Goal: Task Accomplishment & Management: Use online tool/utility

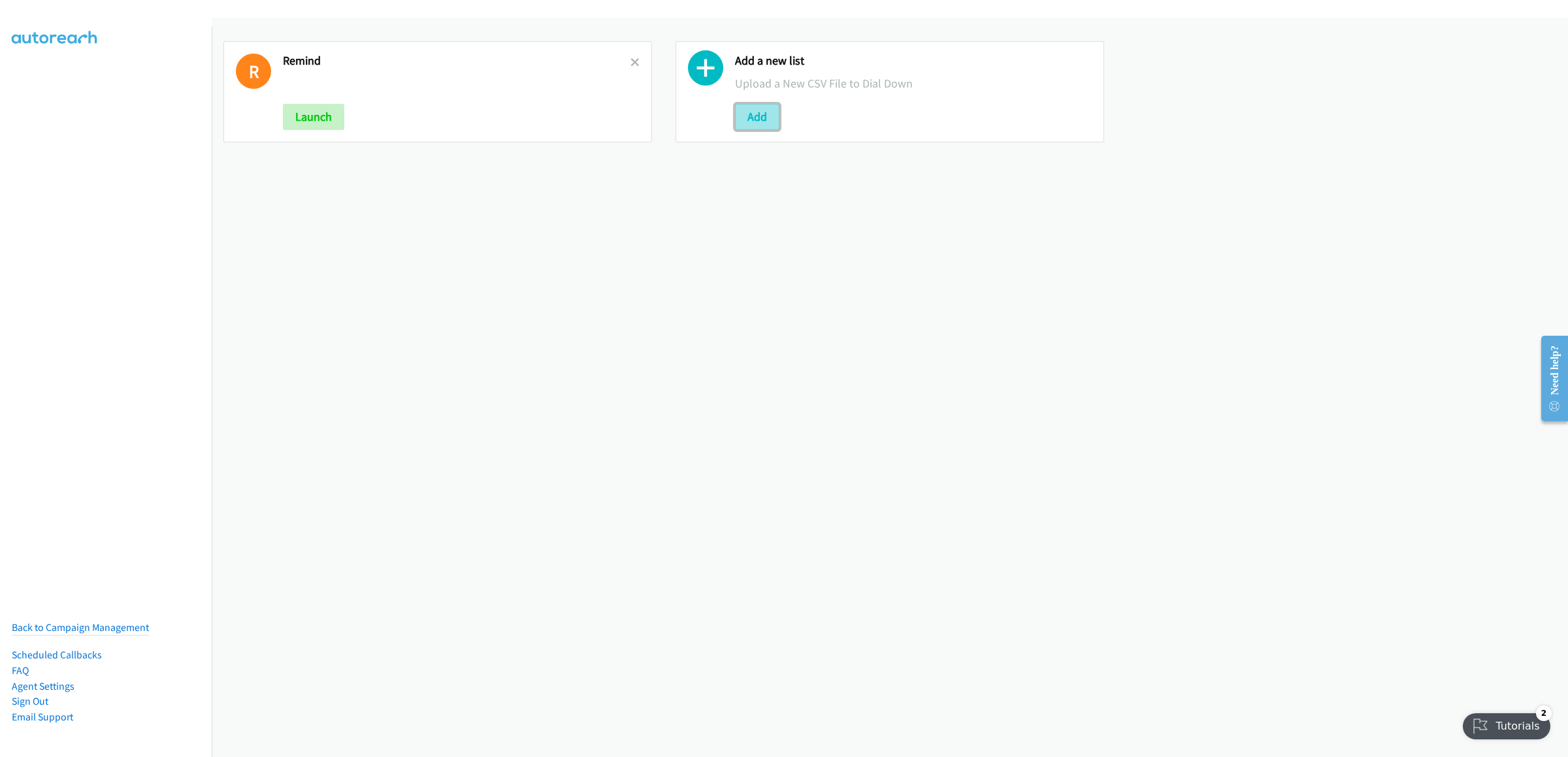
click at [747, 118] on button "Add" at bounding box center [757, 117] width 44 height 26
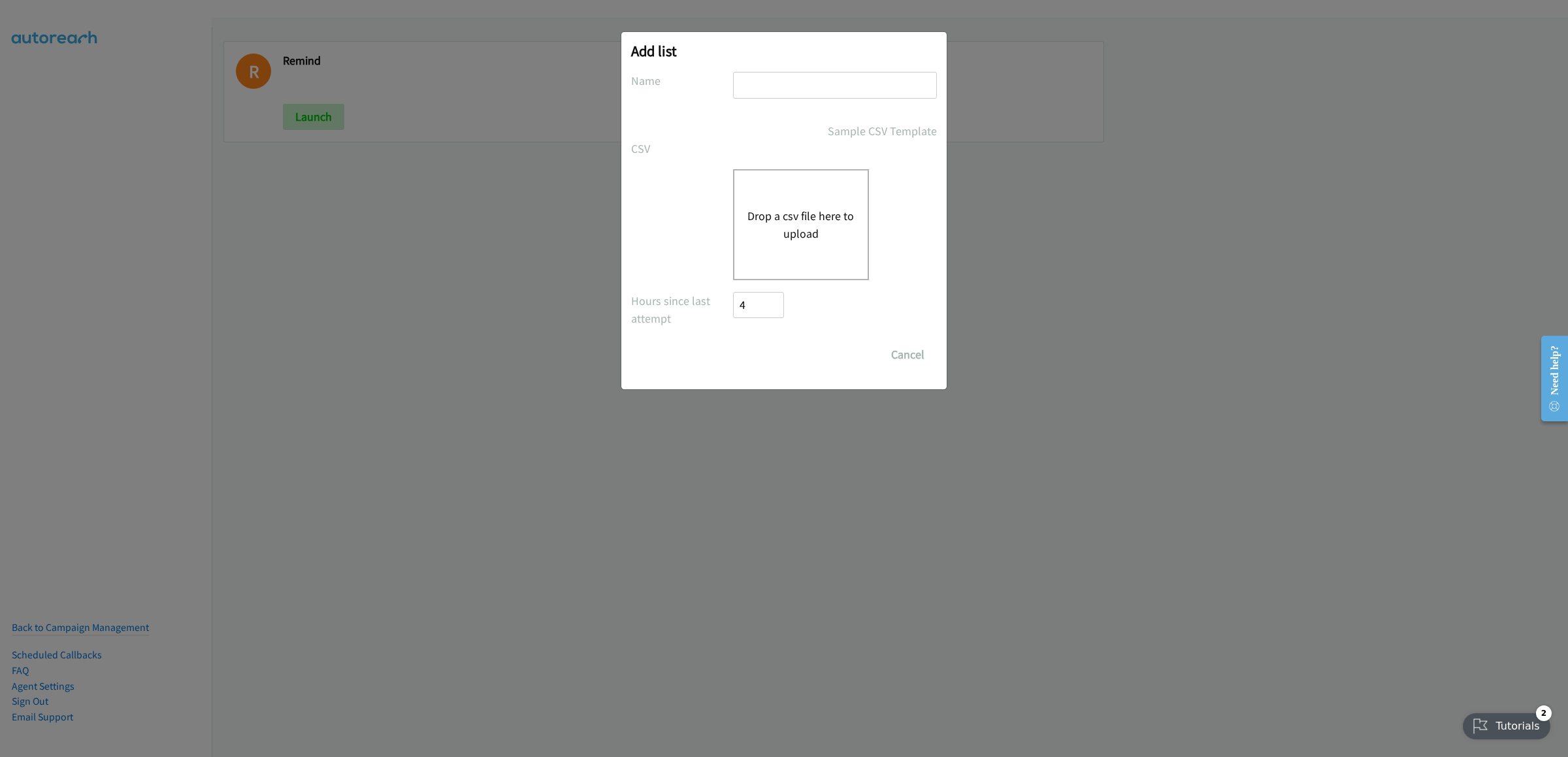
click at [826, 79] on input "text" at bounding box center [835, 85] width 204 height 27
type input "dellterra"
click at [788, 218] on button "Drop a csv file here to upload" at bounding box center [801, 224] width 107 height 35
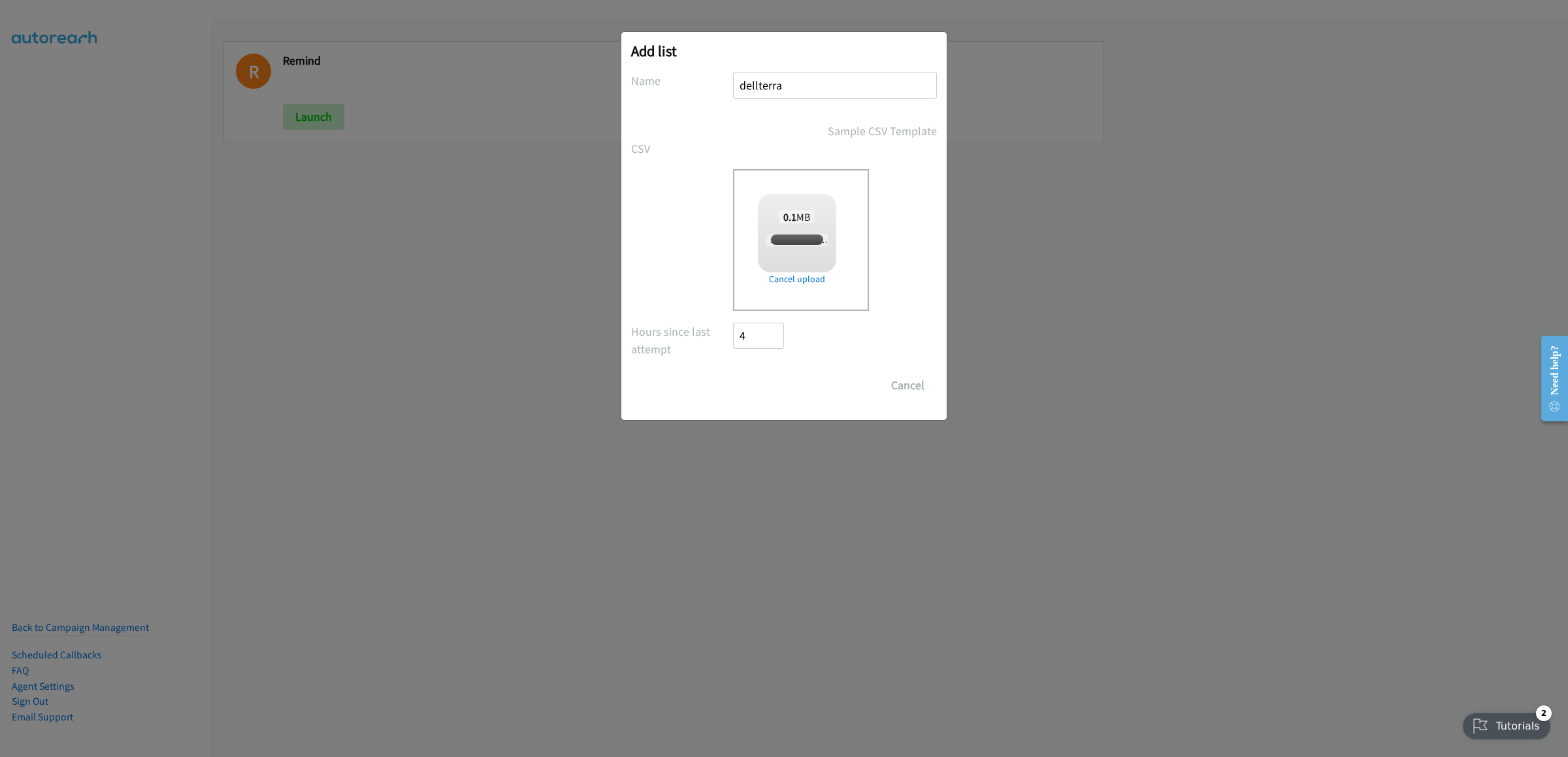
checkbox input "true"
click at [761, 379] on input "Save List" at bounding box center [768, 385] width 69 height 26
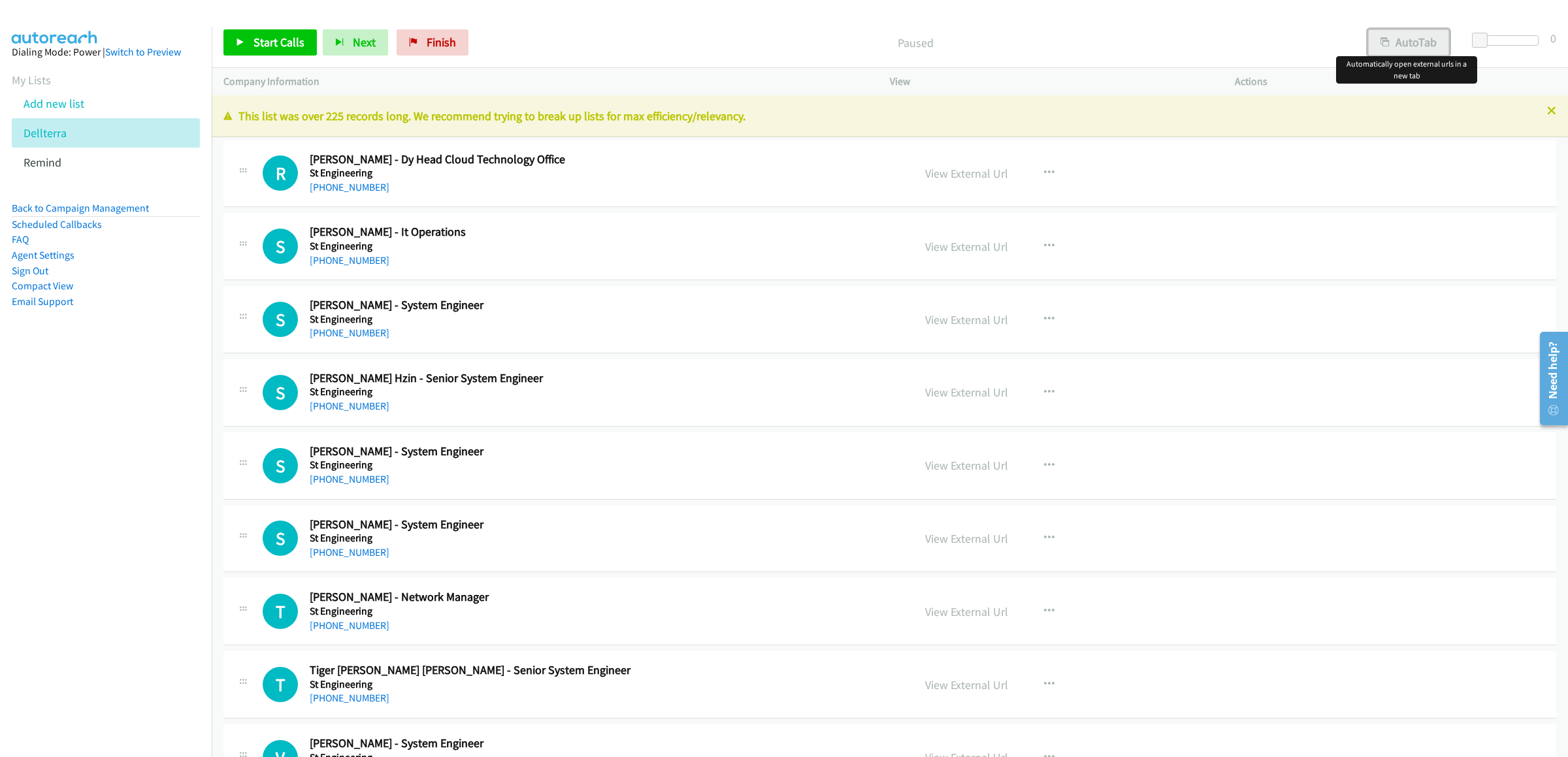
click at [1407, 40] on button "AutoTab" at bounding box center [1409, 43] width 81 height 26
click at [1138, 24] on div "Start Calls Pause Next Finish Paused AutoTab AutoTab 0" at bounding box center [890, 43] width 1357 height 50
click at [66, 148] on li "Dellterra" at bounding box center [105, 133] width 188 height 30
click at [76, 148] on li "Dellterra" at bounding box center [105, 133] width 188 height 30
click at [70, 140] on link at bounding box center [74, 133] width 9 height 15
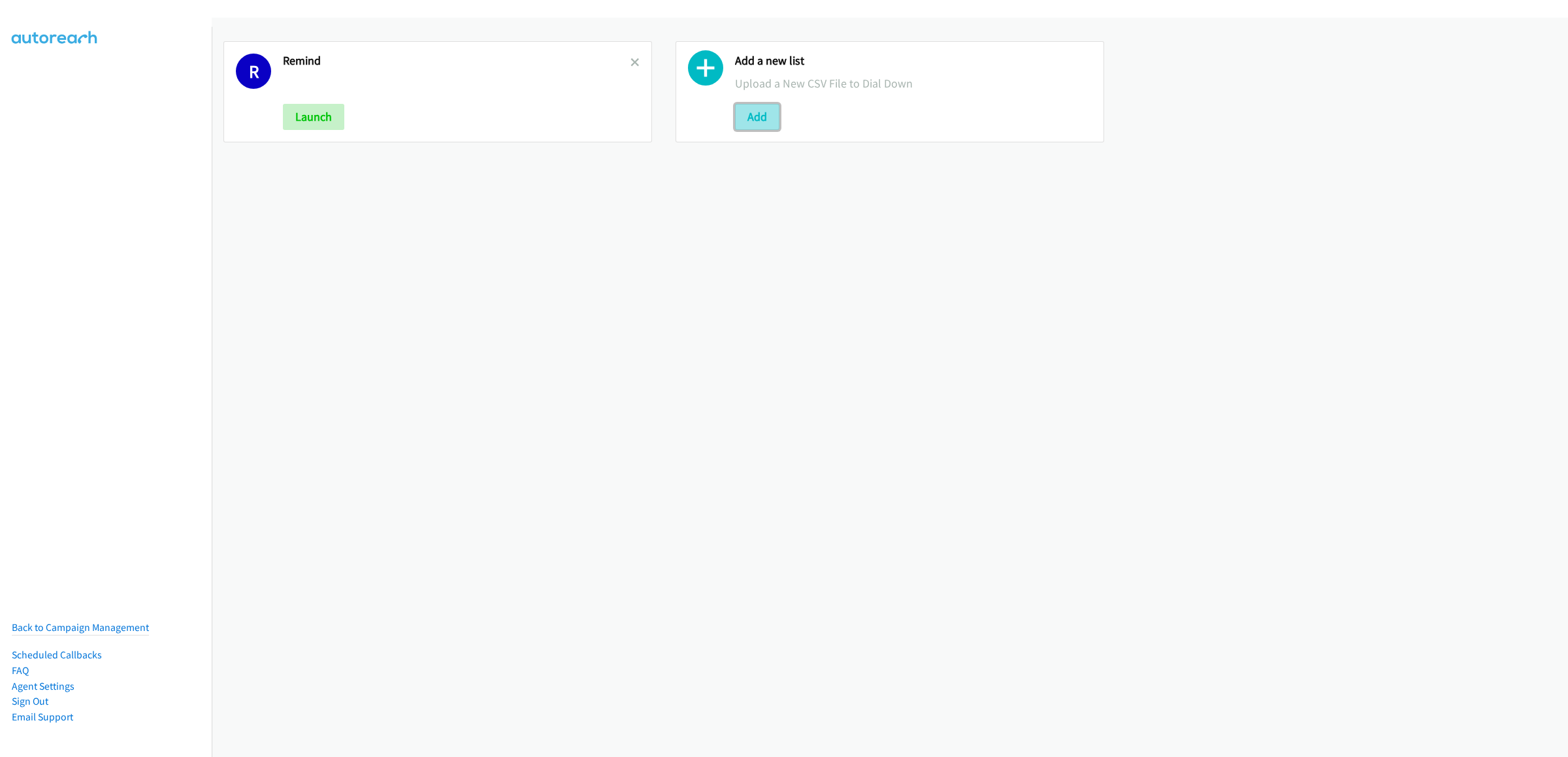
click at [761, 108] on button "Add" at bounding box center [757, 117] width 44 height 26
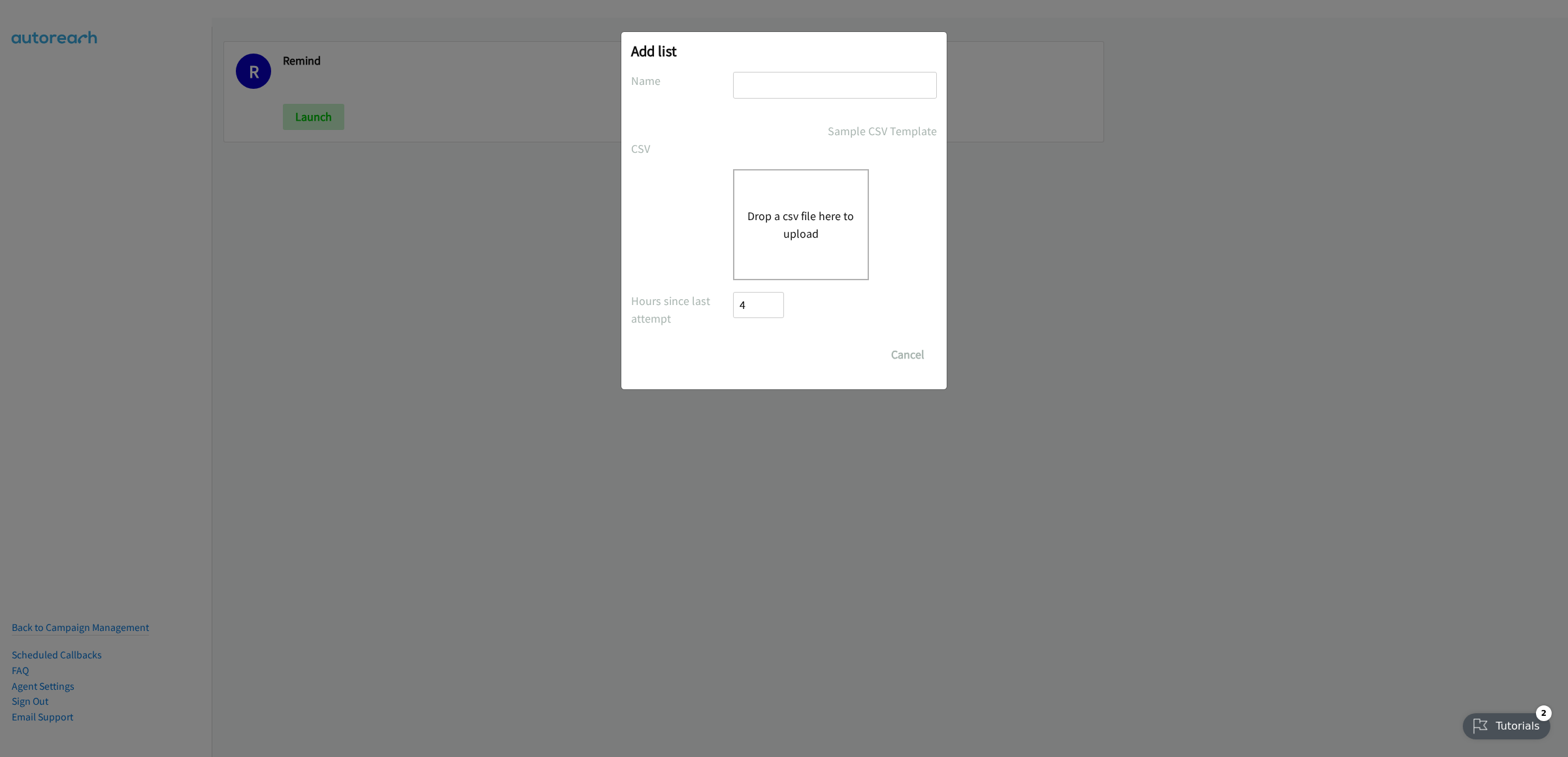
click at [806, 79] on input "text" at bounding box center [835, 85] width 204 height 27
type input "terradell"
click at [782, 222] on button "Drop a csv file here to upload" at bounding box center [801, 224] width 107 height 35
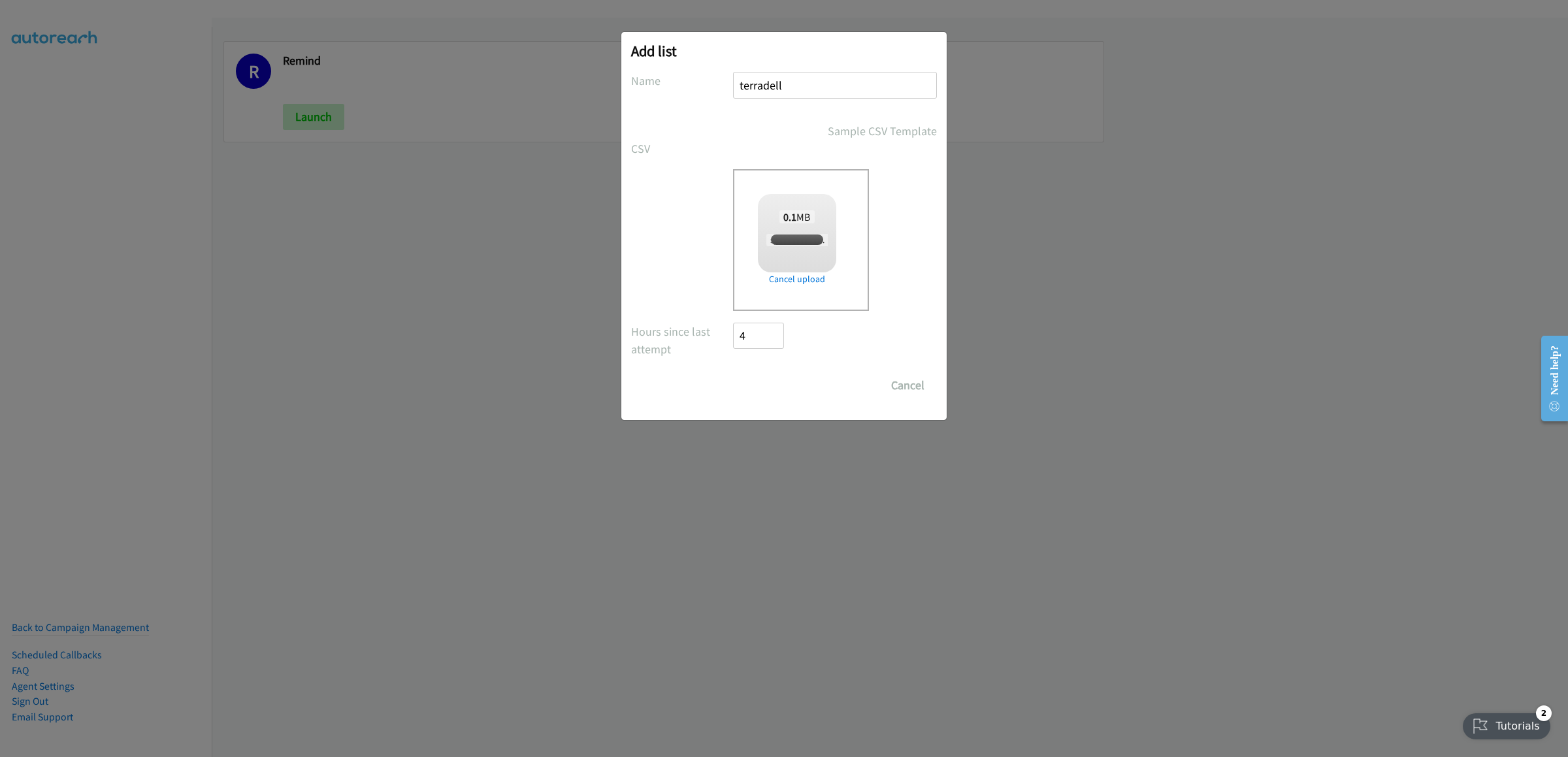
checkbox input "true"
drag, startPoint x: 776, startPoint y: 382, endPoint x: 1429, endPoint y: 506, distance: 664.7
click at [774, 382] on input "Save List" at bounding box center [768, 385] width 69 height 26
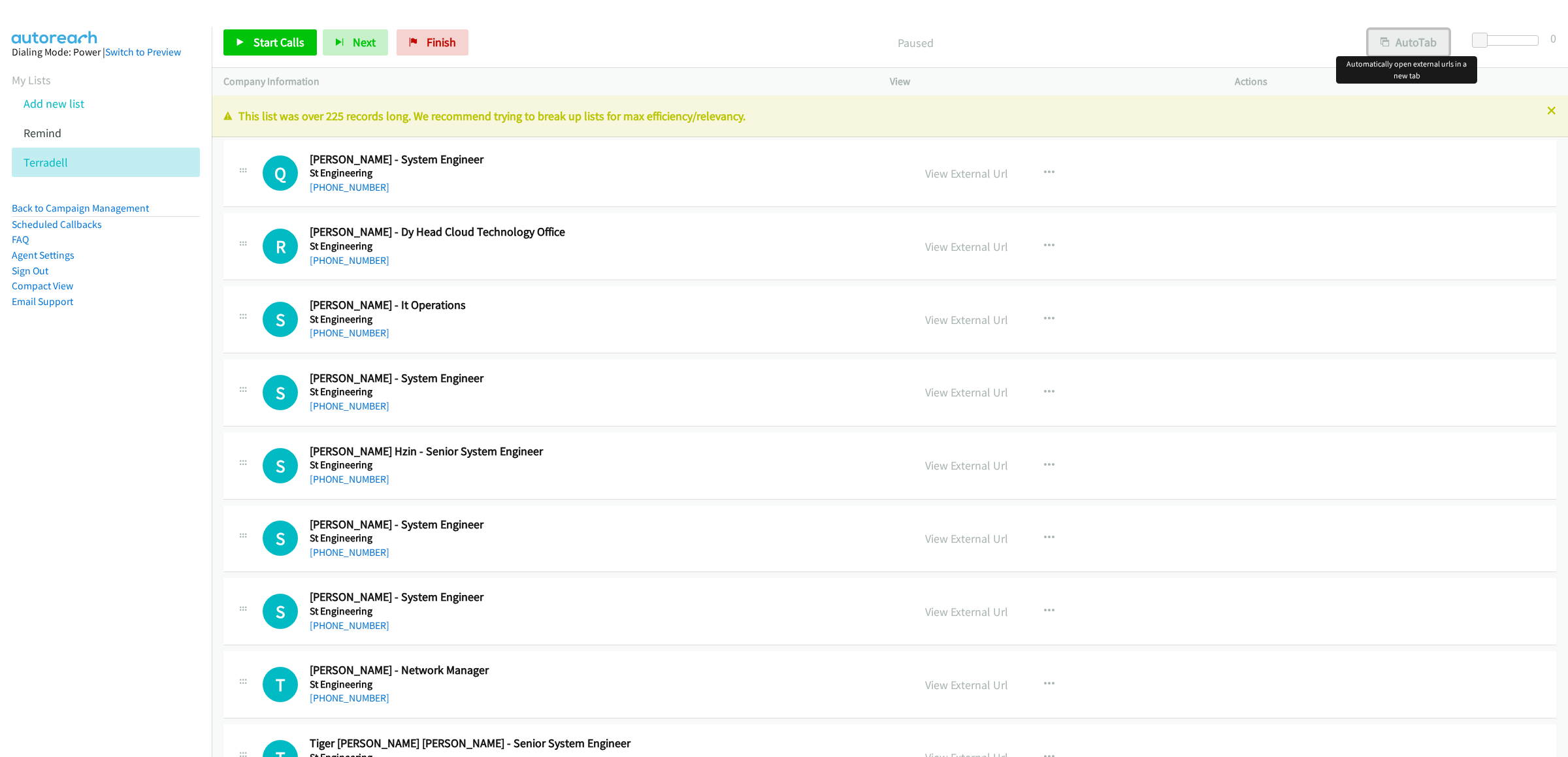
click at [1421, 0] on div "Start Calls Pause Next Finish Paused AutoTab AutoTab 0 Company Information Info…" at bounding box center [784, 0] width 1568 height 0
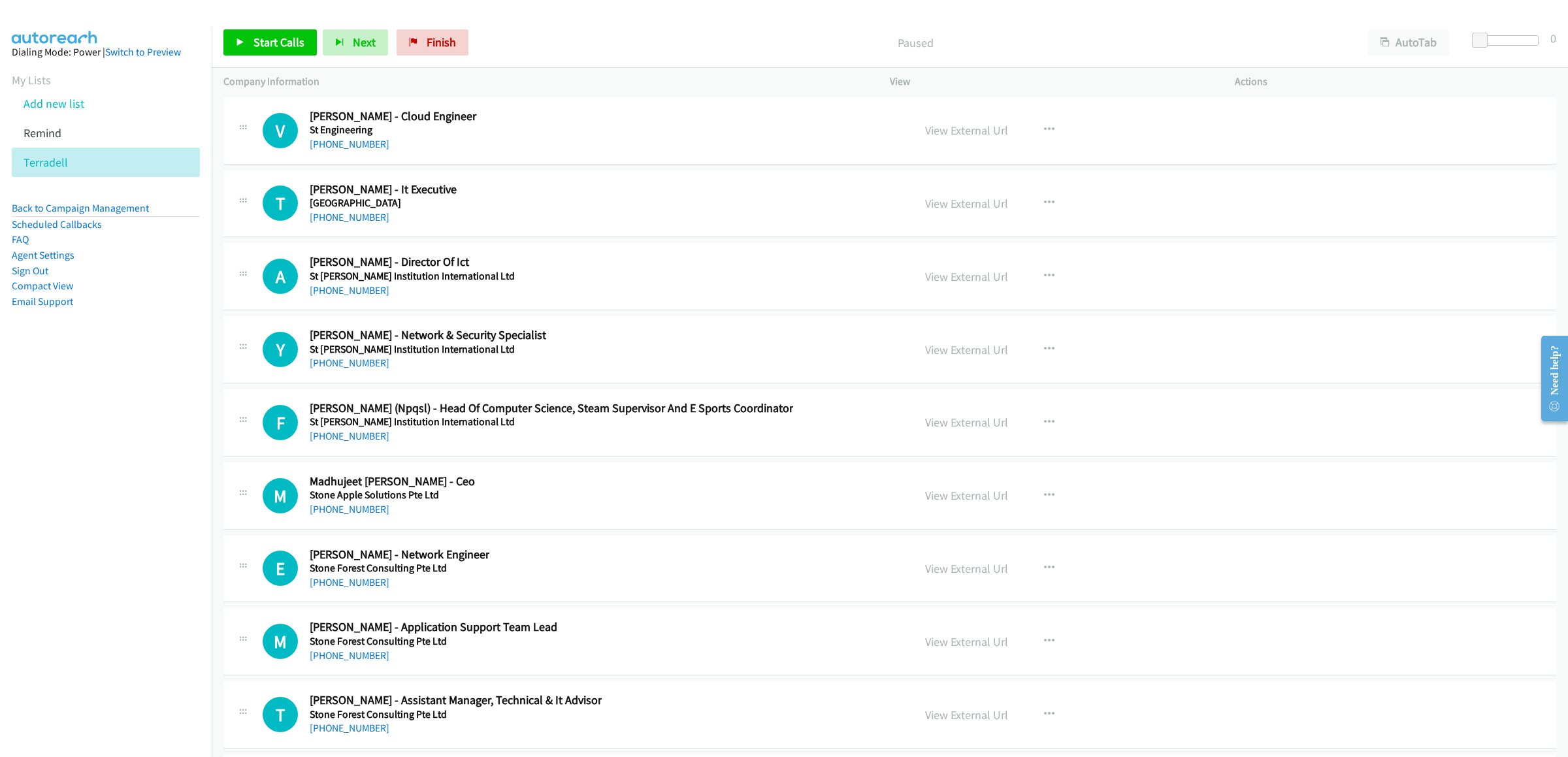
scroll to position [16466, 0]
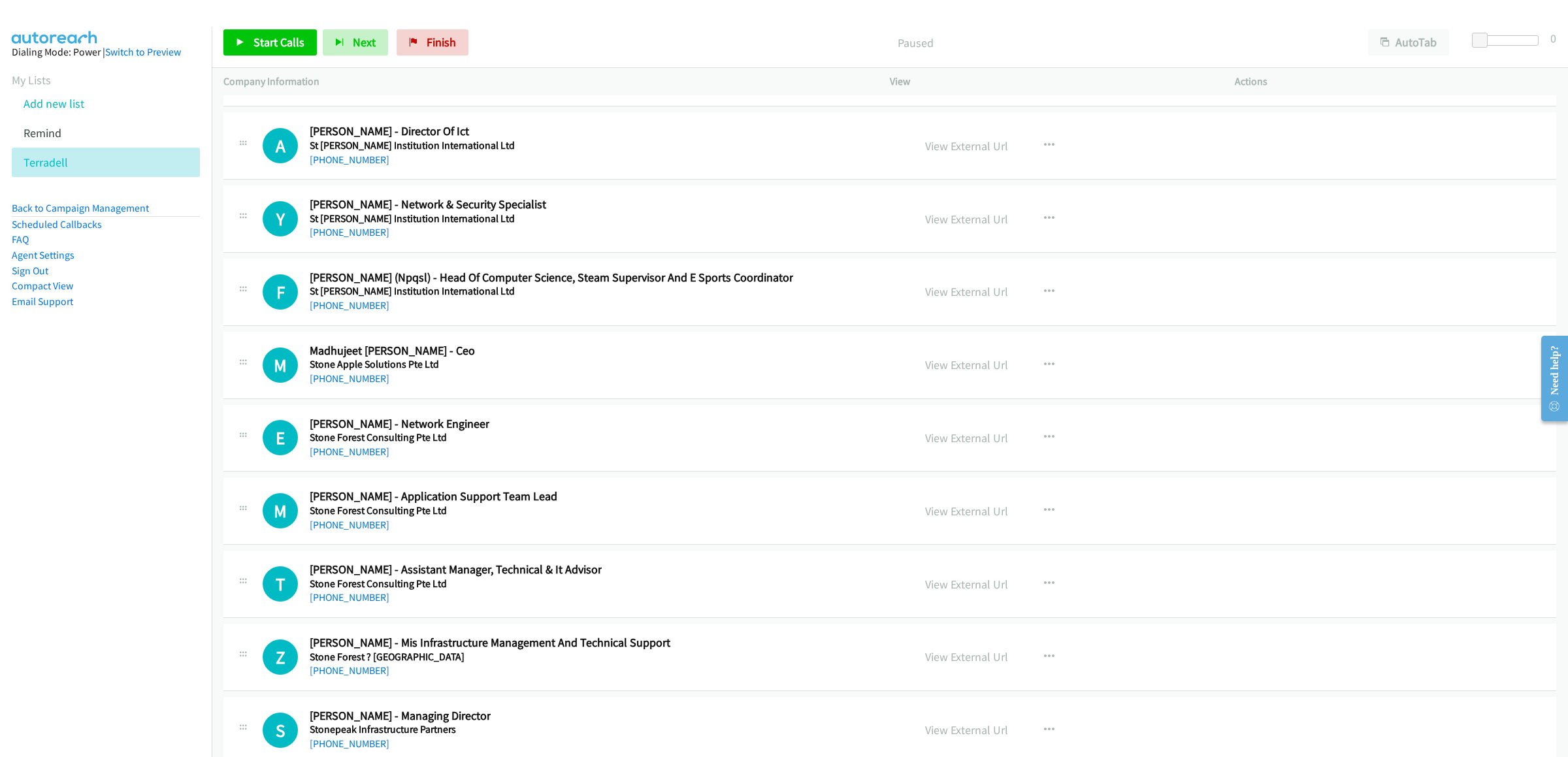
drag, startPoint x: 959, startPoint y: 220, endPoint x: 61, endPoint y: 433, distance: 922.9
click at [61, 433] on nav "Dialing Mode: Power | Switch to Preview My Lists Add new list Remind Terradell …" at bounding box center [106, 405] width 212 height 757
click at [1044, 151] on icon "button" at bounding box center [1049, 146] width 11 height 11
click at [63, 600] on nav "Dialing Mode: Power | Switch to Preview My Lists Add new list Remind Terradell …" at bounding box center [106, 405] width 212 height 757
click at [686, 230] on div at bounding box center [784, 378] width 1568 height 757
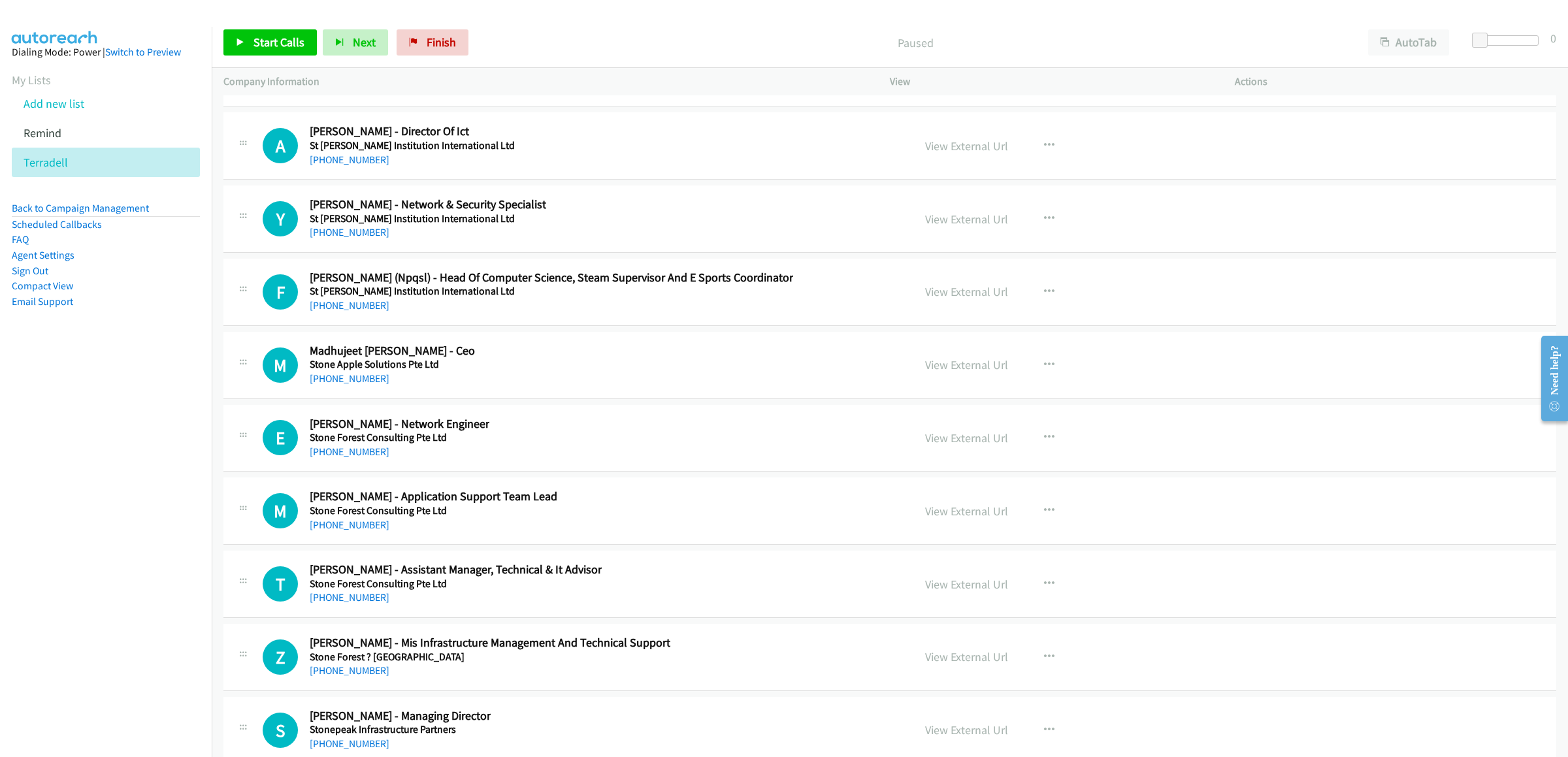
scroll to position [16335, 0]
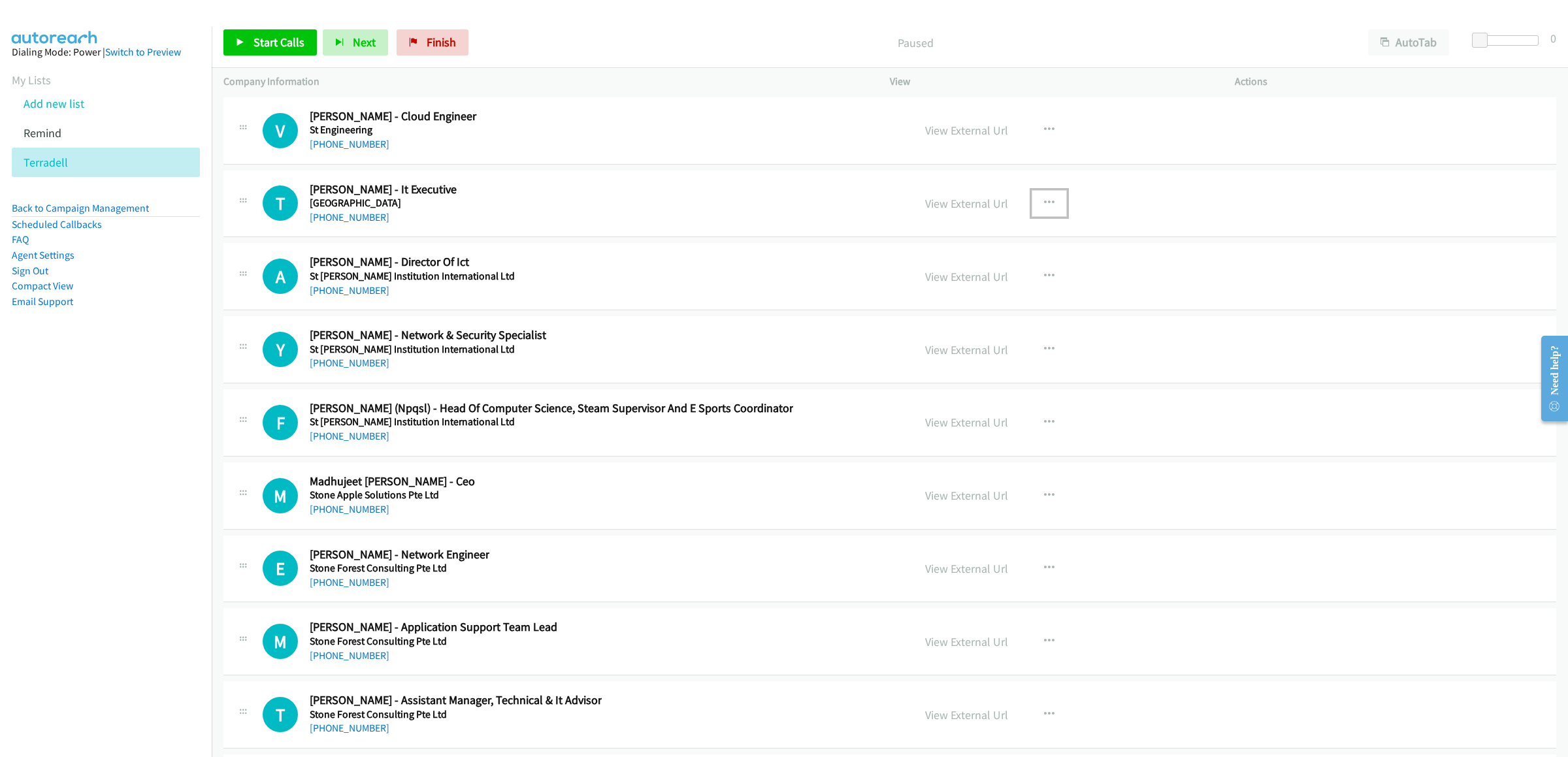
click at [1048, 216] on button "button" at bounding box center [1049, 203] width 35 height 26
click at [966, 302] on link "Start Calls Here" at bounding box center [980, 288] width 174 height 26
click at [1410, 31] on button "AutoTab" at bounding box center [1409, 43] width 81 height 26
click at [267, 43] on span "Start Calls" at bounding box center [279, 42] width 51 height 15
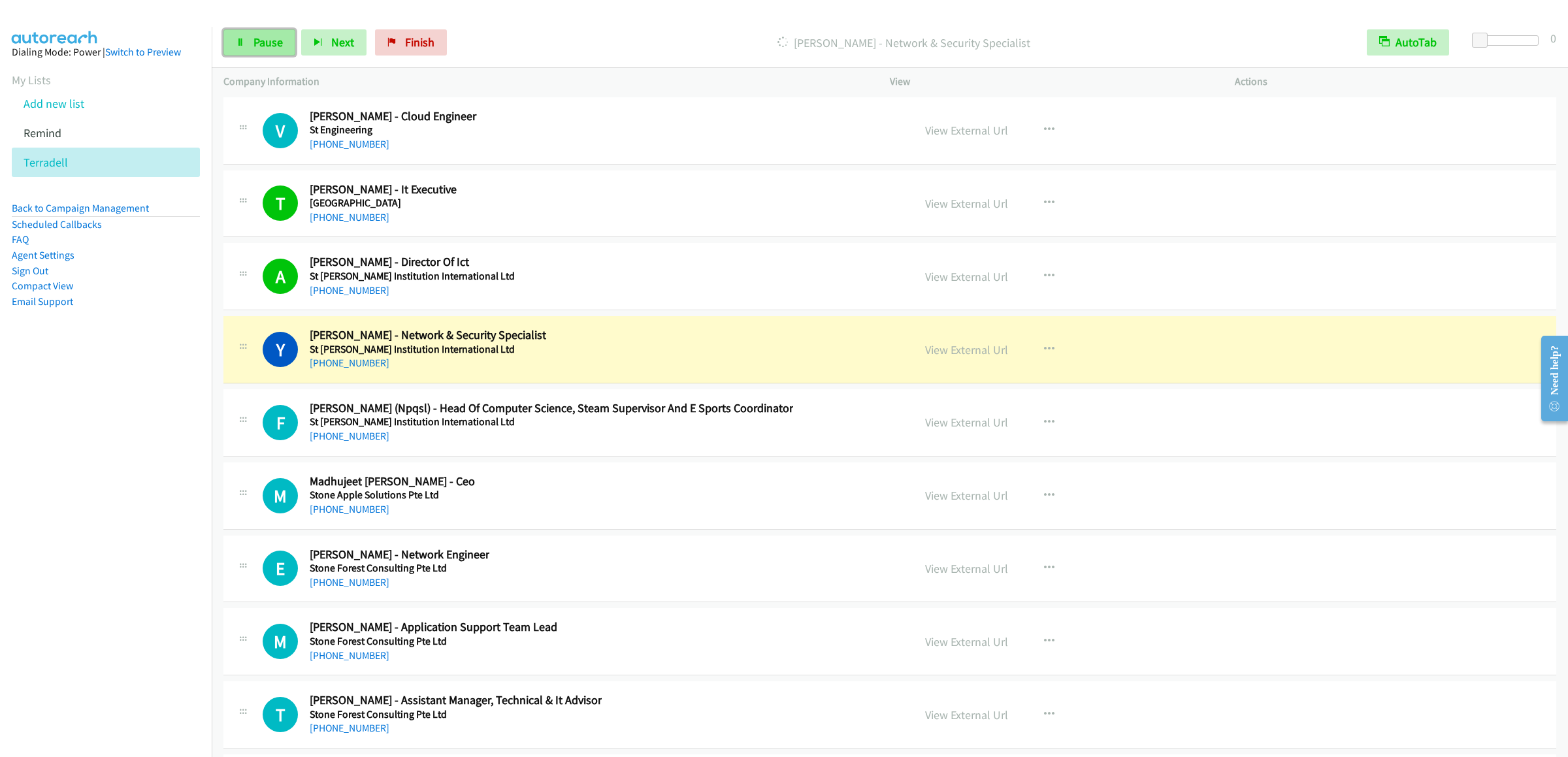
click at [240, 45] on icon at bounding box center [240, 43] width 9 height 9
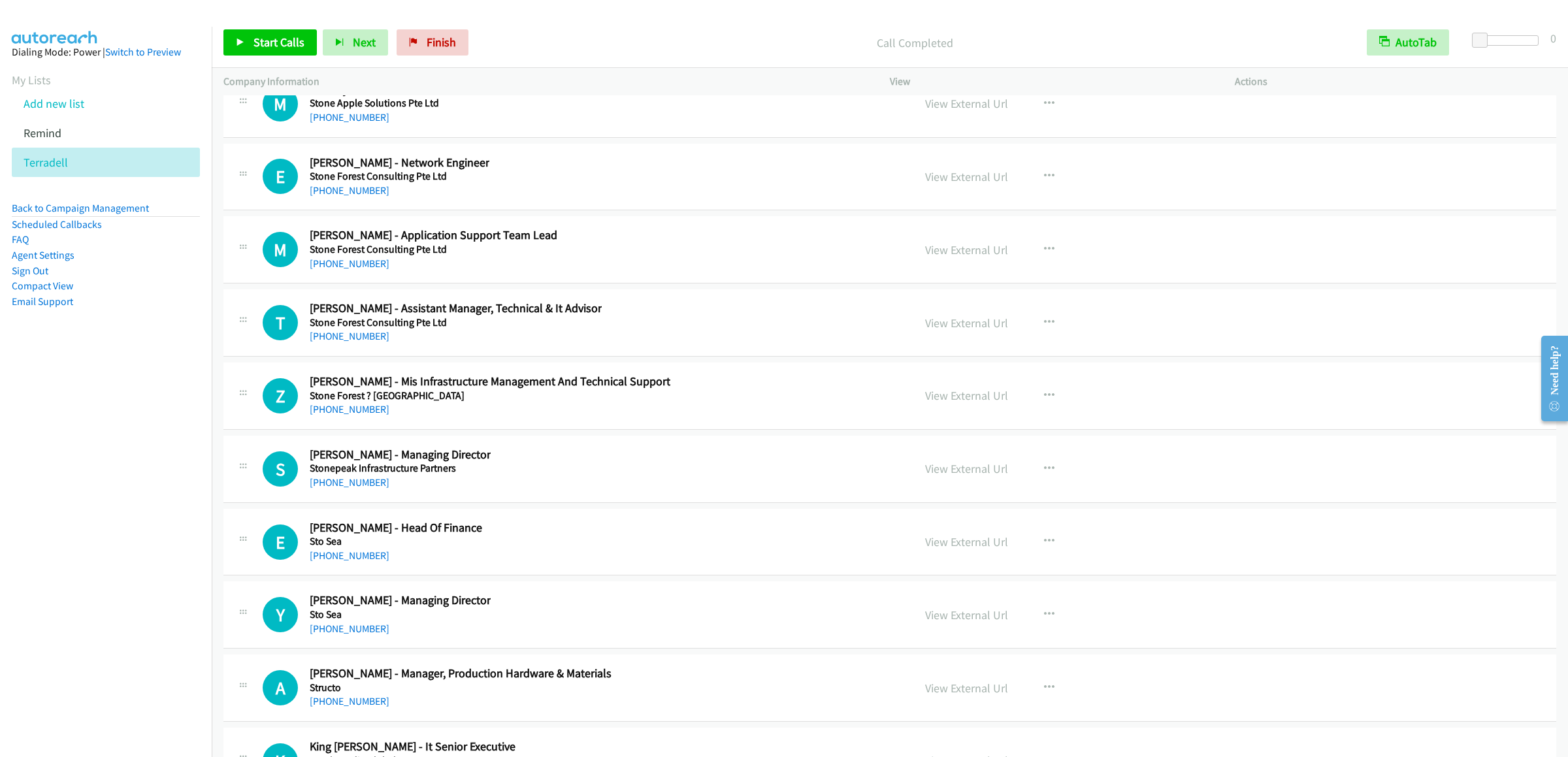
scroll to position [16595, 0]
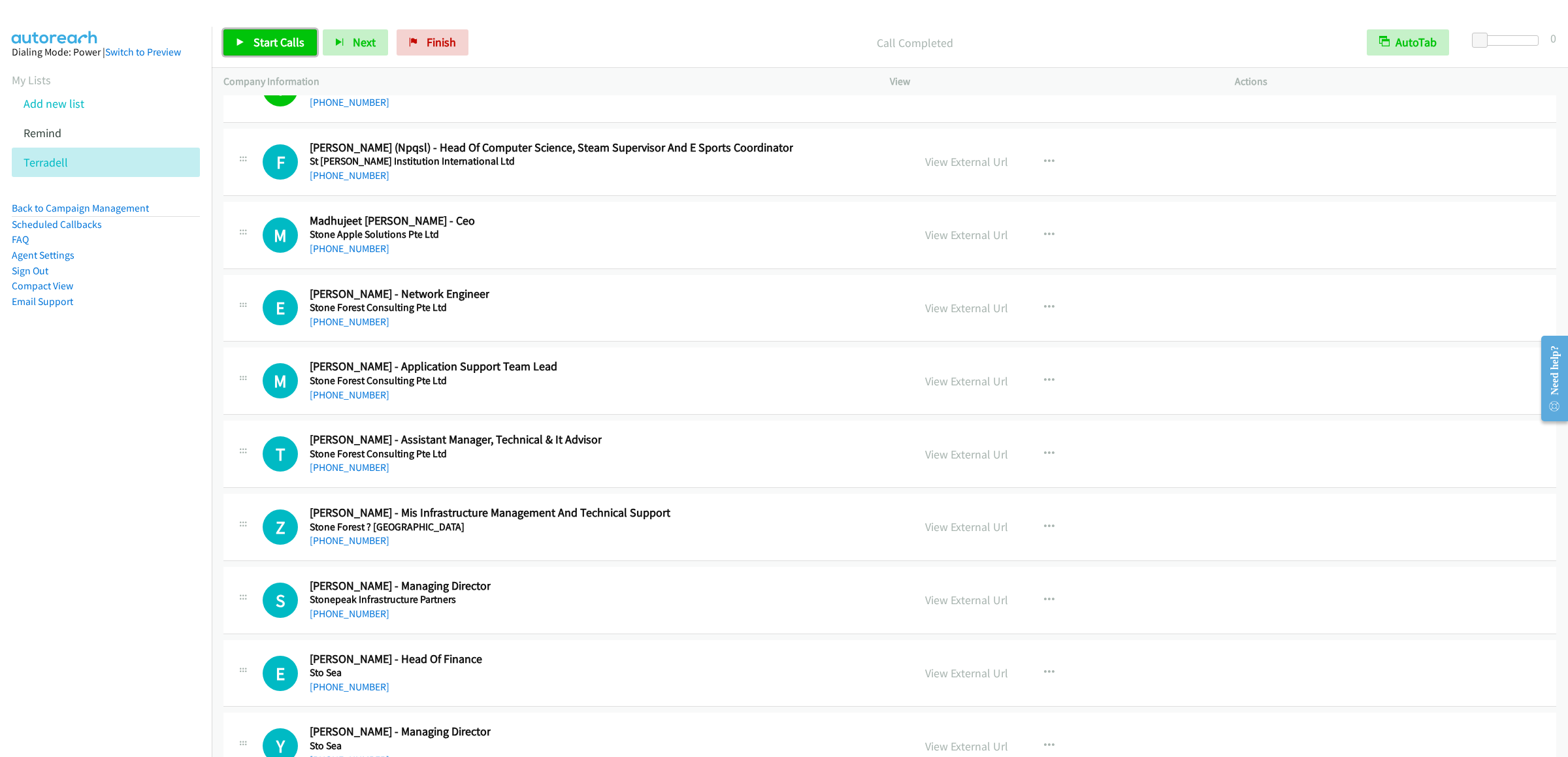
click at [266, 55] on link "Start Calls" at bounding box center [270, 43] width 93 height 26
click at [243, 43] on icon at bounding box center [240, 43] width 9 height 9
click at [279, 41] on span "Start Calls" at bounding box center [279, 42] width 51 height 15
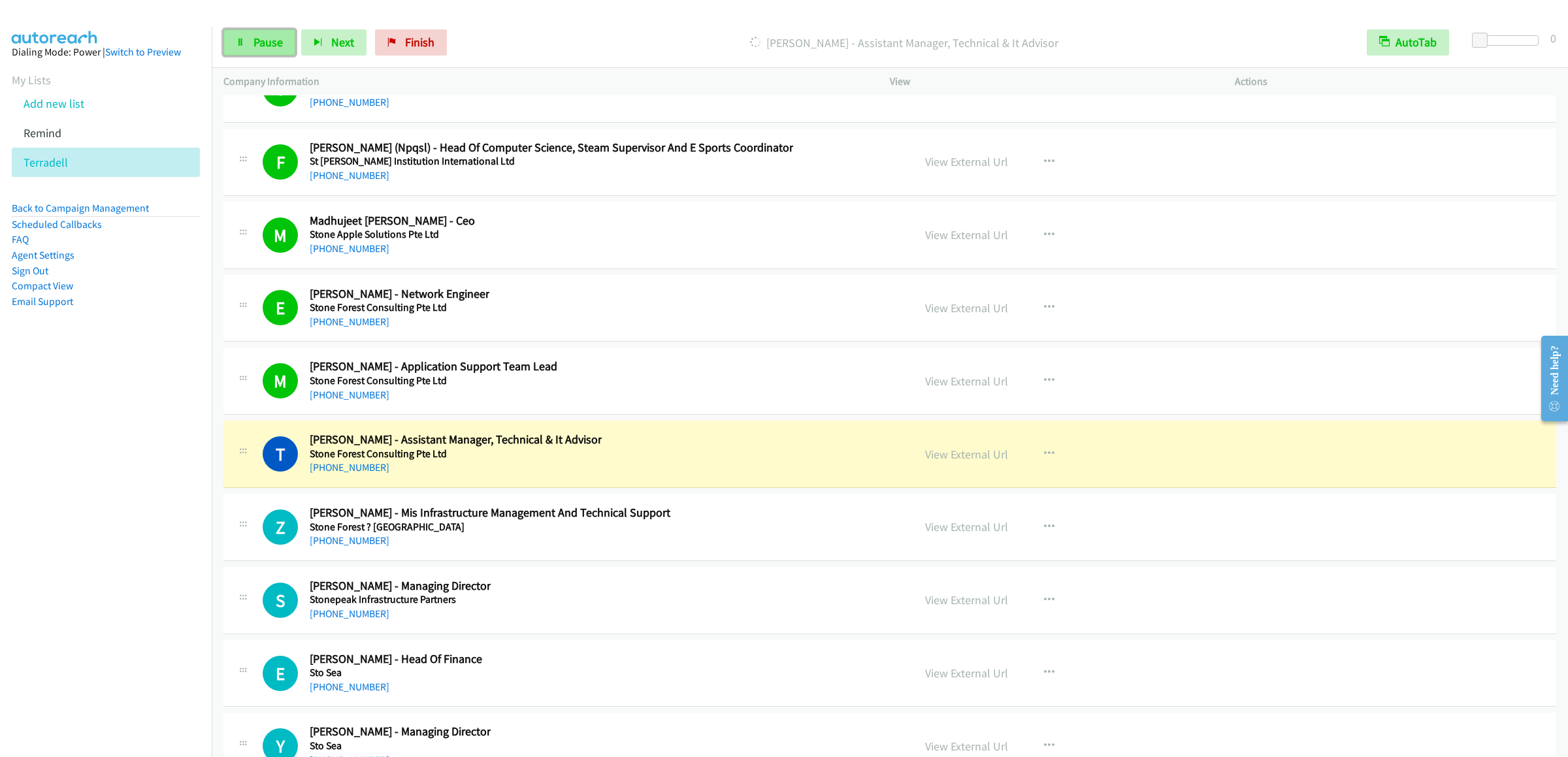
click at [261, 43] on span "Pause" at bounding box center [268, 42] width 30 height 15
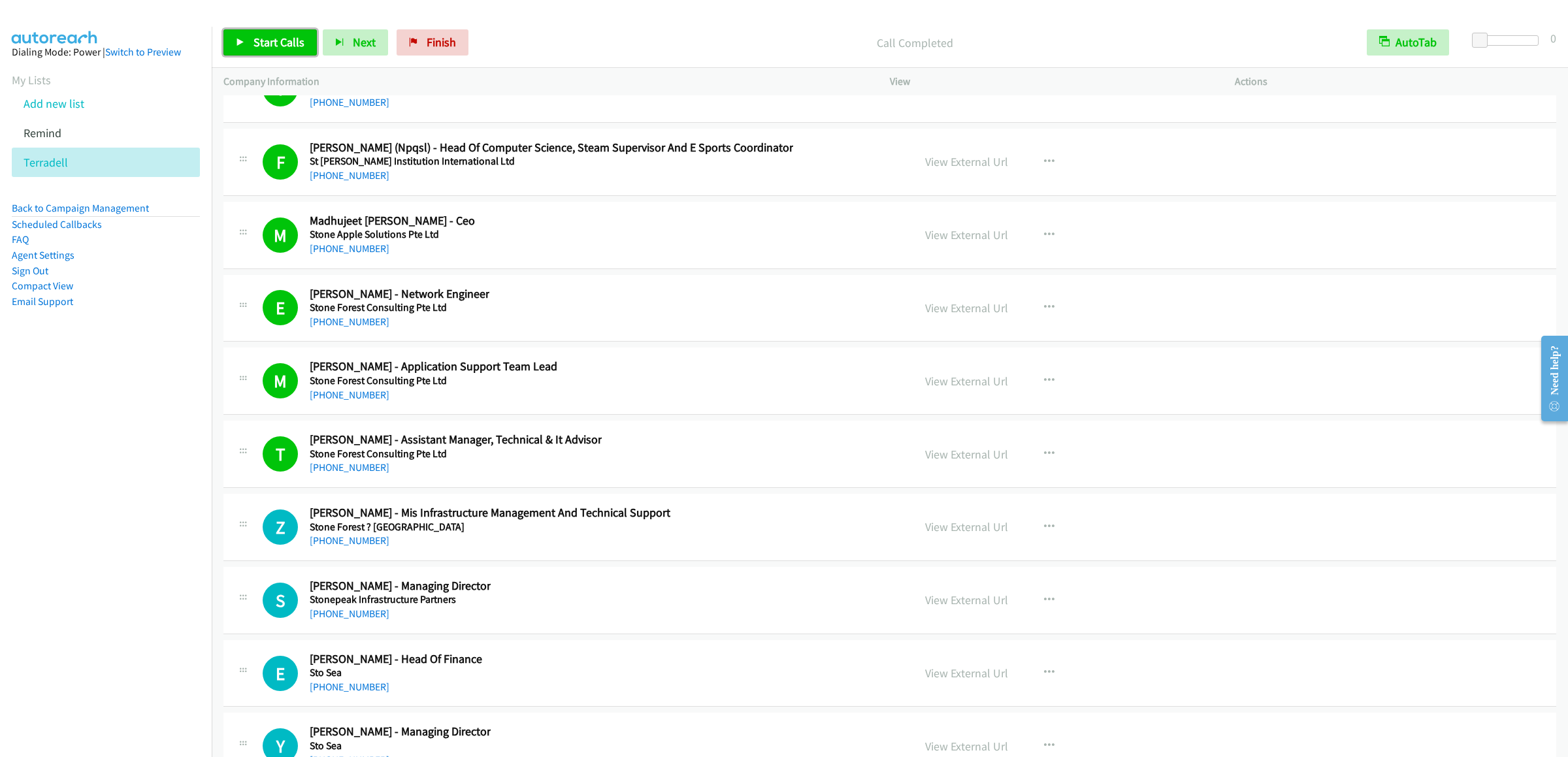
click at [265, 42] on span "Start Calls" at bounding box center [279, 42] width 51 height 15
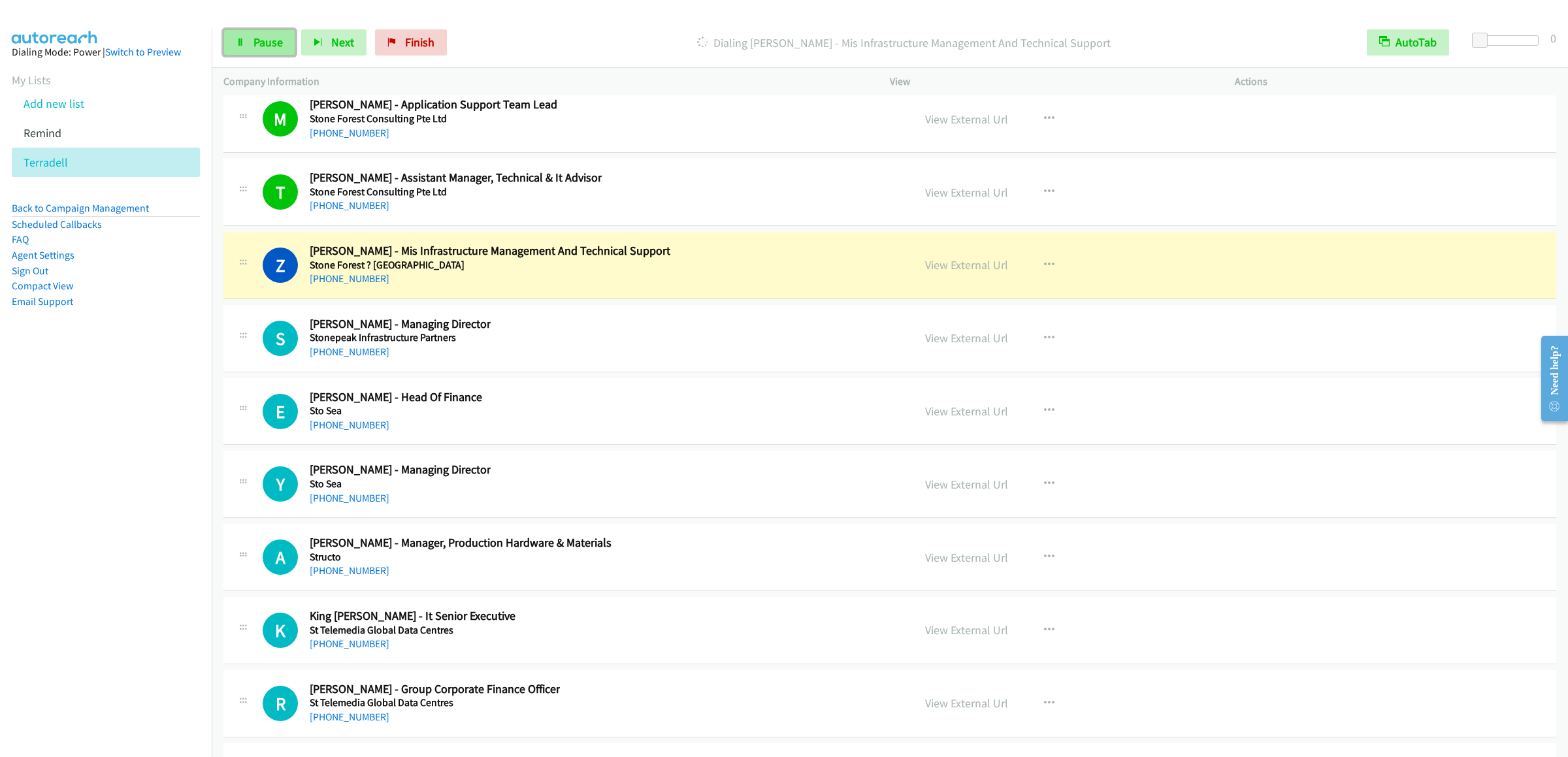
click at [238, 41] on icon at bounding box center [240, 43] width 9 height 9
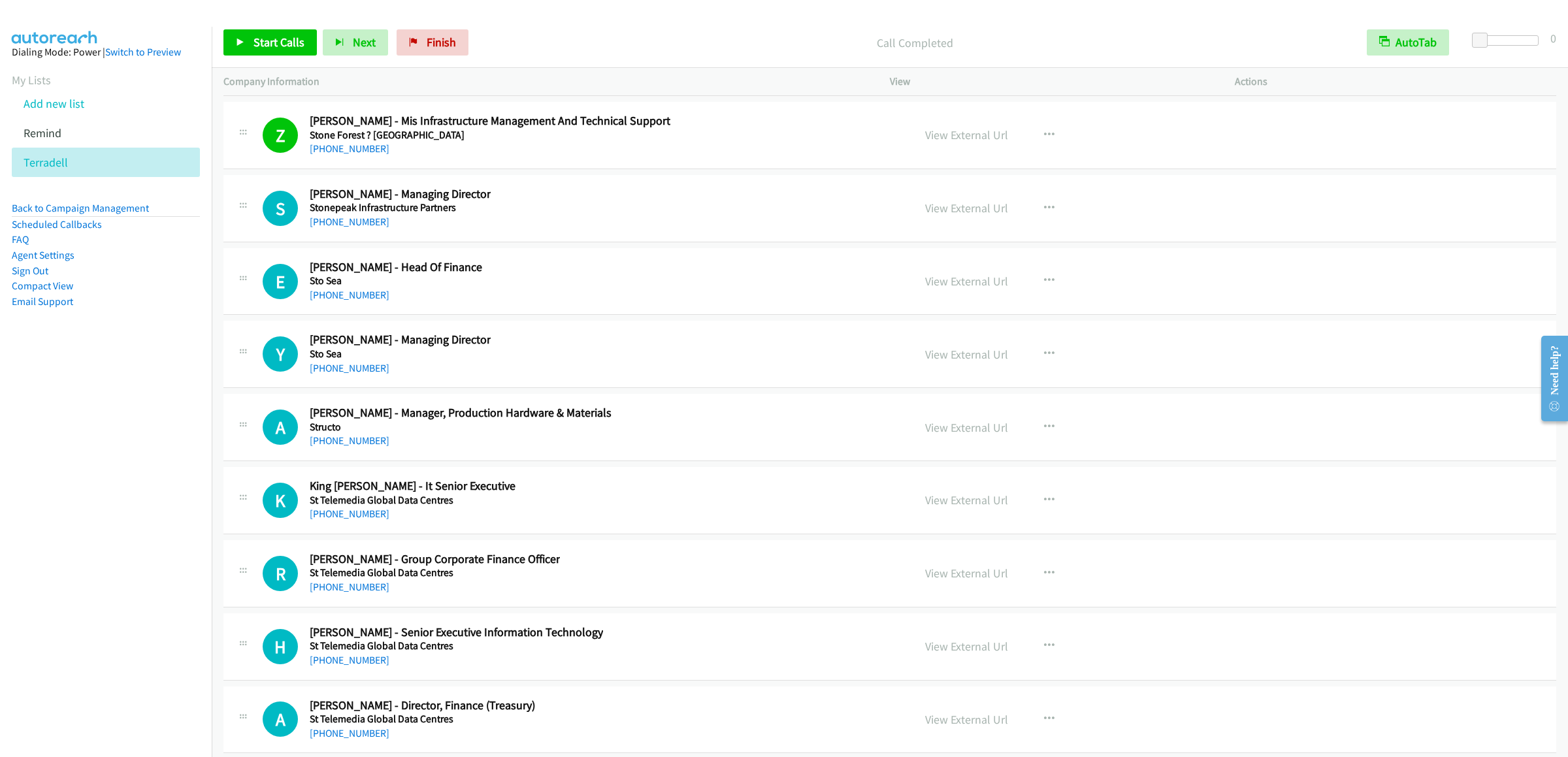
scroll to position [17119, 0]
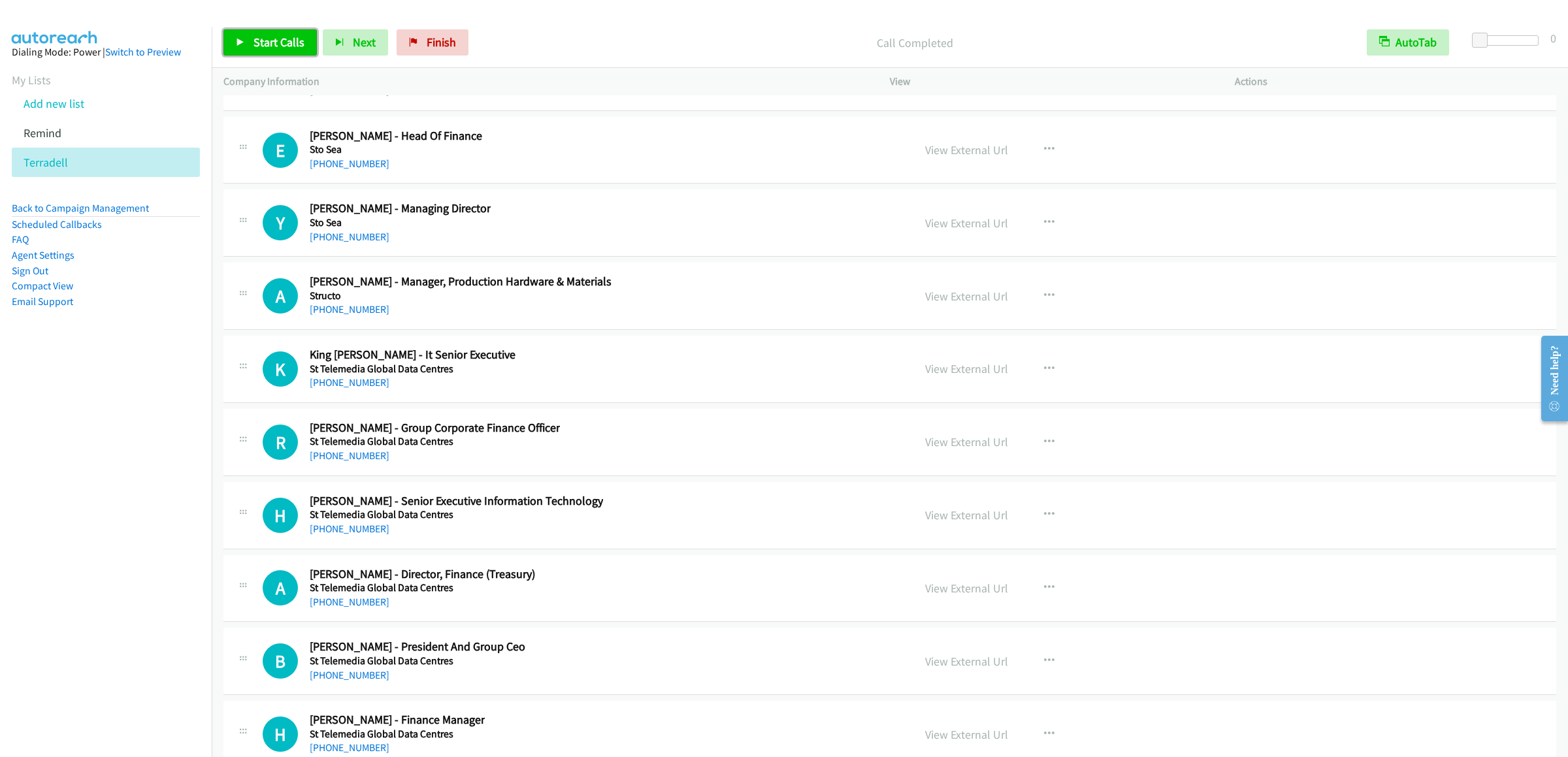
click at [276, 39] on span "Start Calls" at bounding box center [279, 42] width 51 height 15
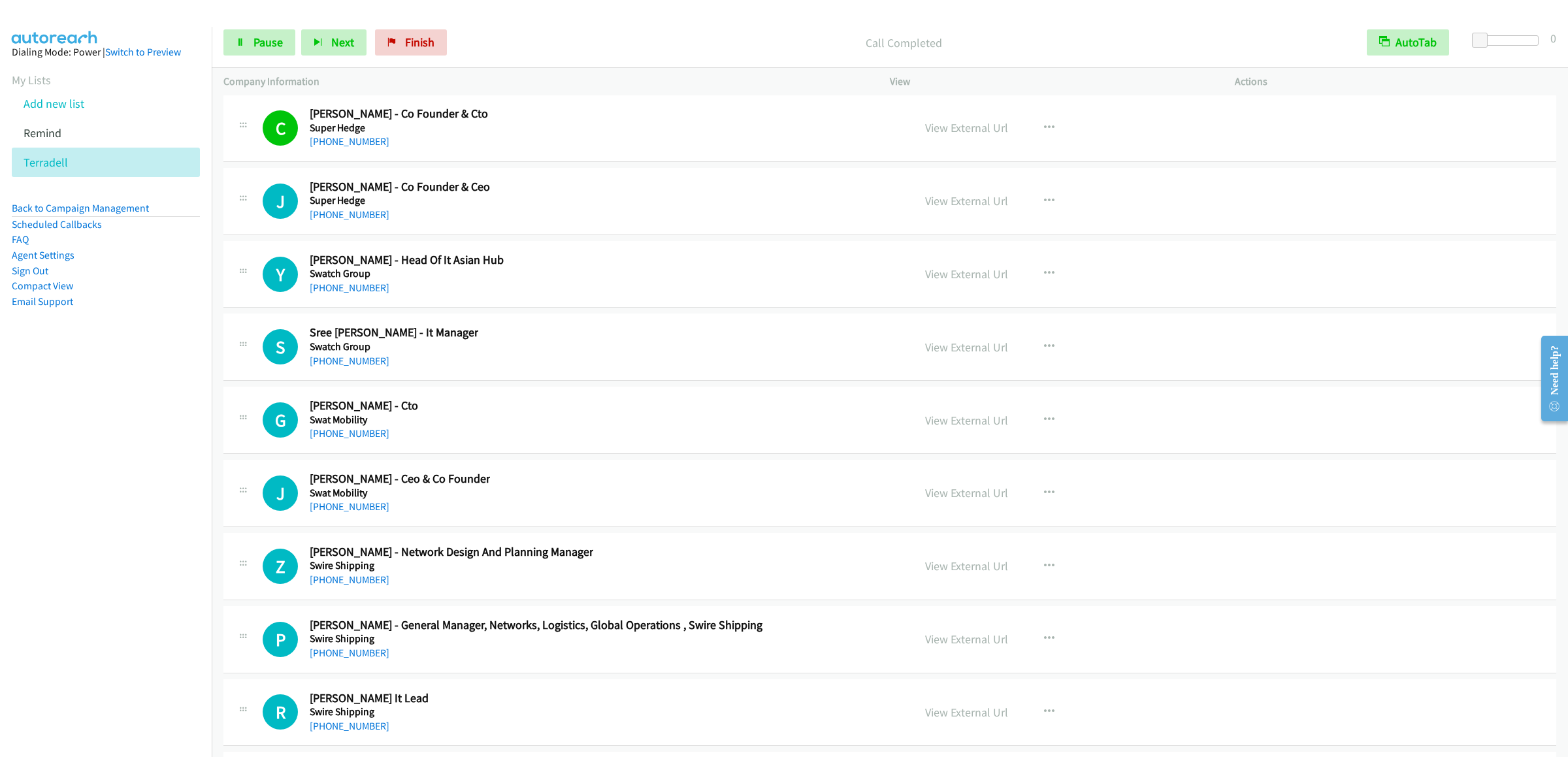
scroll to position [18687, 0]
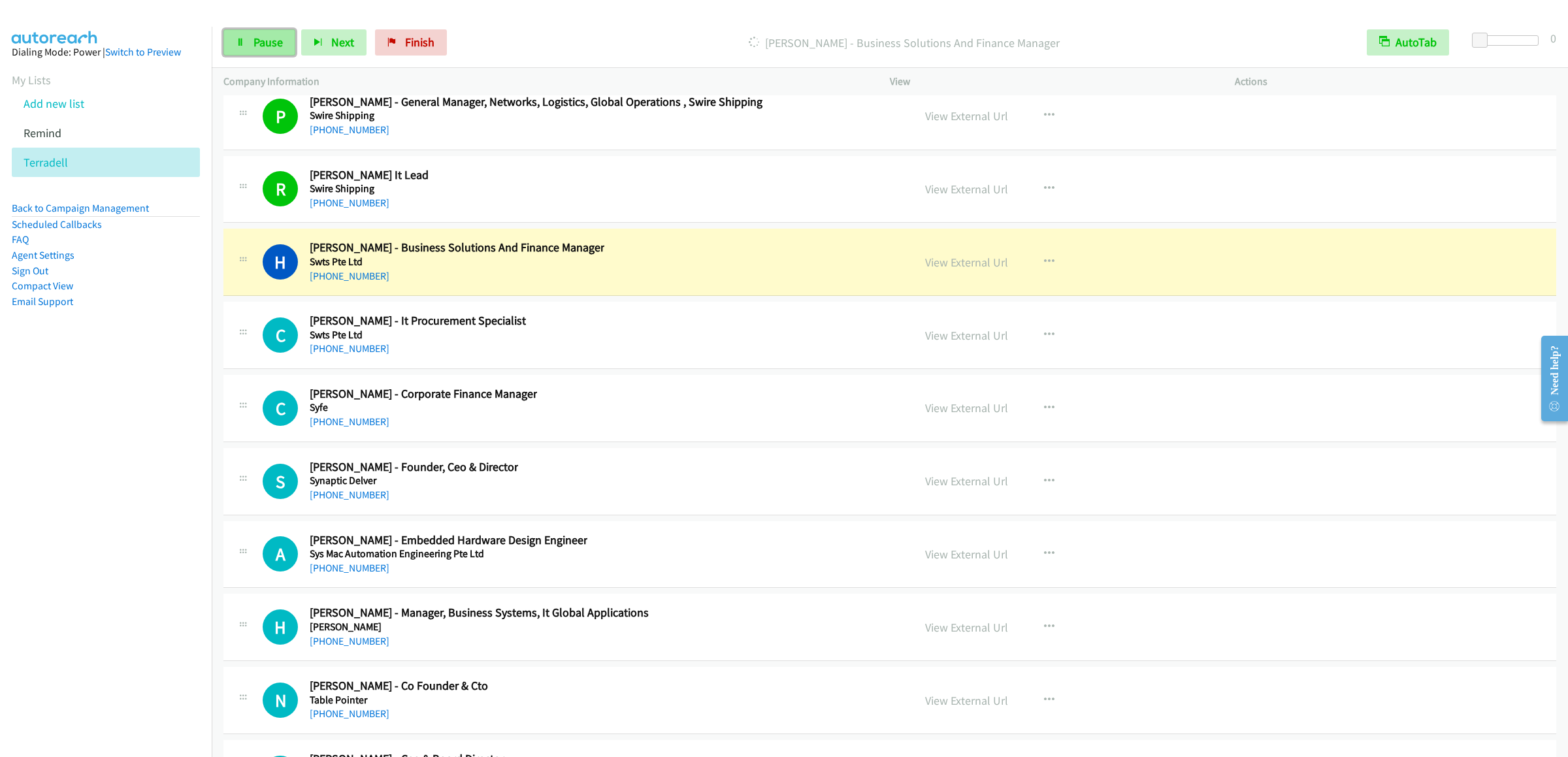
click at [261, 46] on span "Pause" at bounding box center [268, 42] width 30 height 15
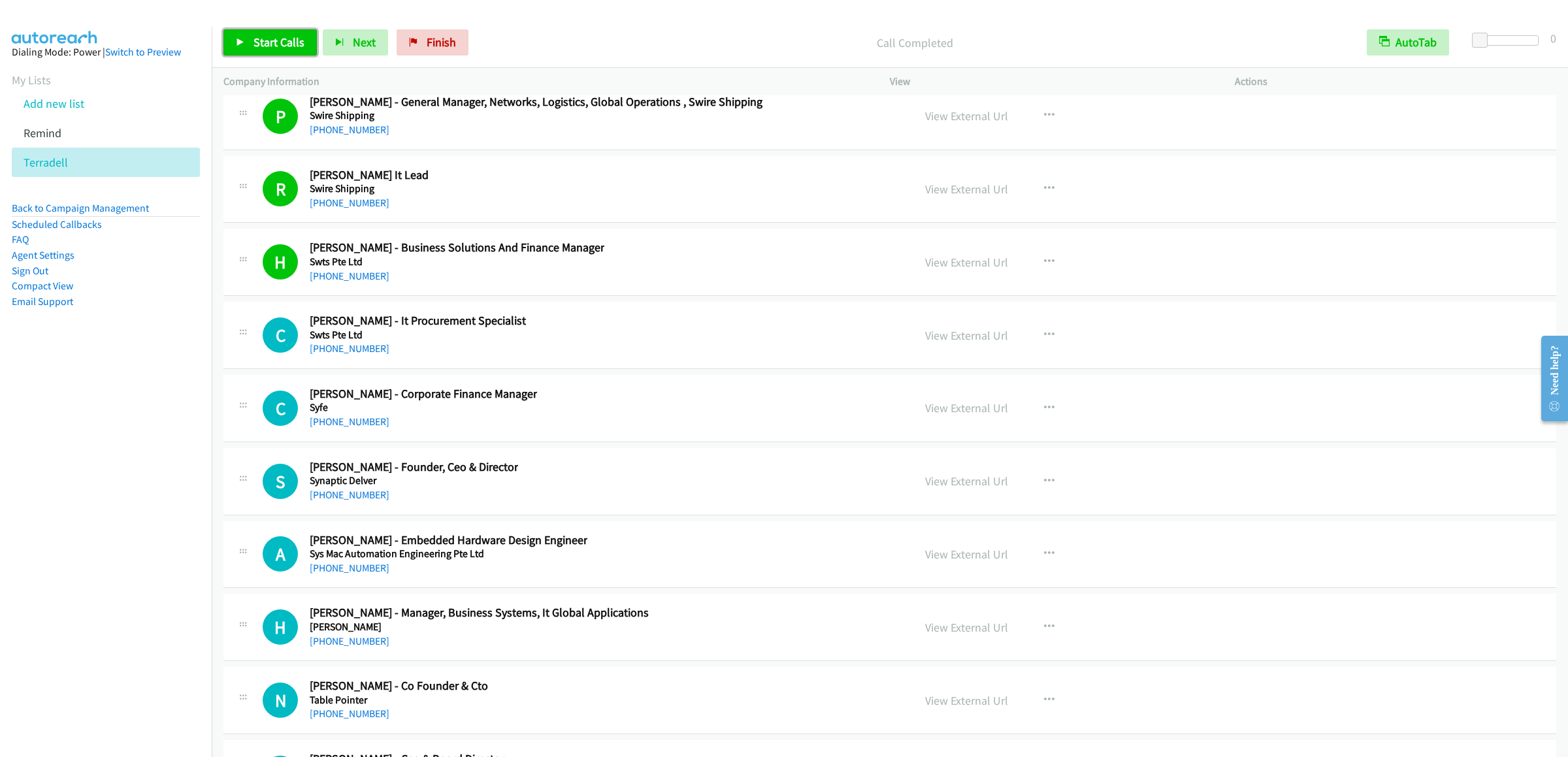
click at [252, 30] on link "Start Calls" at bounding box center [270, 43] width 93 height 26
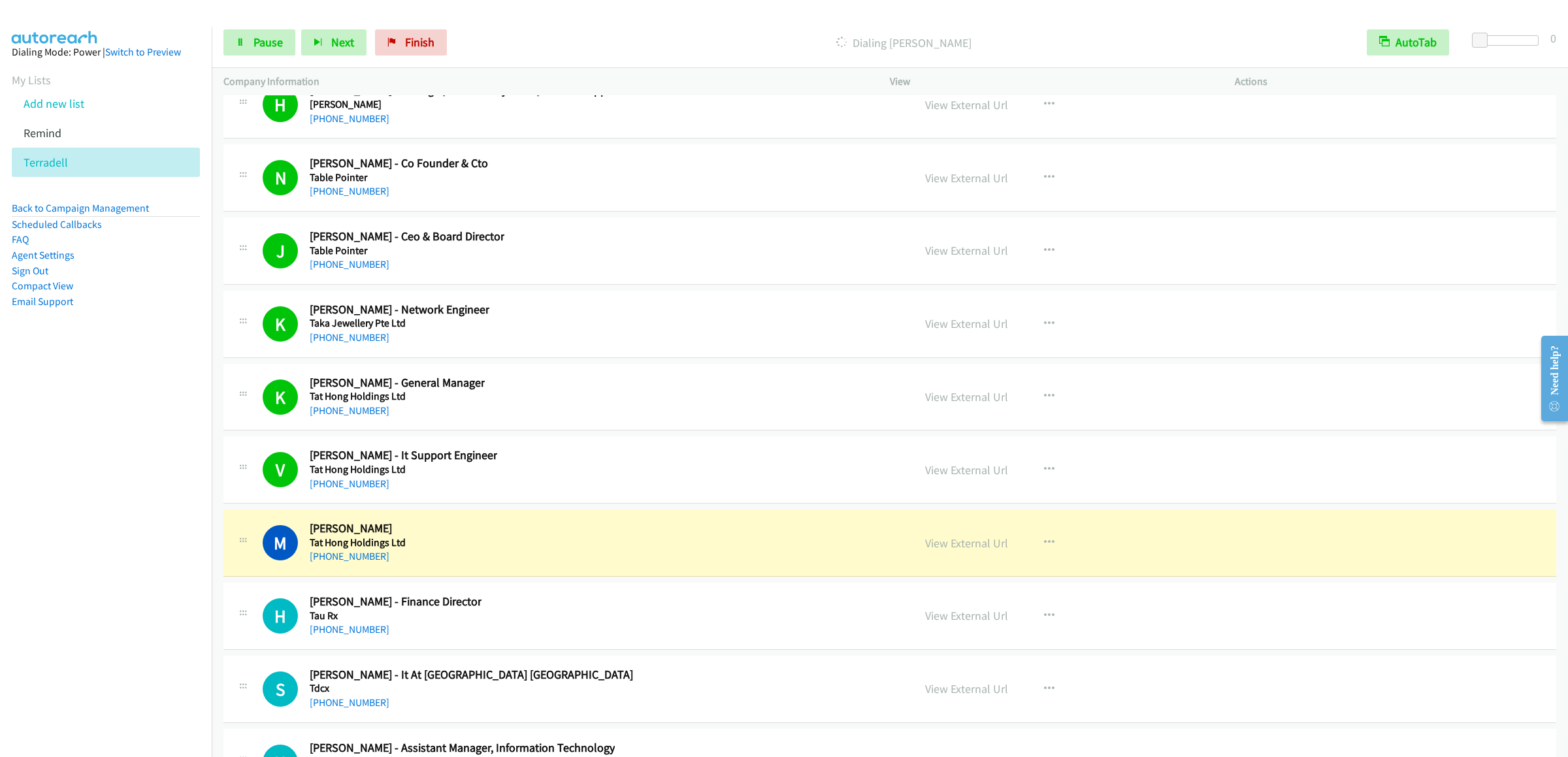
scroll to position [19602, 0]
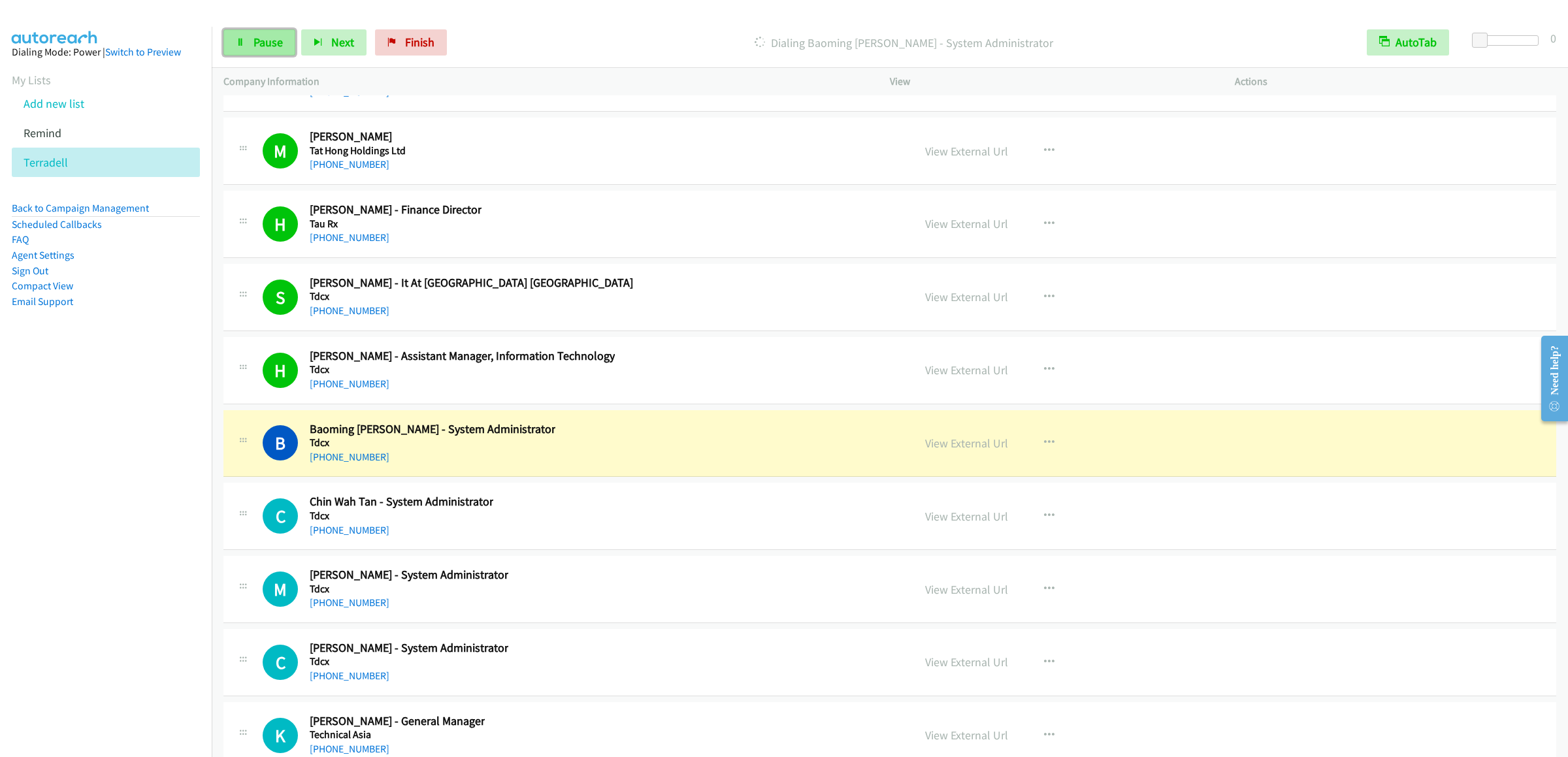
click at [256, 40] on span "Pause" at bounding box center [268, 42] width 30 height 15
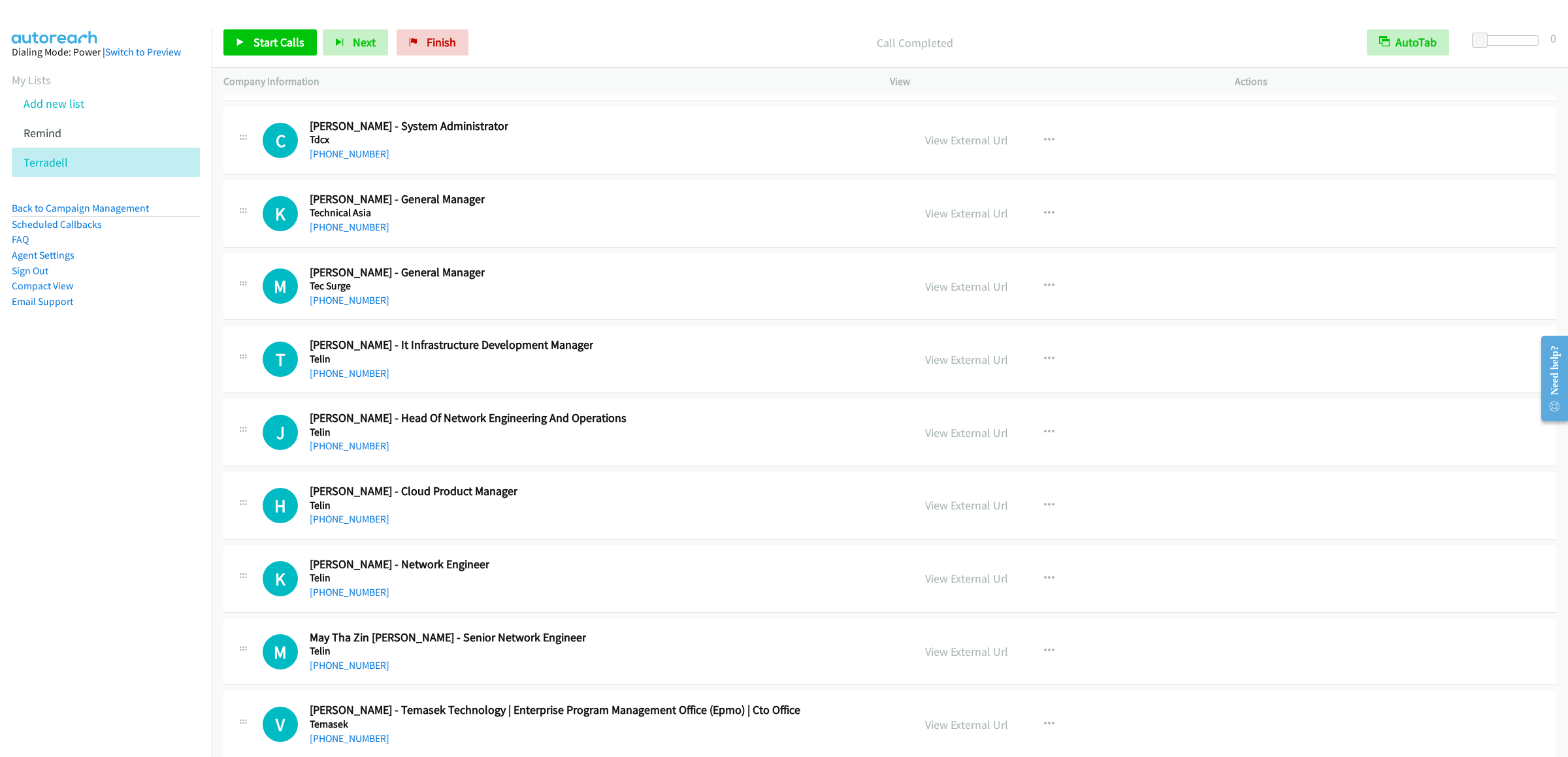
scroll to position [19994, 0]
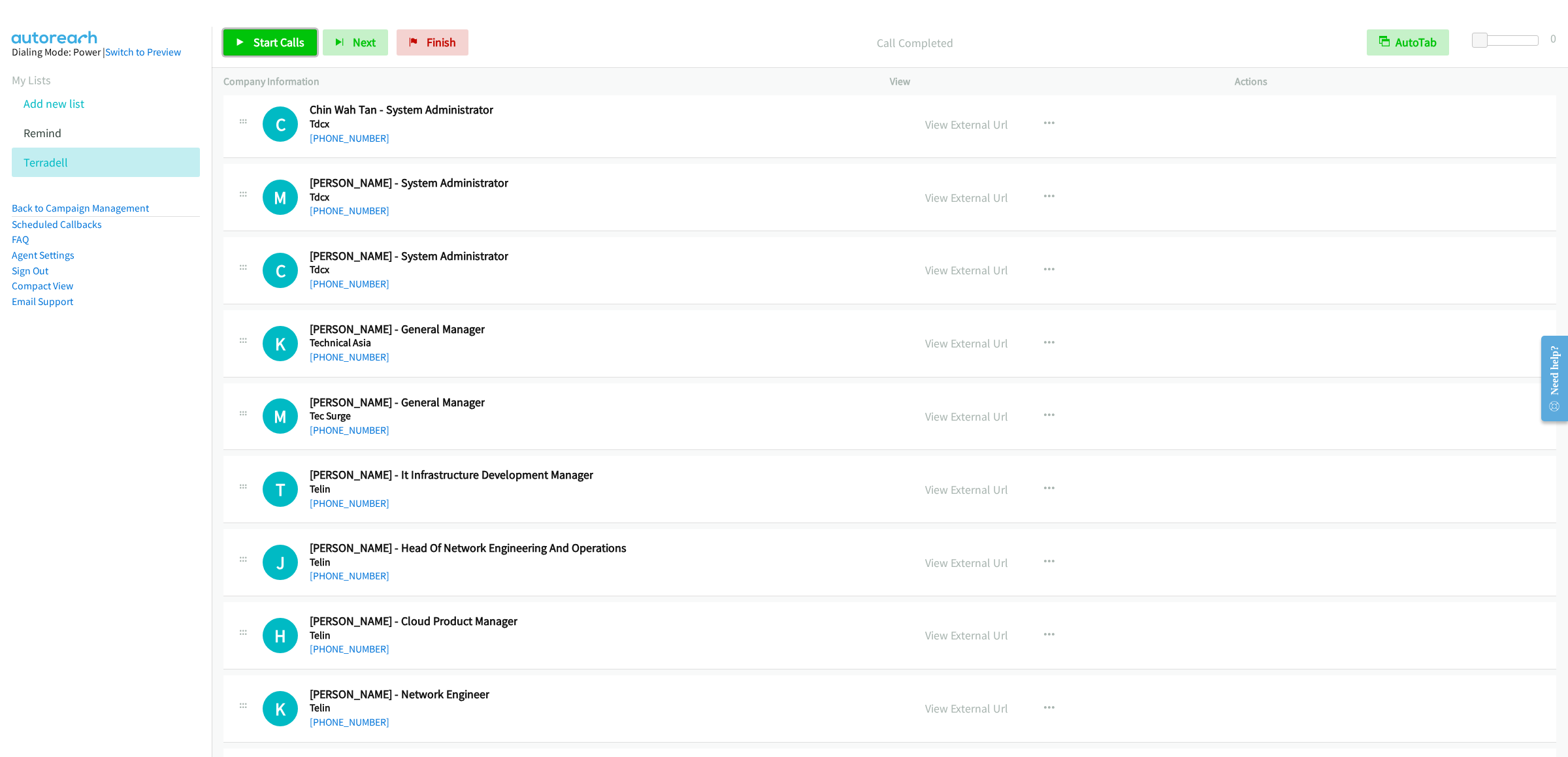
click at [273, 53] on link "Start Calls" at bounding box center [270, 43] width 93 height 26
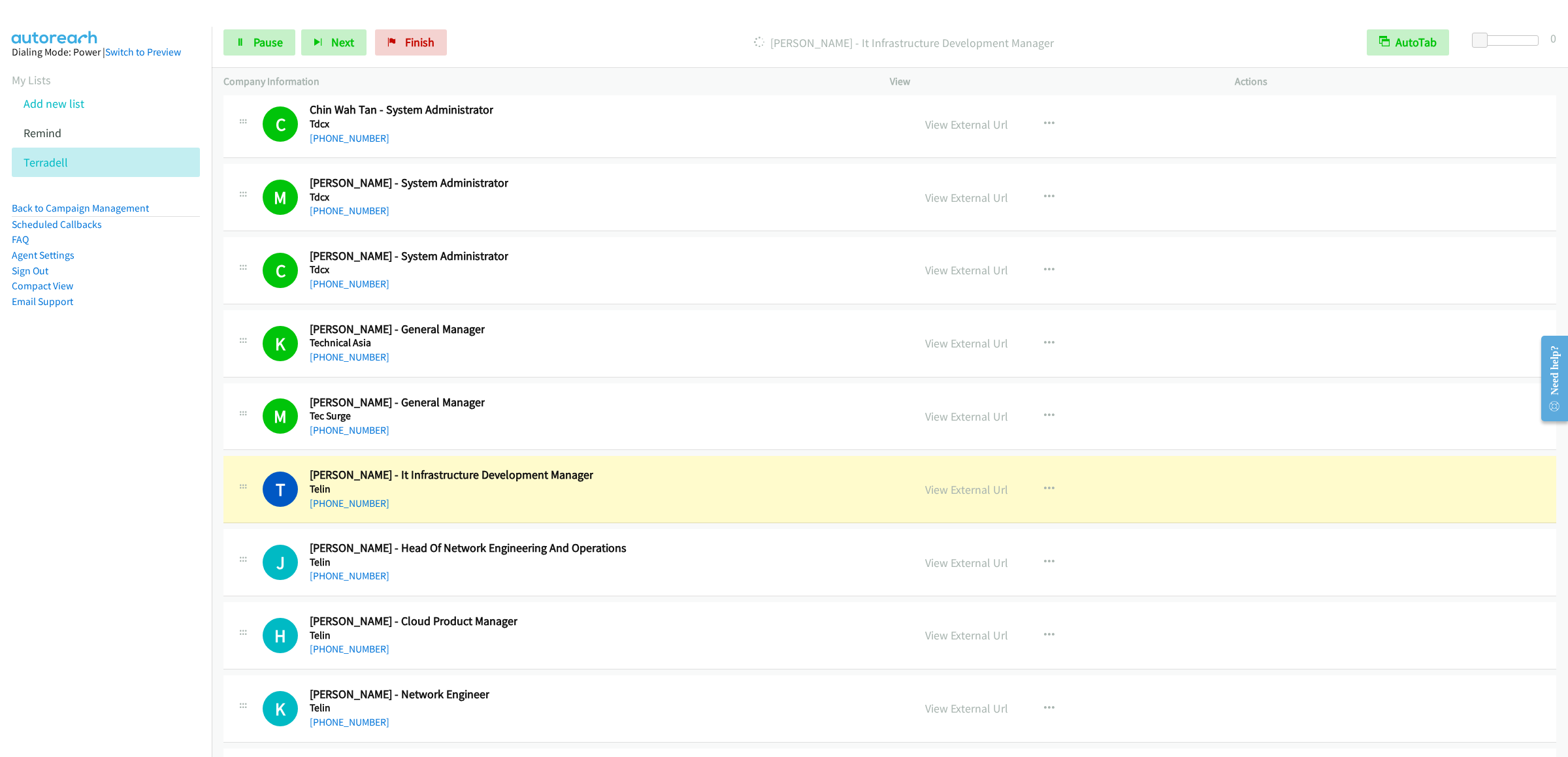
scroll to position [20386, 0]
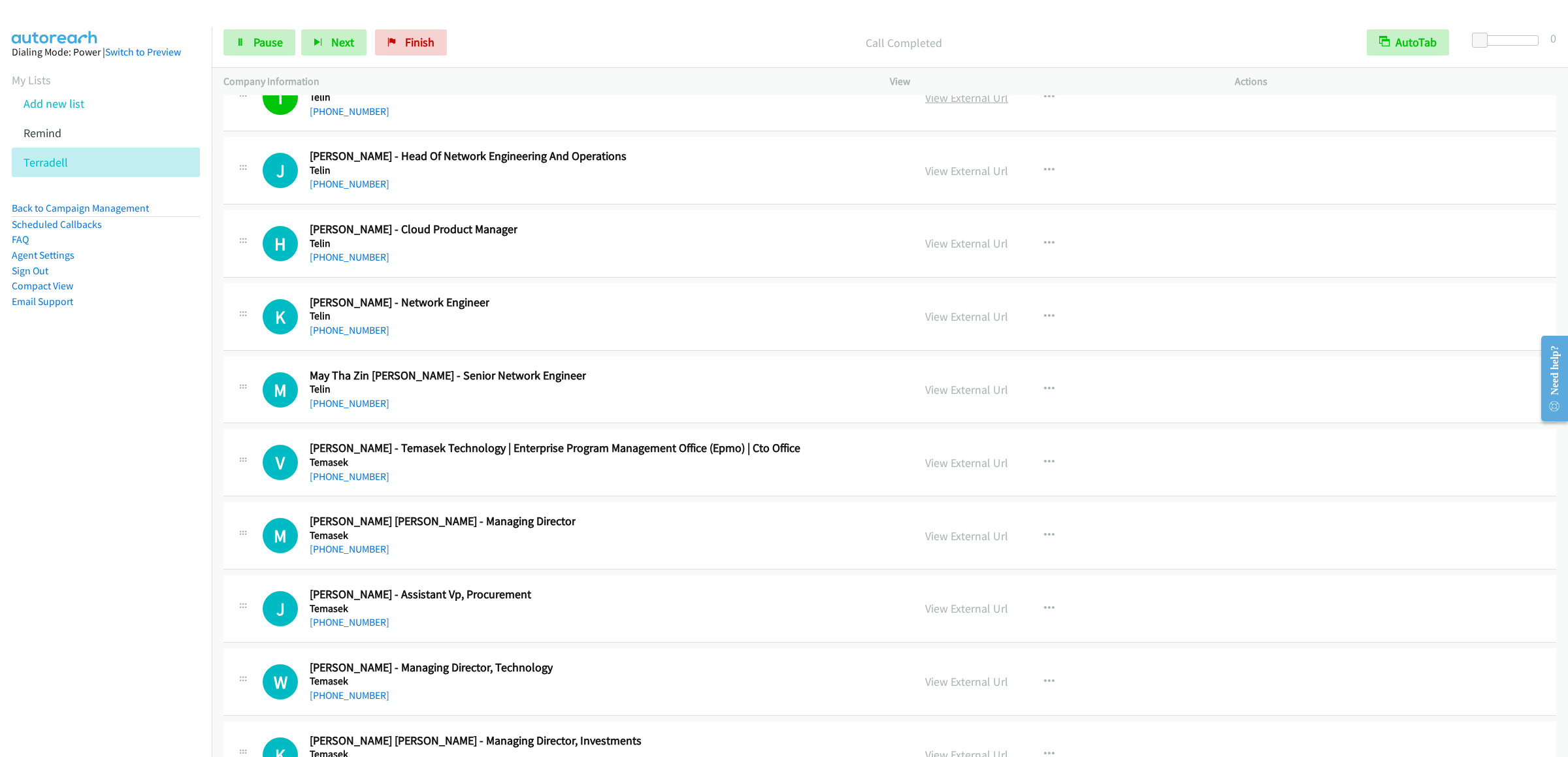
click at [941, 105] on link "View External Url" at bounding box center [966, 98] width 83 height 15
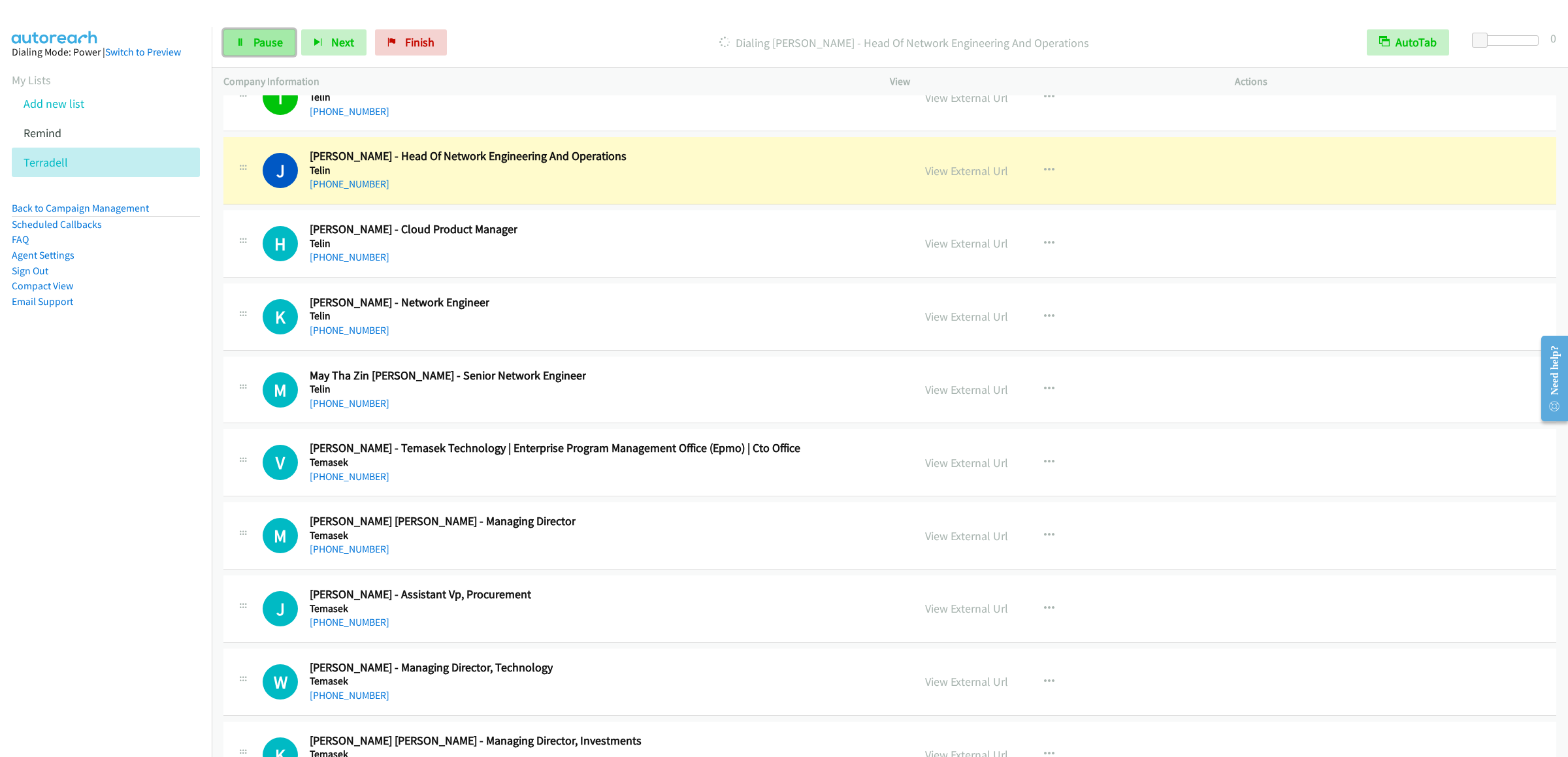
click at [262, 40] on span "Pause" at bounding box center [268, 42] width 30 height 15
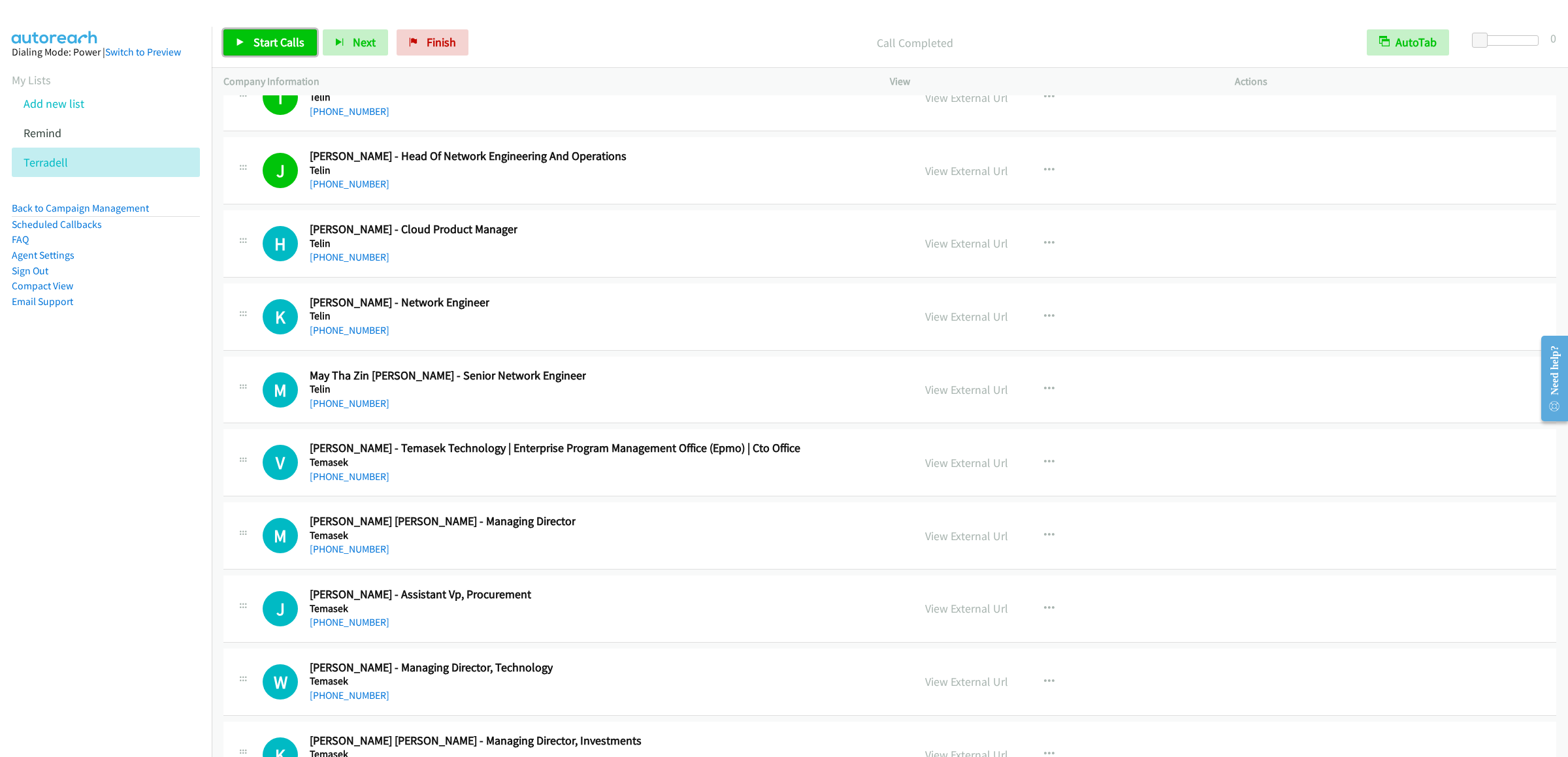
click at [267, 32] on link "Start Calls" at bounding box center [270, 43] width 93 height 26
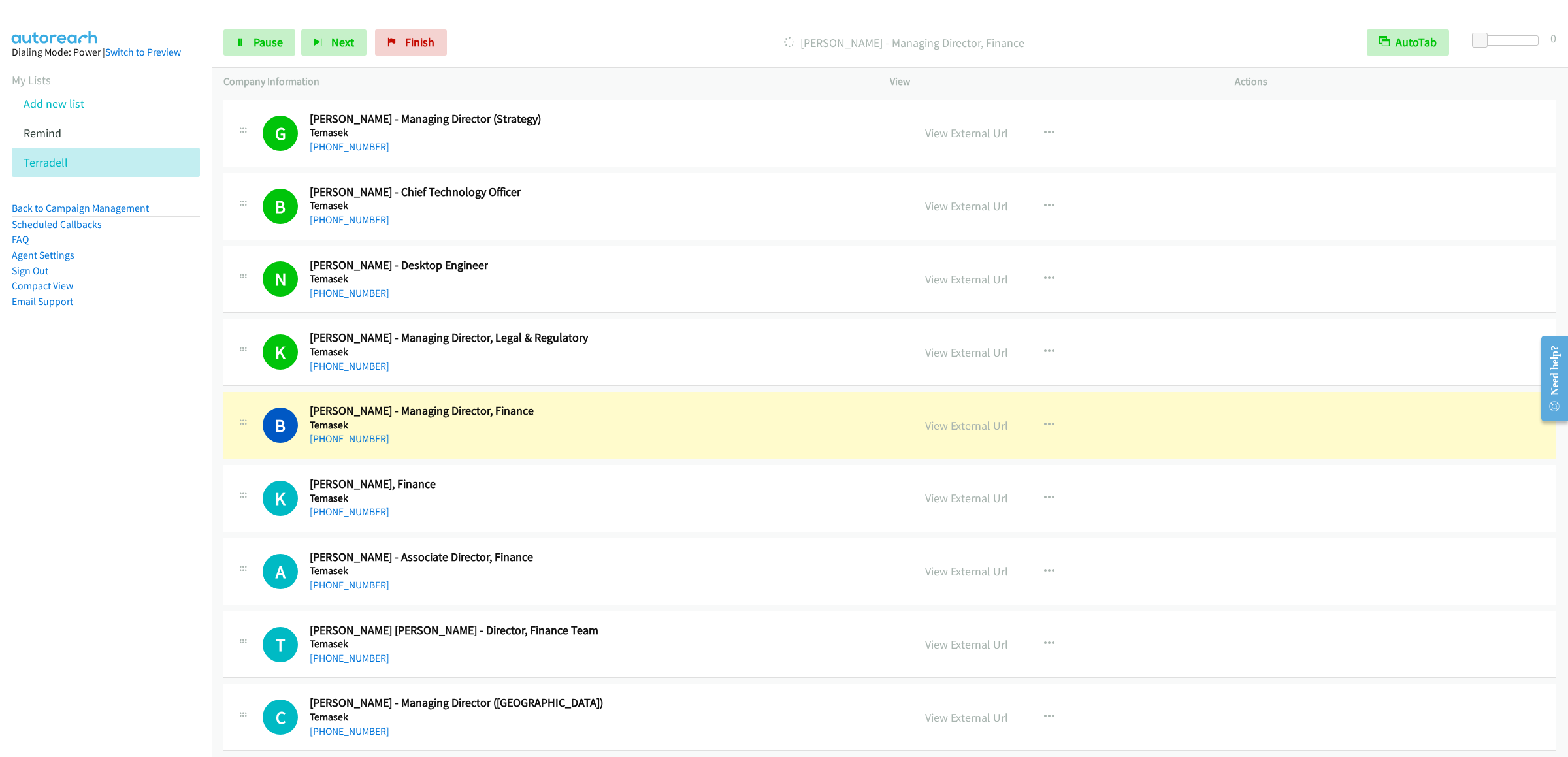
scroll to position [21562, 0]
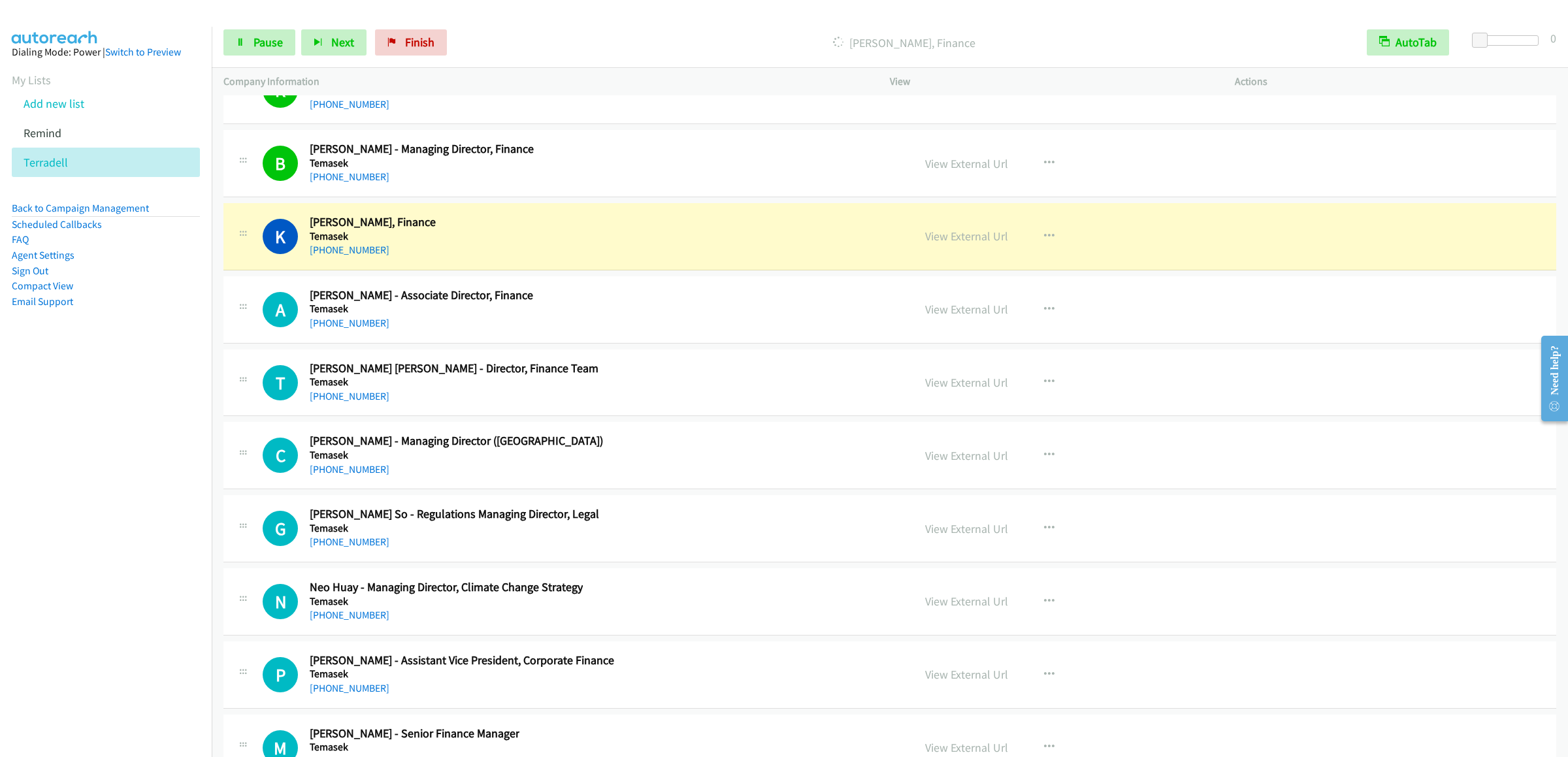
click at [253, 28] on div "Start Calls Pause Next Finish Dialing Kenrick Chong - Avp, Finance AutoTab Auto…" at bounding box center [890, 43] width 1357 height 50
click at [252, 50] on link "Pause" at bounding box center [259, 43] width 72 height 26
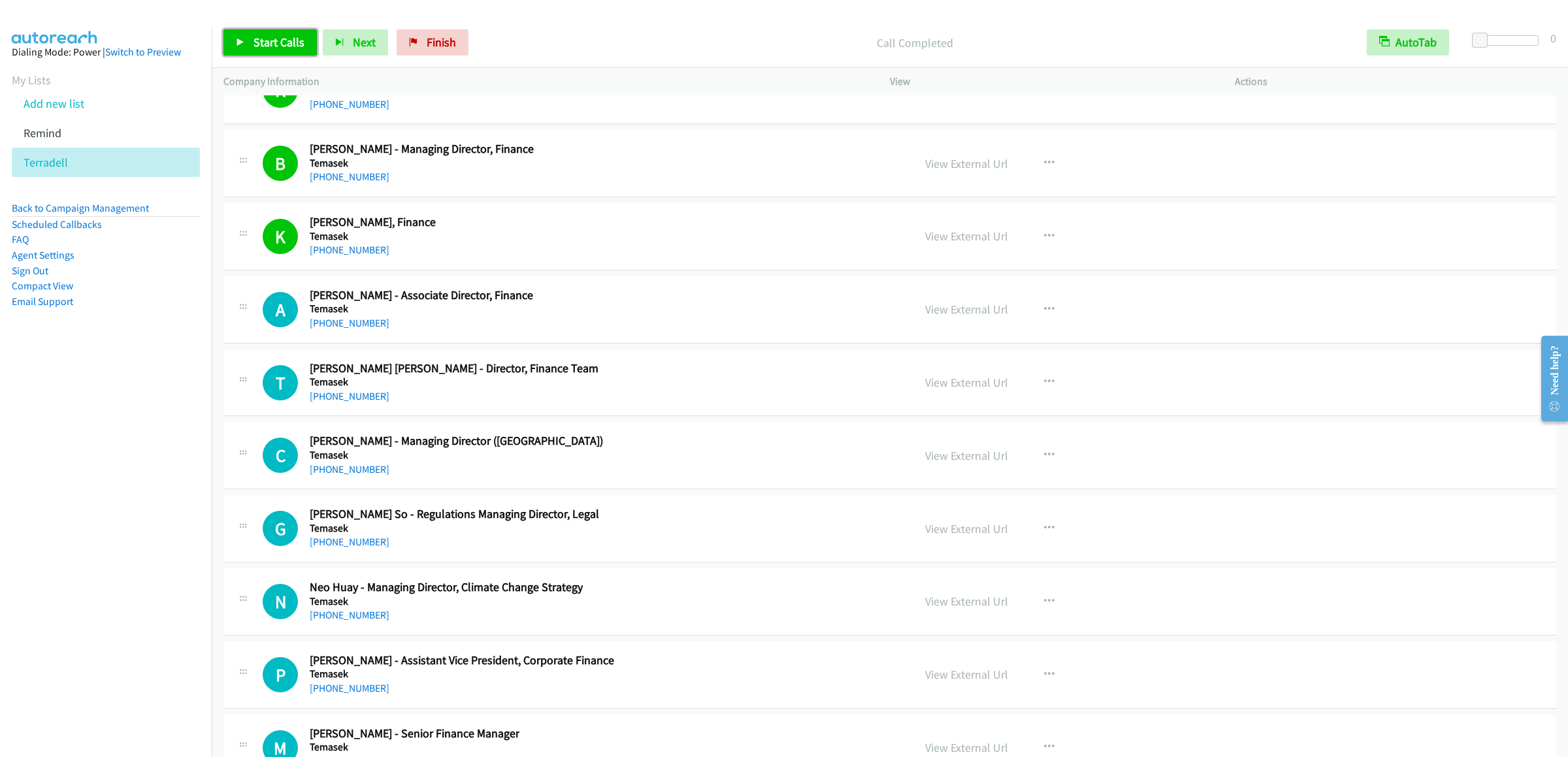
click at [246, 50] on link "Start Calls" at bounding box center [270, 43] width 93 height 26
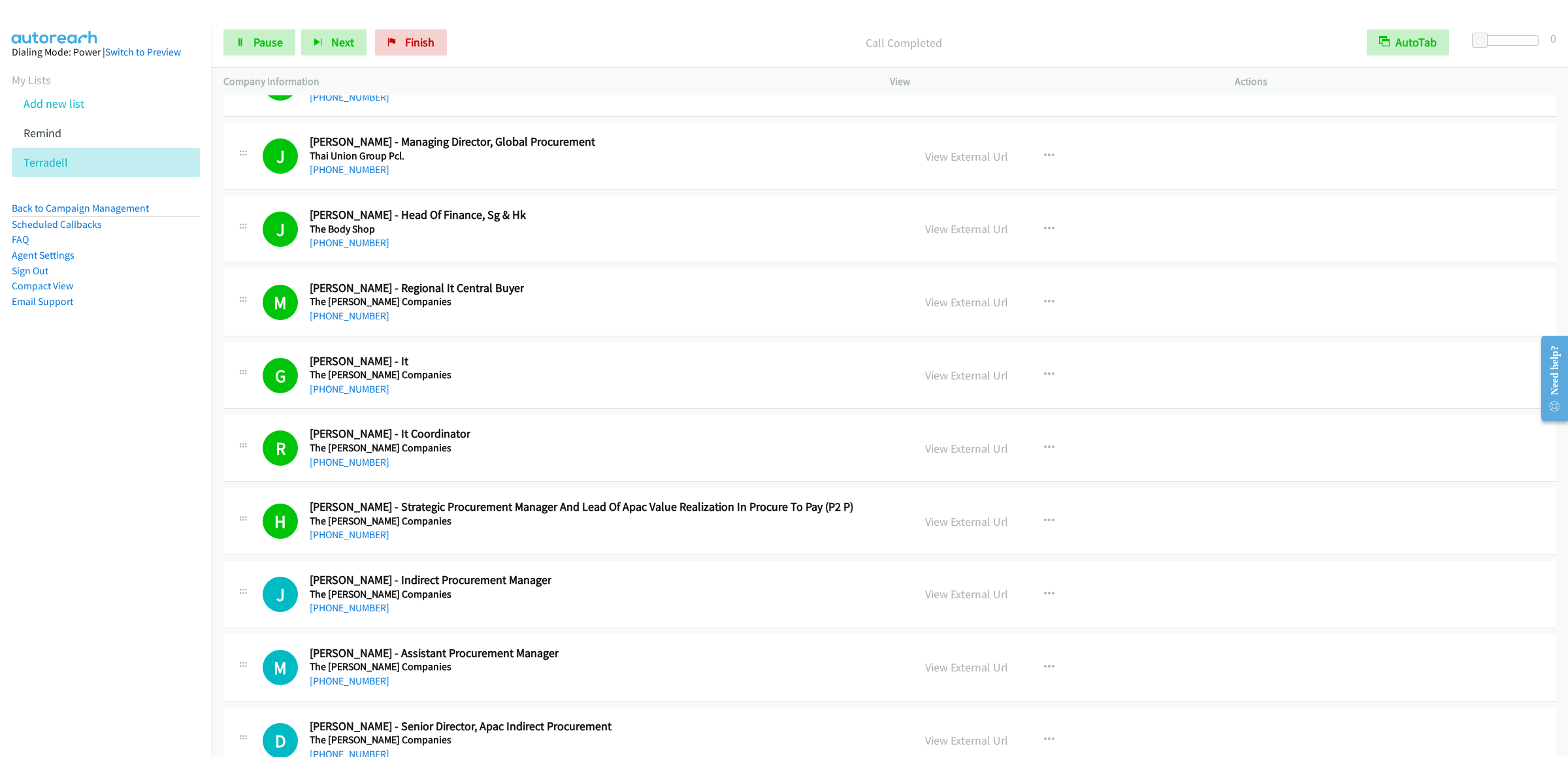
scroll to position [23130, 0]
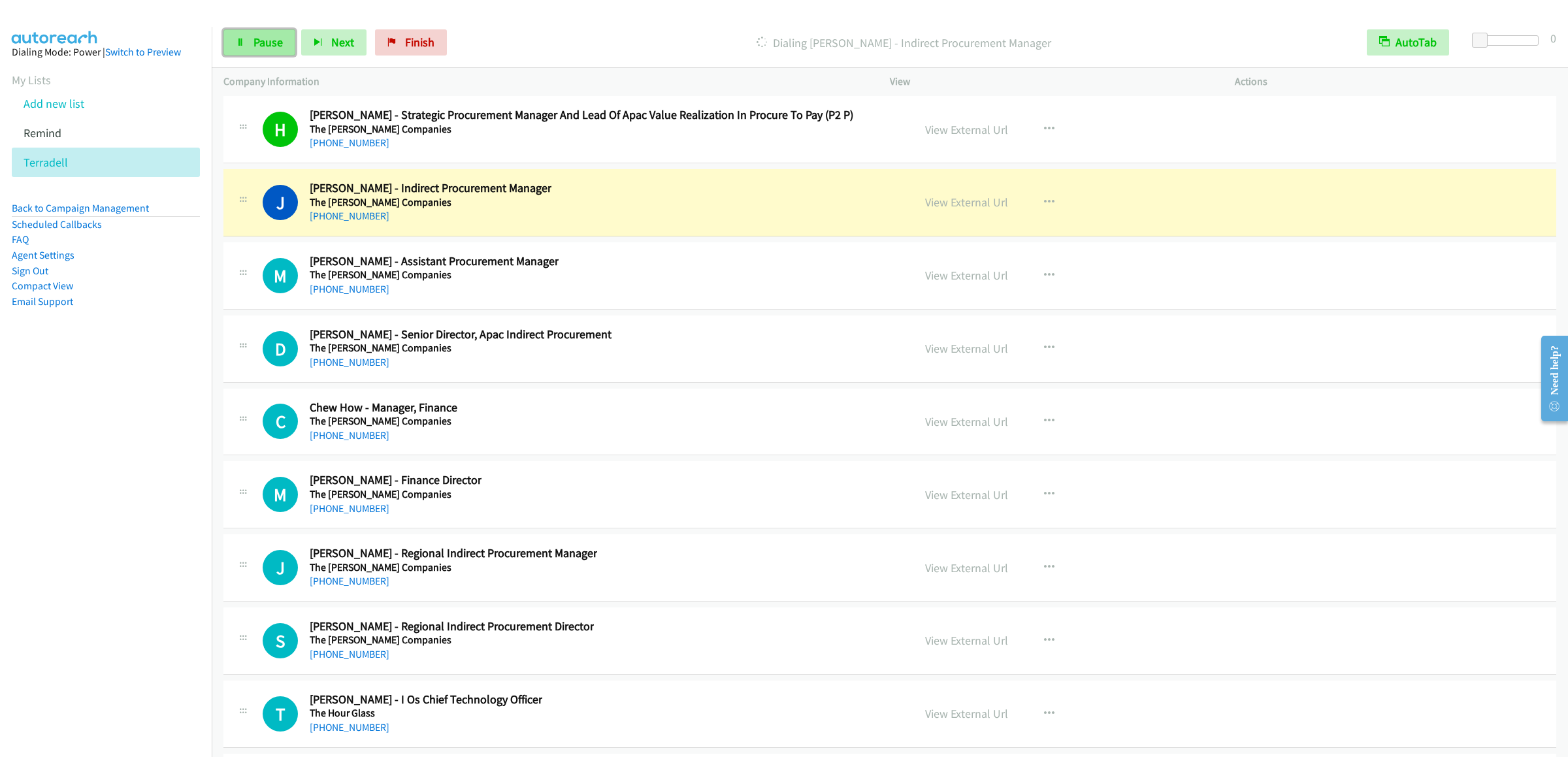
click at [261, 49] on span "Pause" at bounding box center [268, 42] width 30 height 15
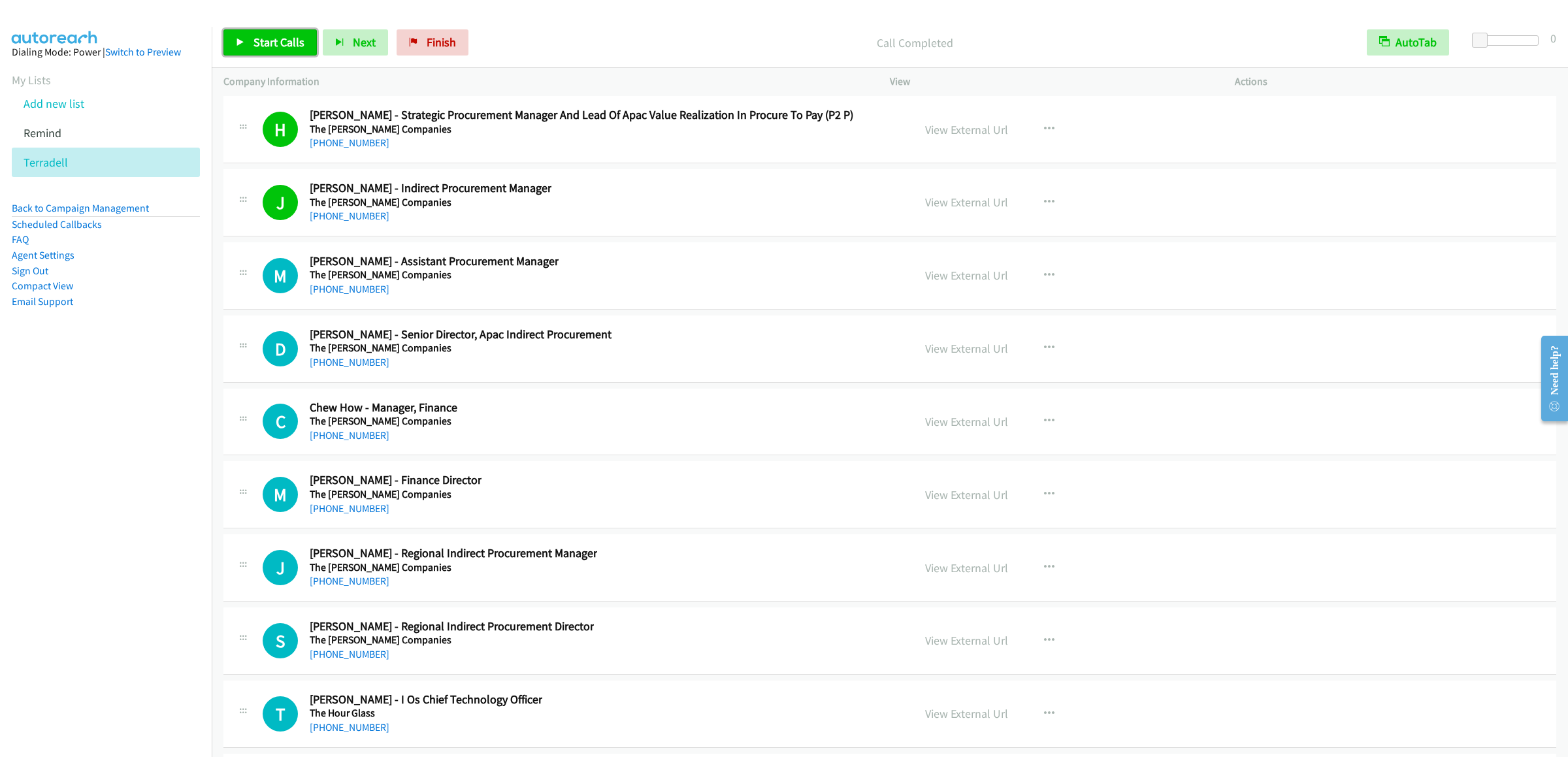
click at [269, 49] on span "Start Calls" at bounding box center [279, 42] width 51 height 15
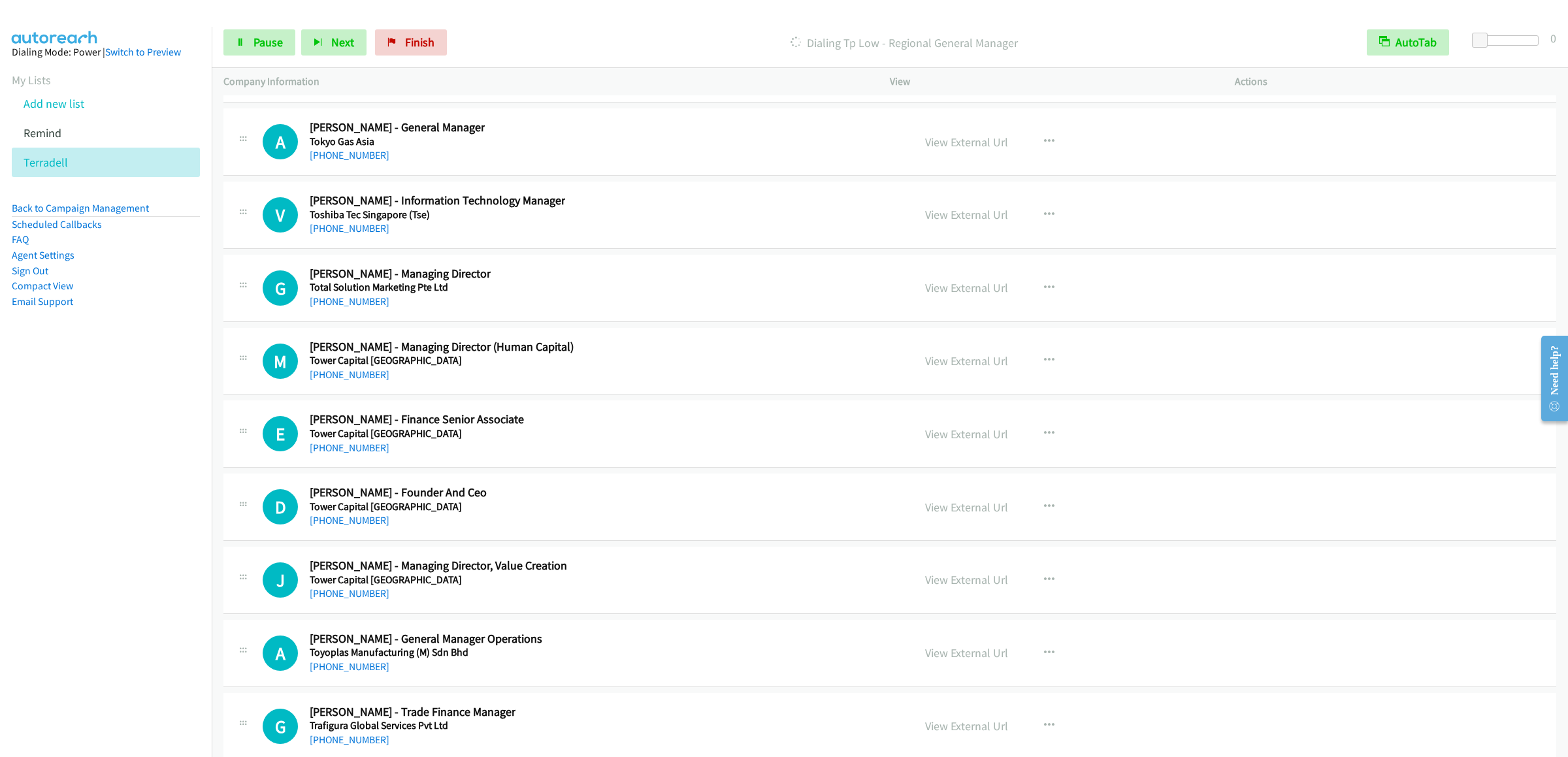
scroll to position [24960, 0]
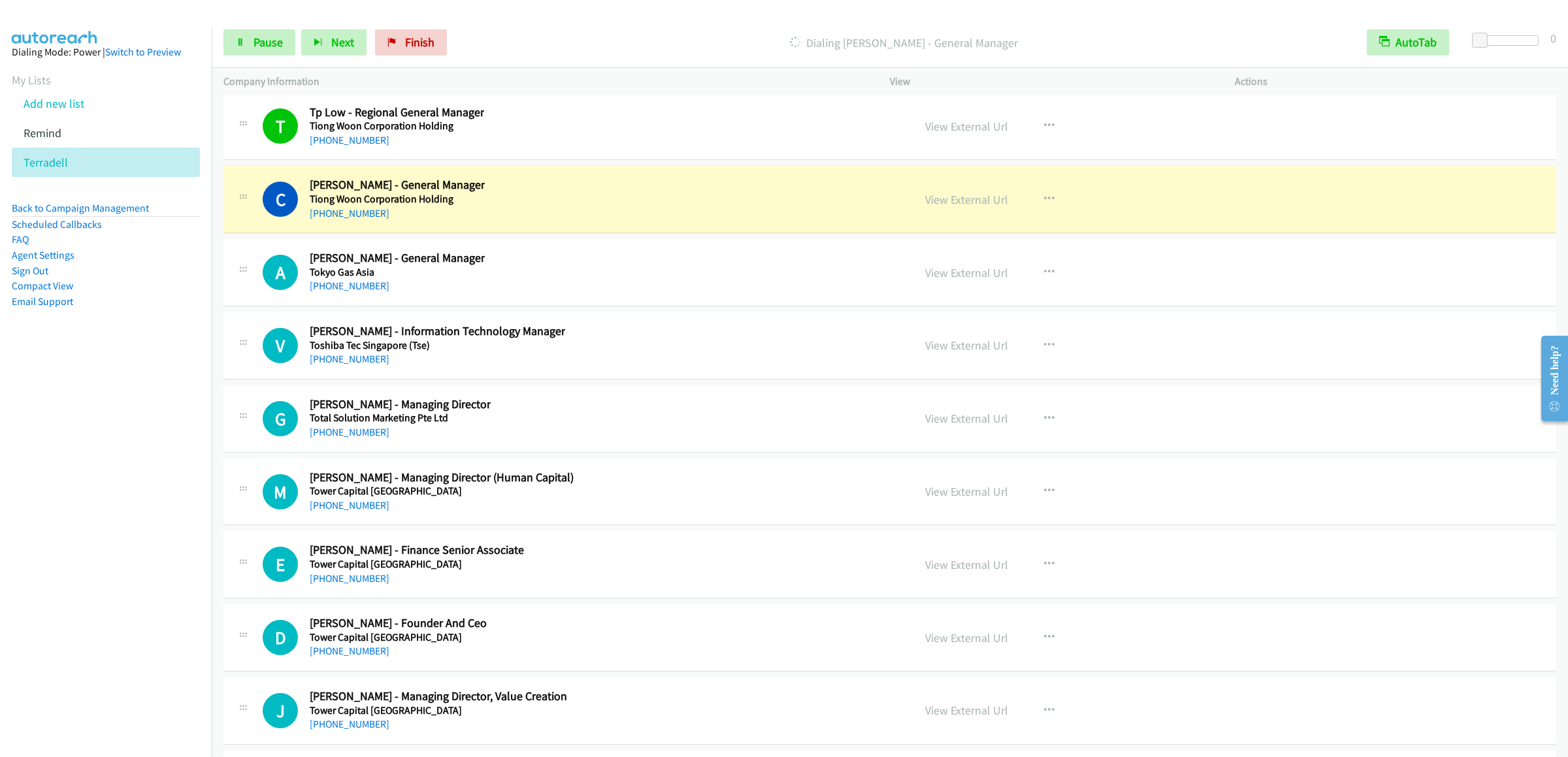
drag, startPoint x: 26, startPoint y: 467, endPoint x: 196, endPoint y: 225, distance: 295.7
click at [26, 467] on nav "Dialing Mode: Power | Switch to Preview My Lists Add new list Remind Terradell …" at bounding box center [106, 405] width 212 height 757
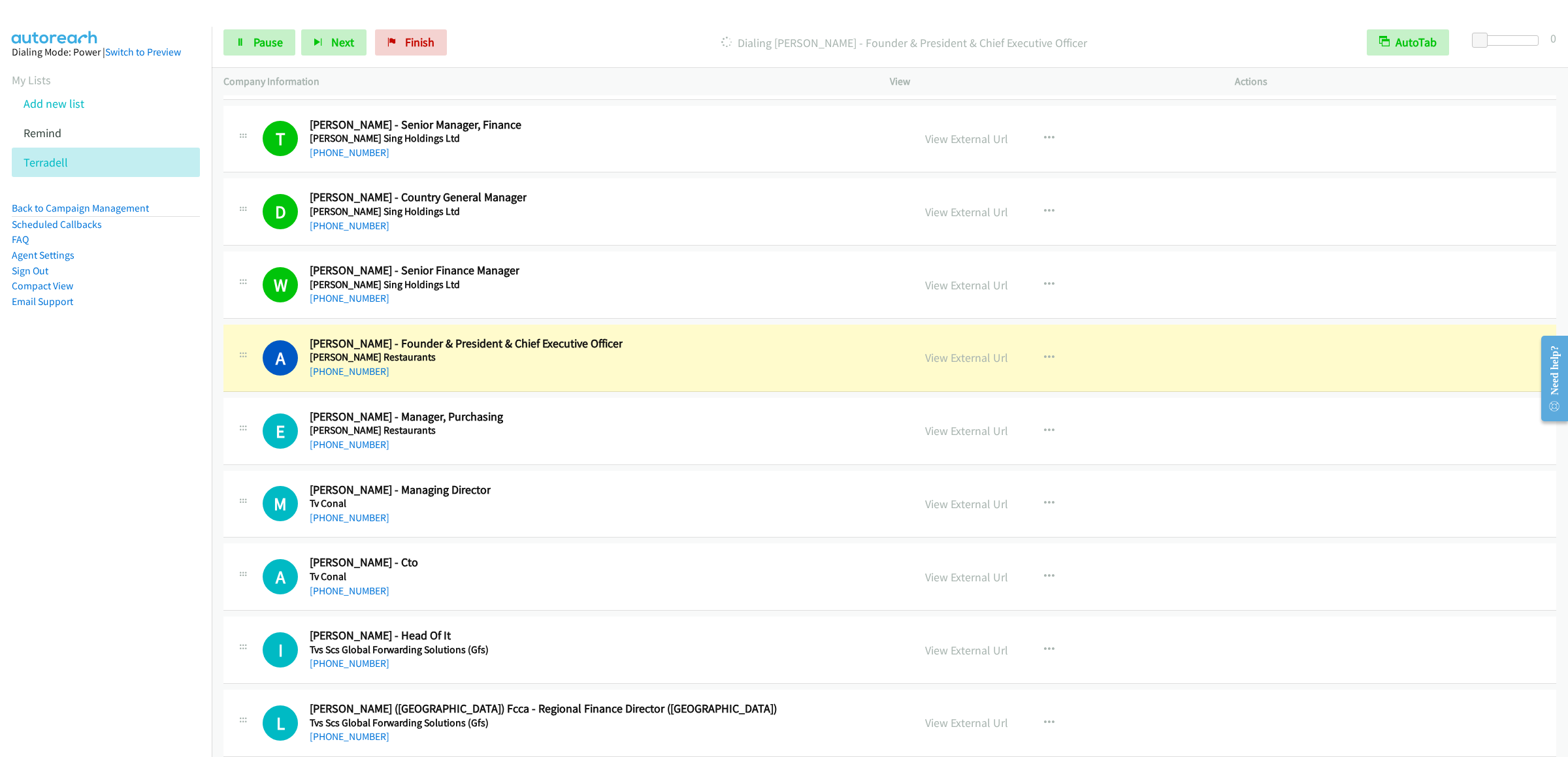
scroll to position [27180, 0]
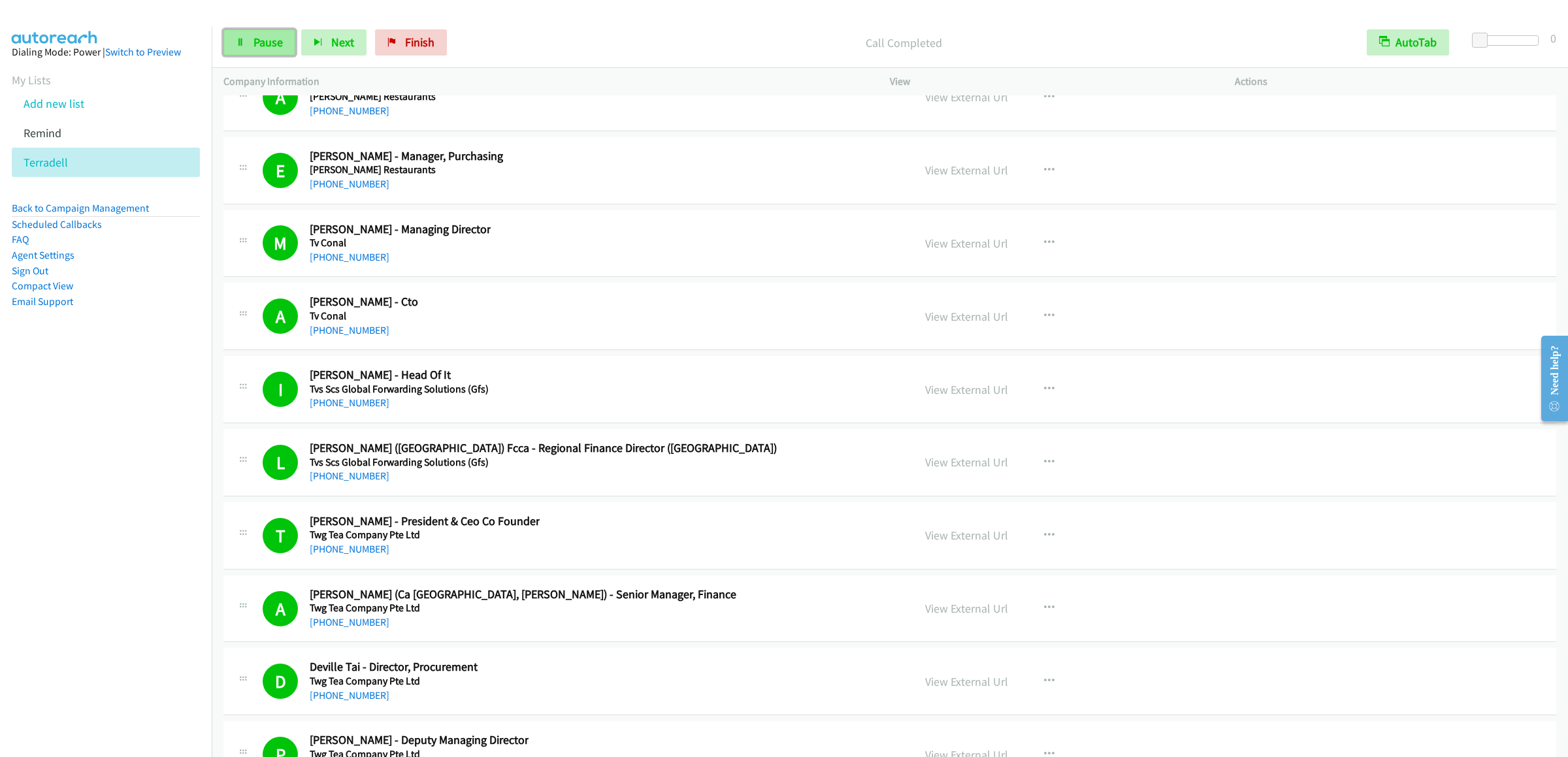
click at [280, 43] on span "Pause" at bounding box center [268, 42] width 30 height 15
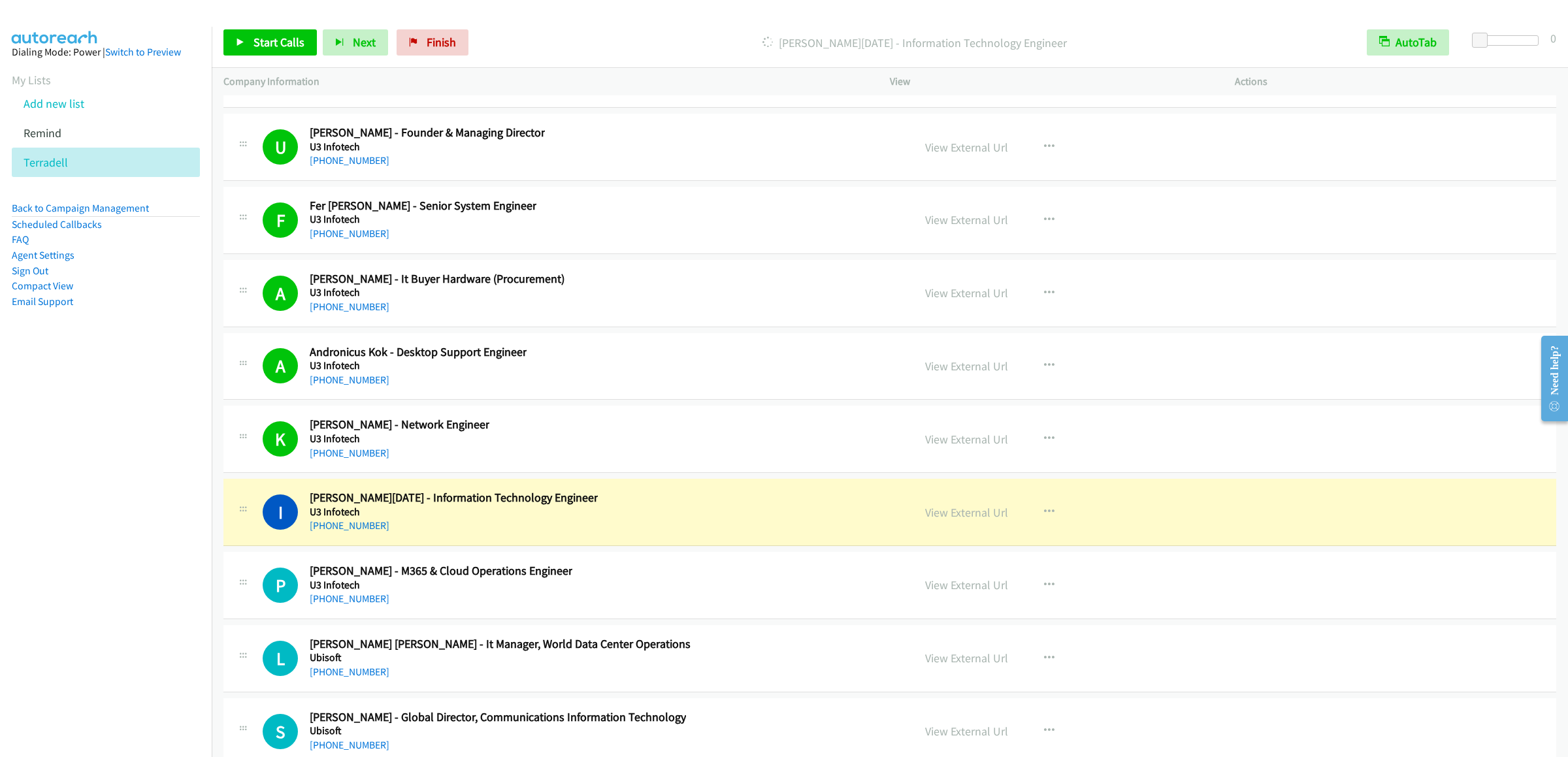
scroll to position [28619, 0]
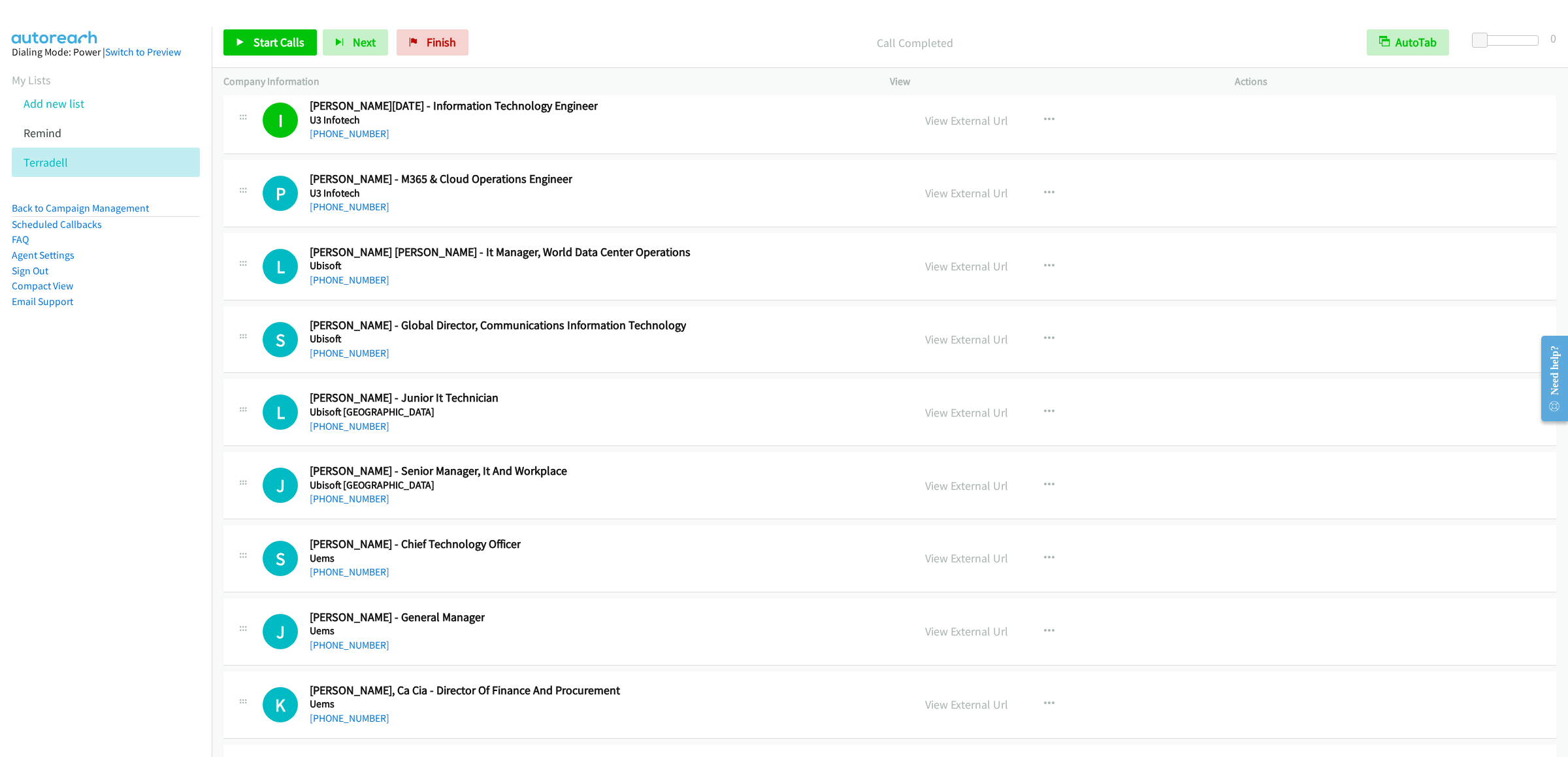
click at [263, 21] on div "Start Calls Pause Next Finish Call Completed AutoTab AutoTab 0" at bounding box center [890, 43] width 1357 height 50
click at [263, 47] on span "Start Calls" at bounding box center [279, 42] width 51 height 15
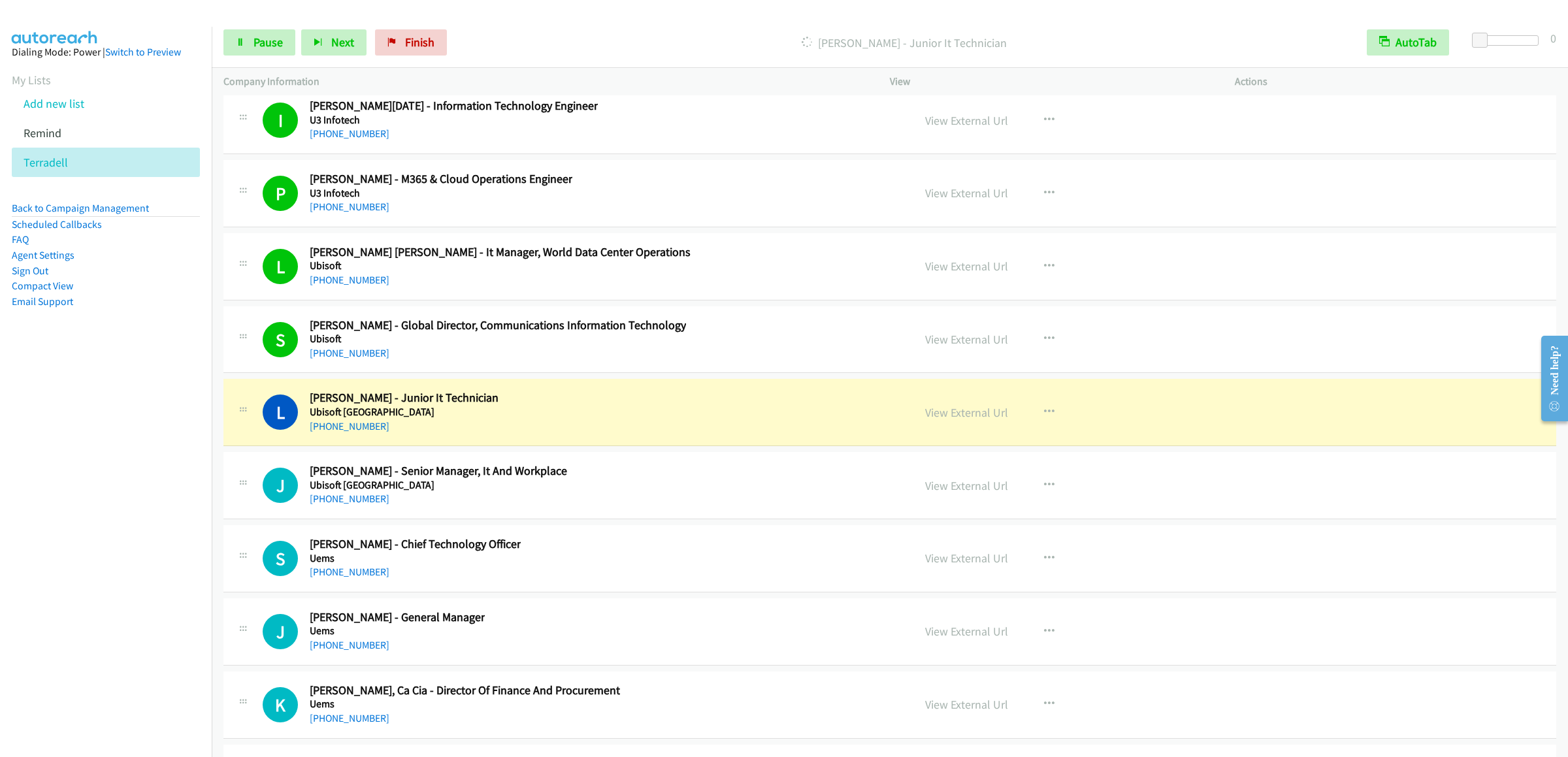
click at [1083, 20] on div "Start Calls Pause Next Finish Dialing Lester Wong - Junior It Technician AutoTa…" at bounding box center [890, 43] width 1357 height 50
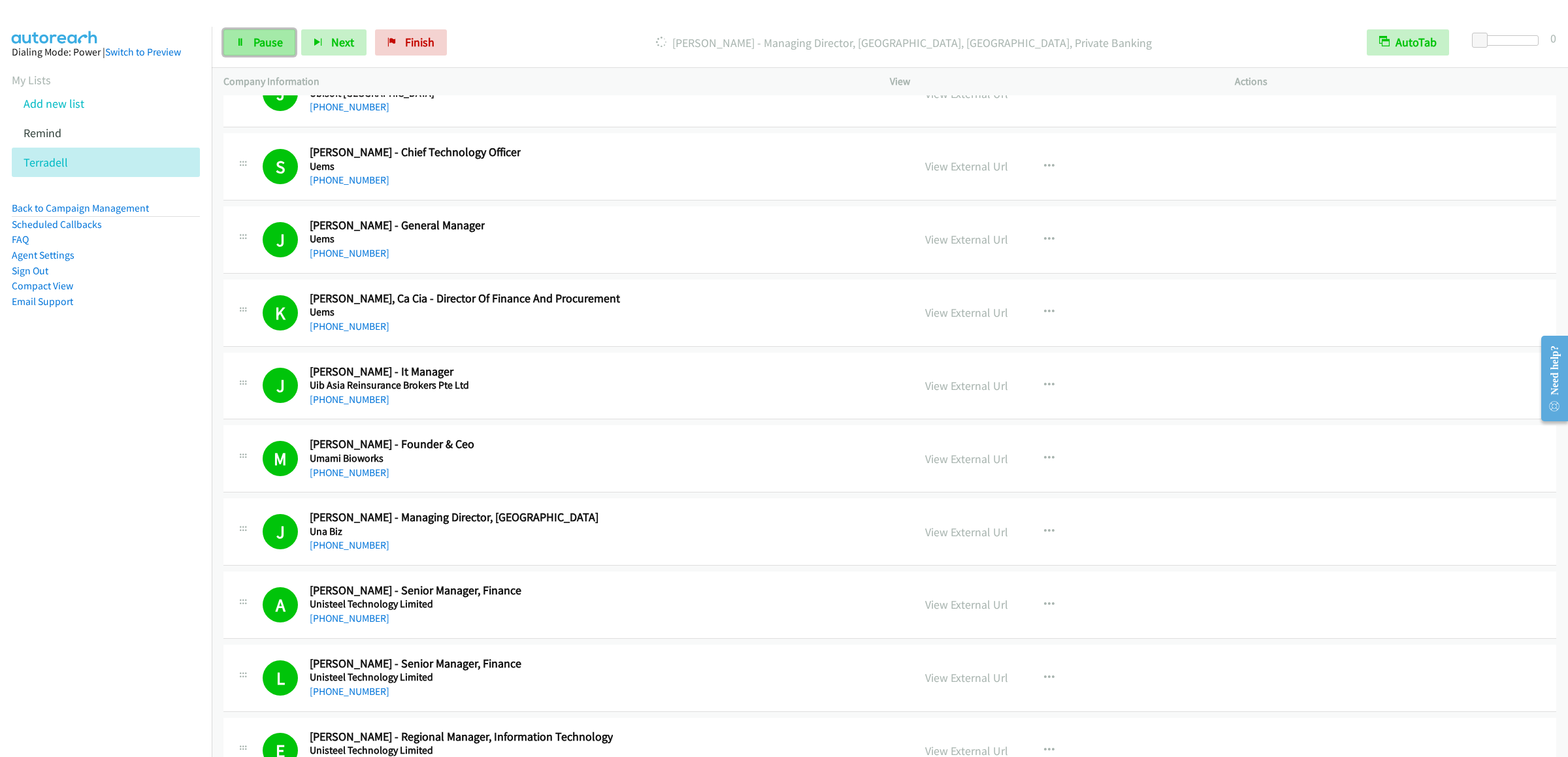
click at [269, 51] on link "Pause" at bounding box center [259, 43] width 72 height 26
drag, startPoint x: 259, startPoint y: 42, endPoint x: 347, endPoint y: 28, distance: 89.1
click at [259, 42] on span "Start Calls" at bounding box center [279, 42] width 51 height 15
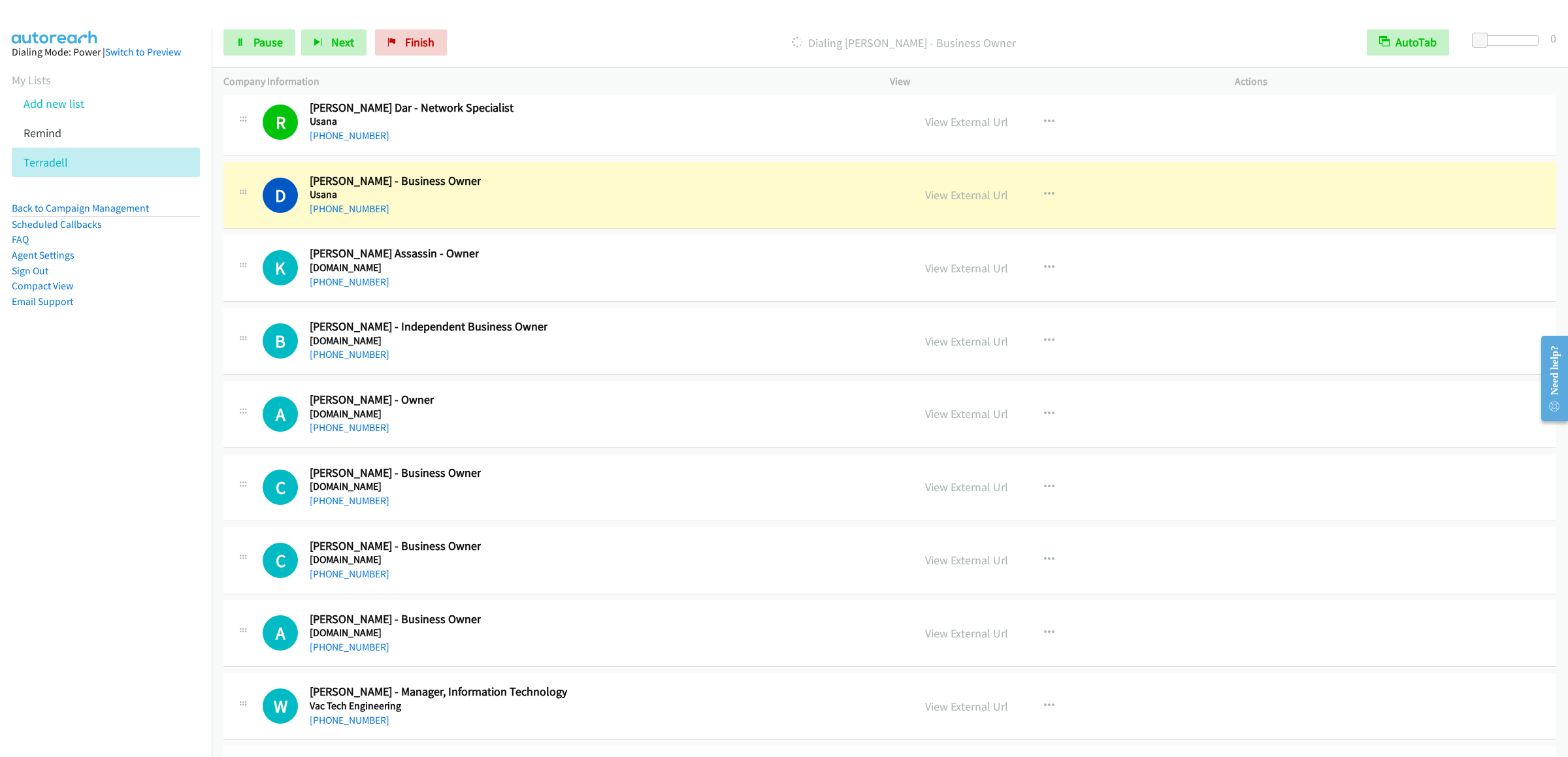
scroll to position [31232, 0]
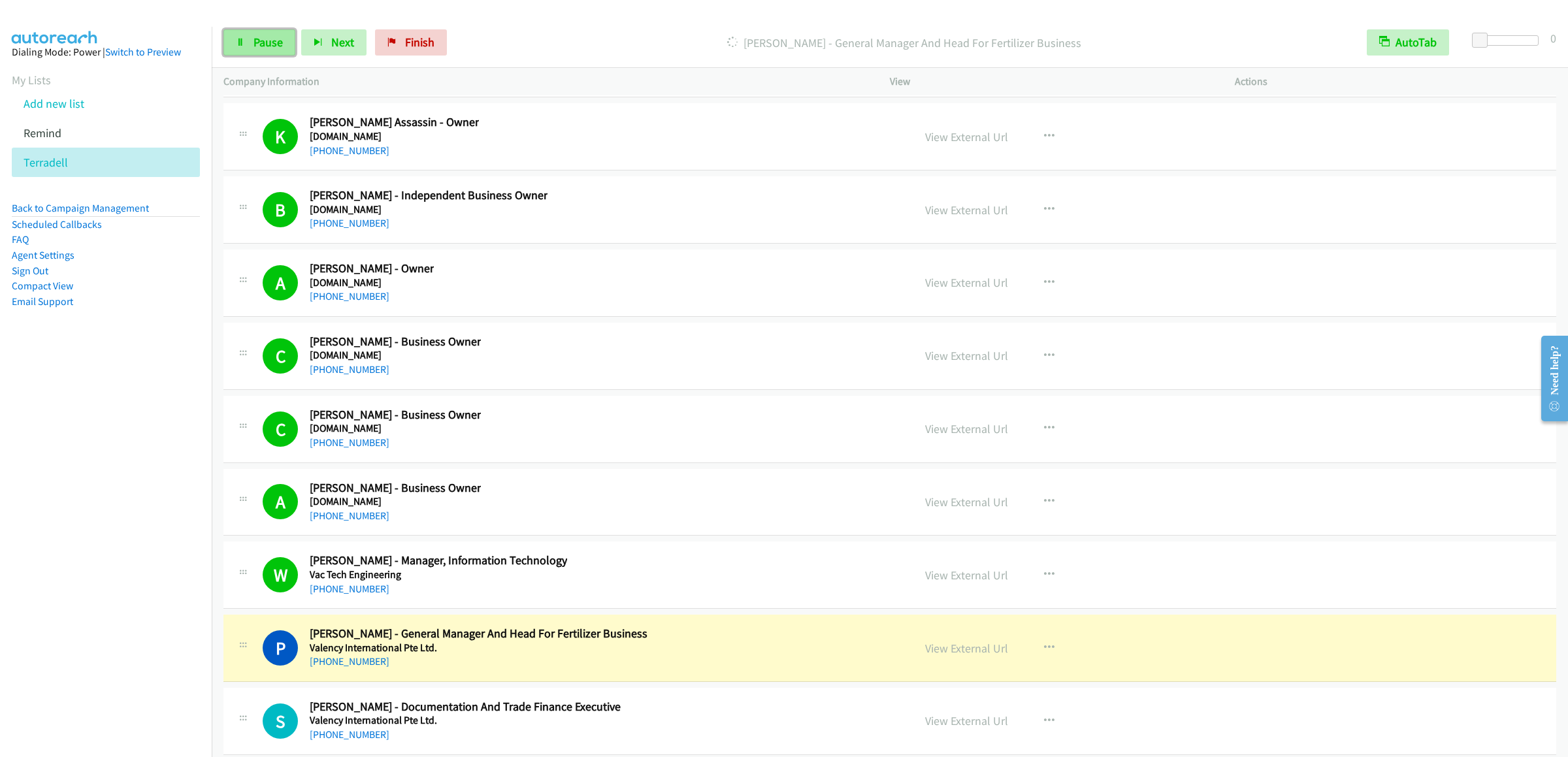
click at [227, 40] on link "Pause" at bounding box center [259, 43] width 72 height 26
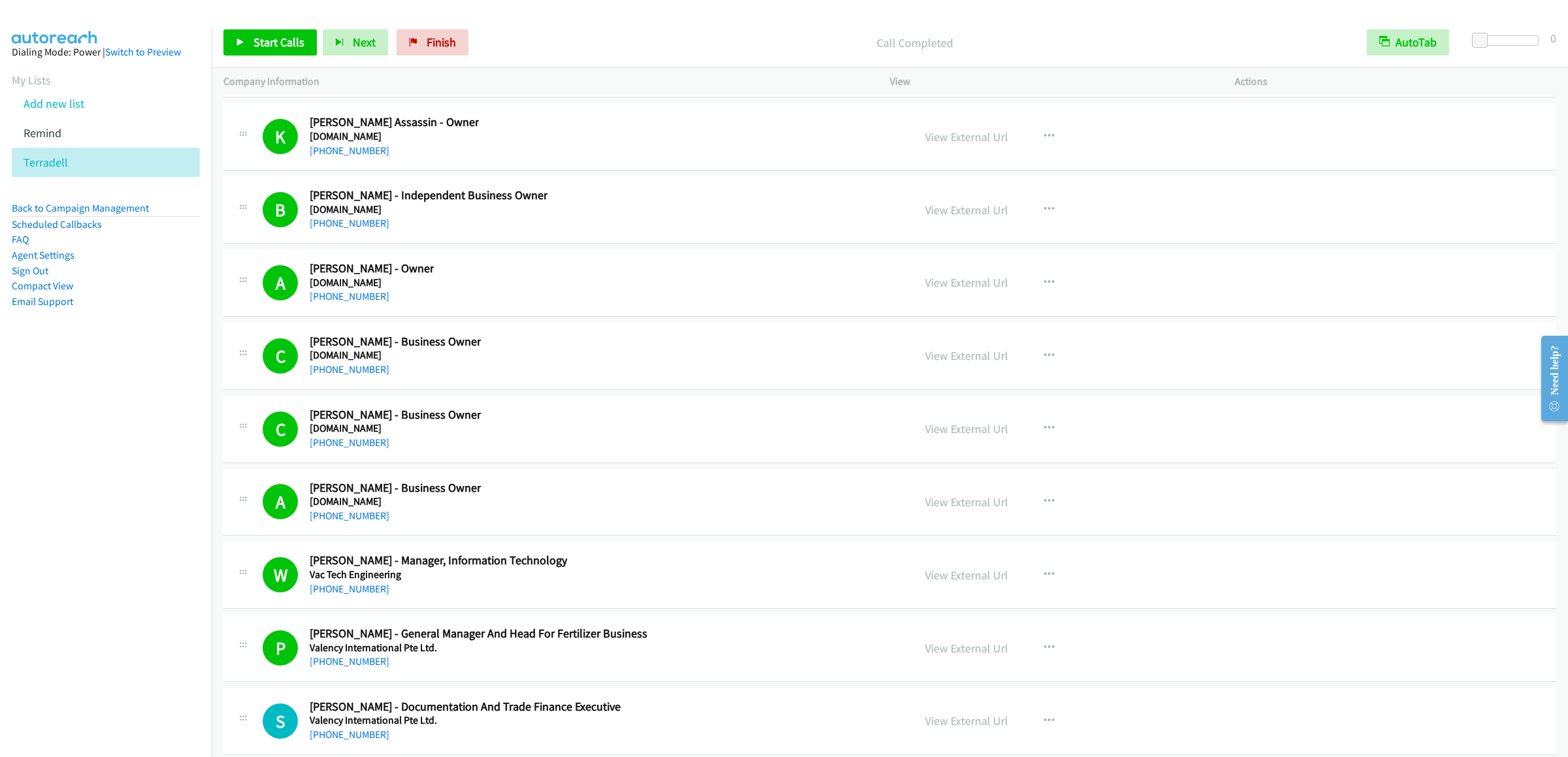
click at [239, 16] on div at bounding box center [778, 25] width 1557 height 50
click at [253, 28] on div "Start Calls Pause Next Finish Call Completed AutoTab AutoTab 0" at bounding box center [890, 43] width 1357 height 50
click at [253, 35] on span "Start Calls" at bounding box center [279, 42] width 51 height 15
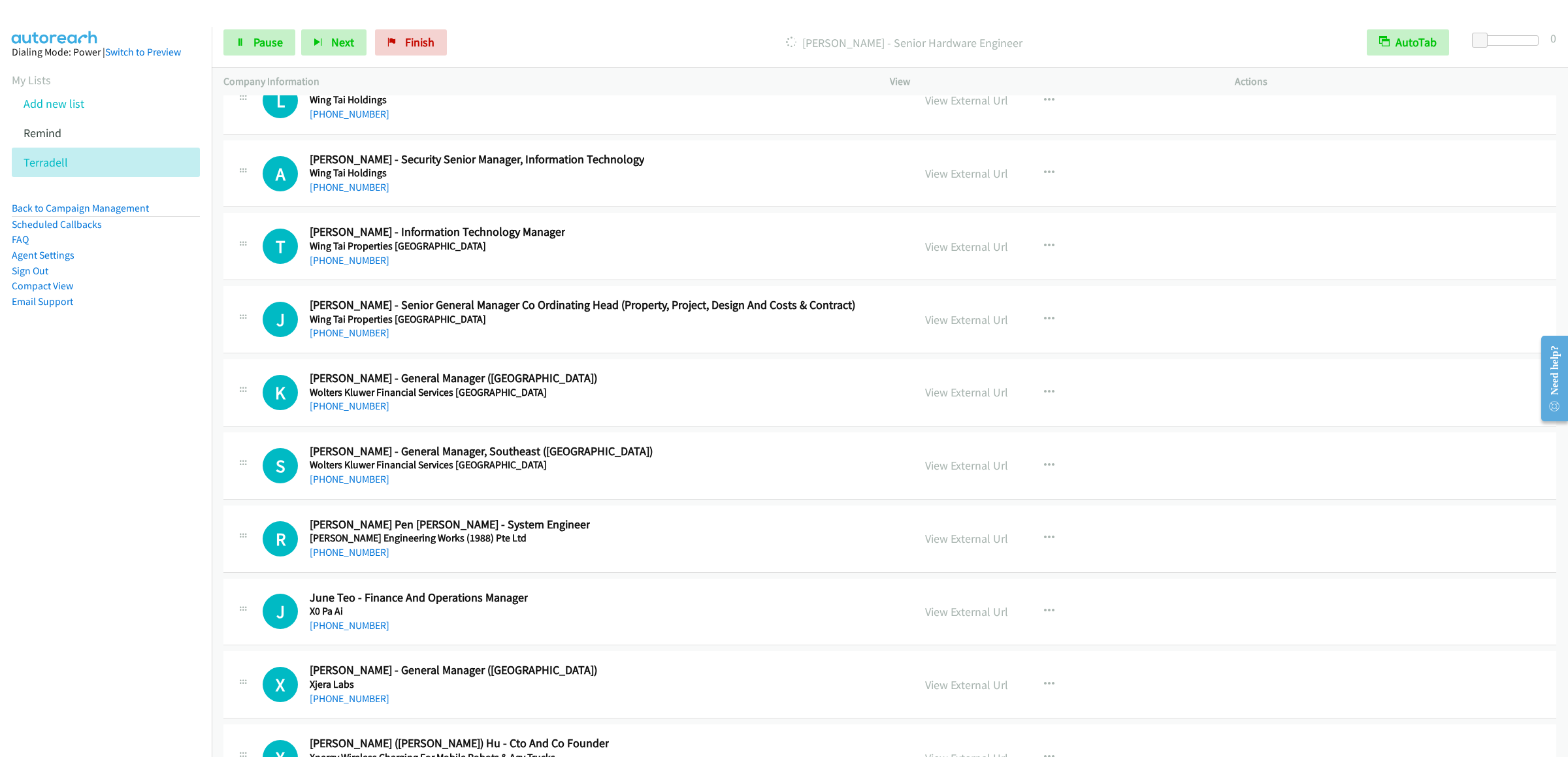
scroll to position [34369, 0]
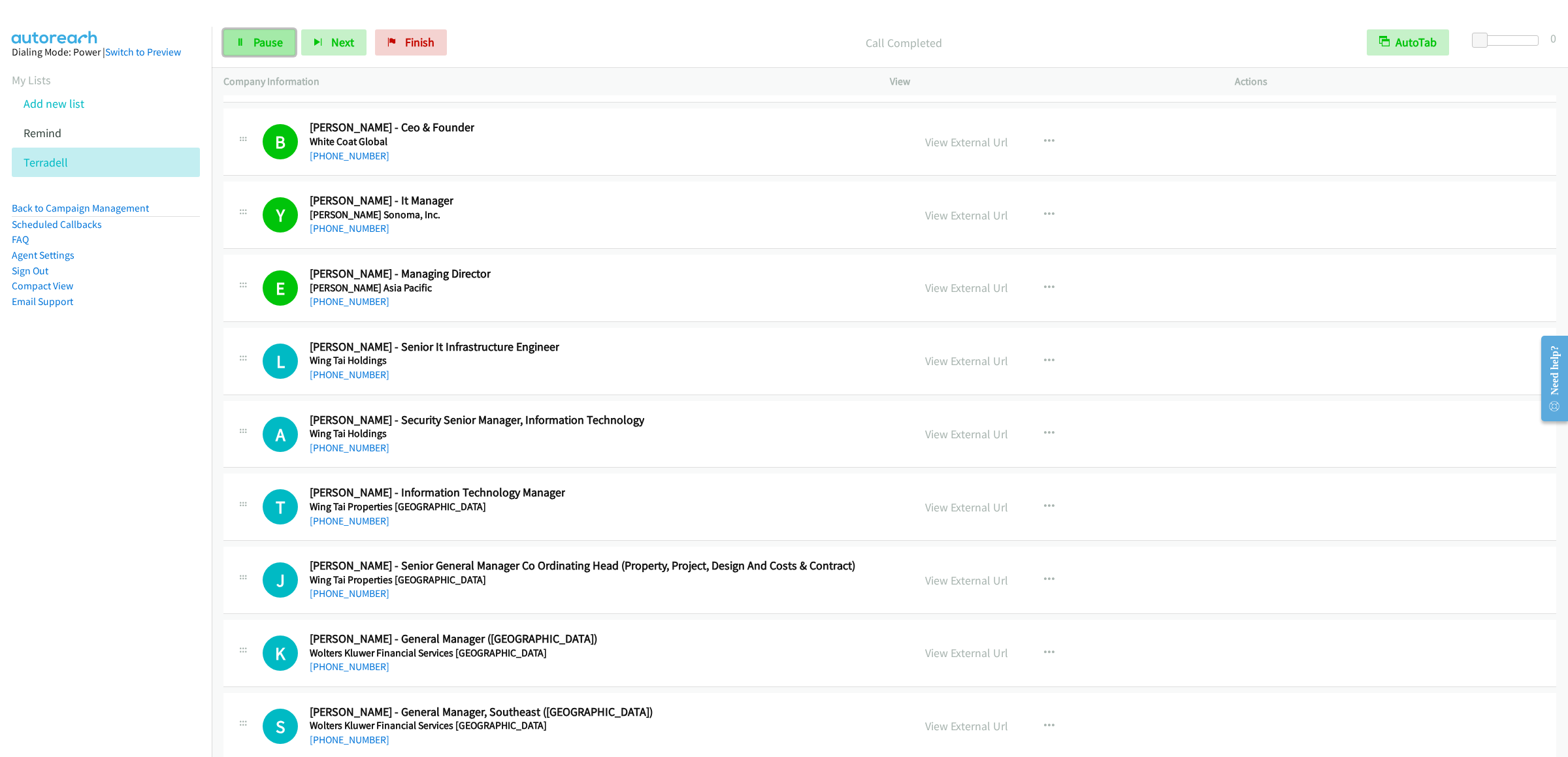
click at [247, 38] on link "Pause" at bounding box center [259, 43] width 72 height 26
click at [262, 43] on span "Start Calls" at bounding box center [279, 42] width 51 height 15
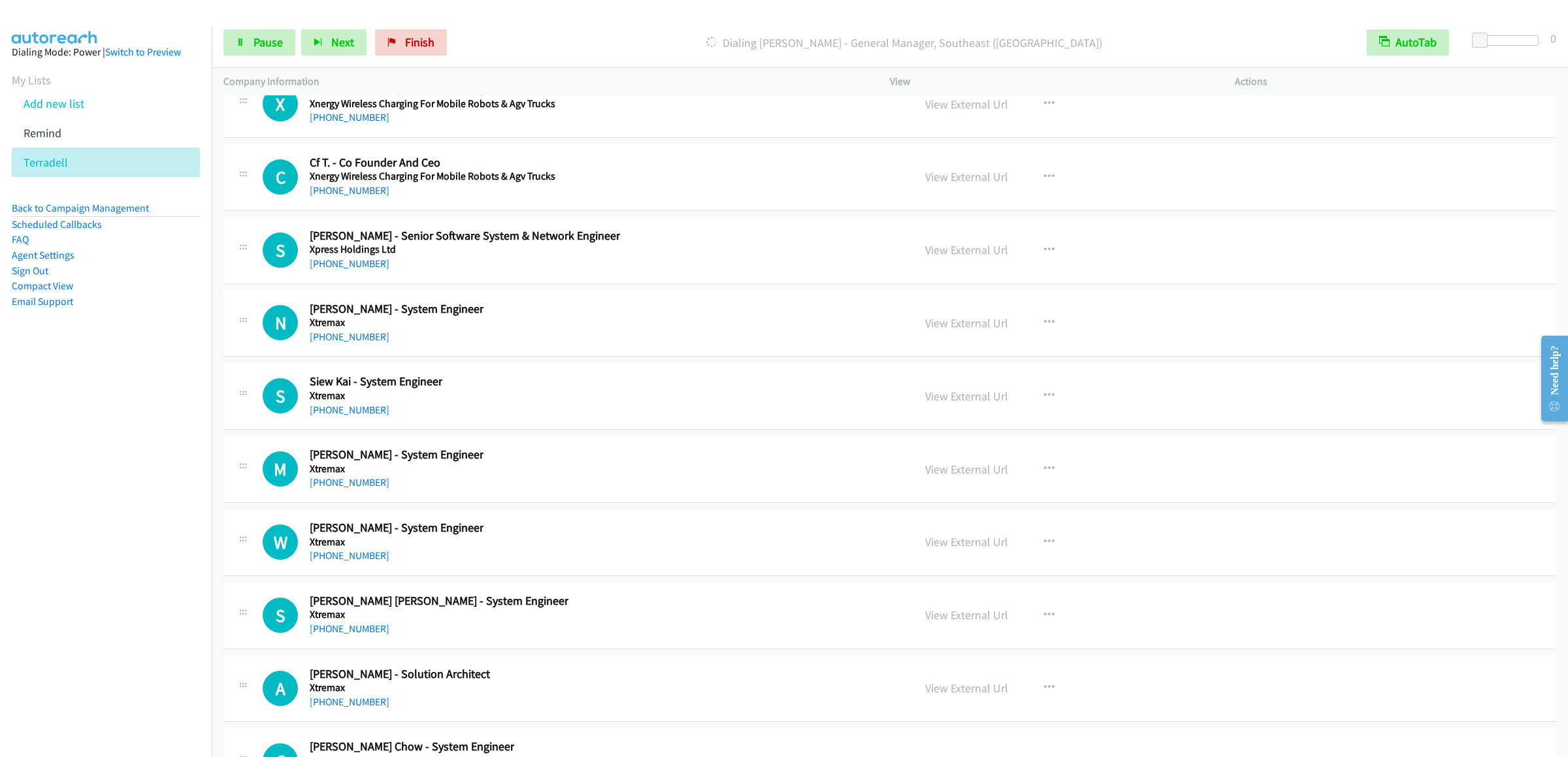
scroll to position [35021, 0]
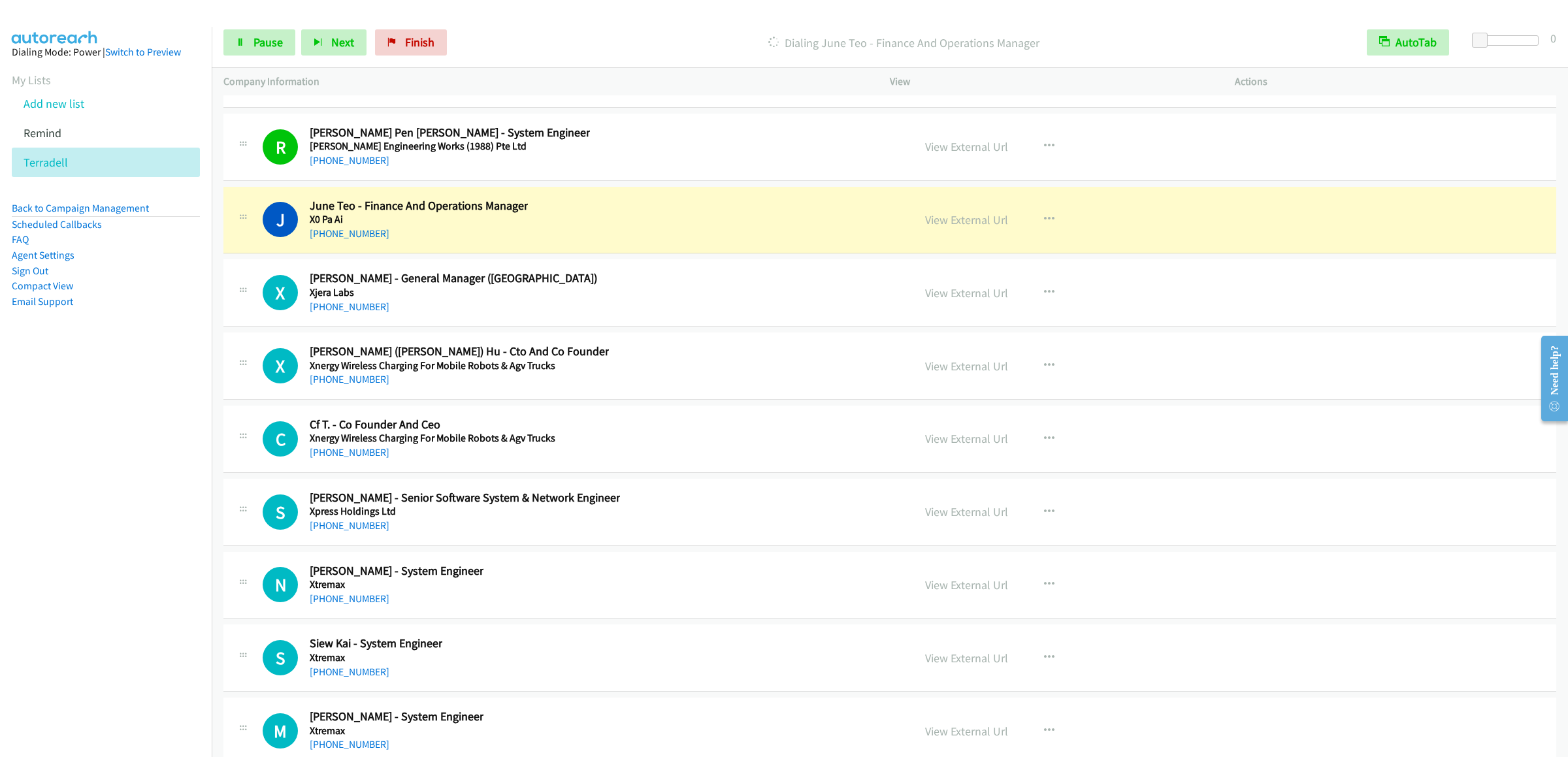
click at [251, 26] on div "Start Calls Pause Next Finish Dialing June Teo - Finance And Operations Manager…" at bounding box center [890, 43] width 1357 height 50
click at [253, 56] on link "Pause" at bounding box center [259, 43] width 72 height 26
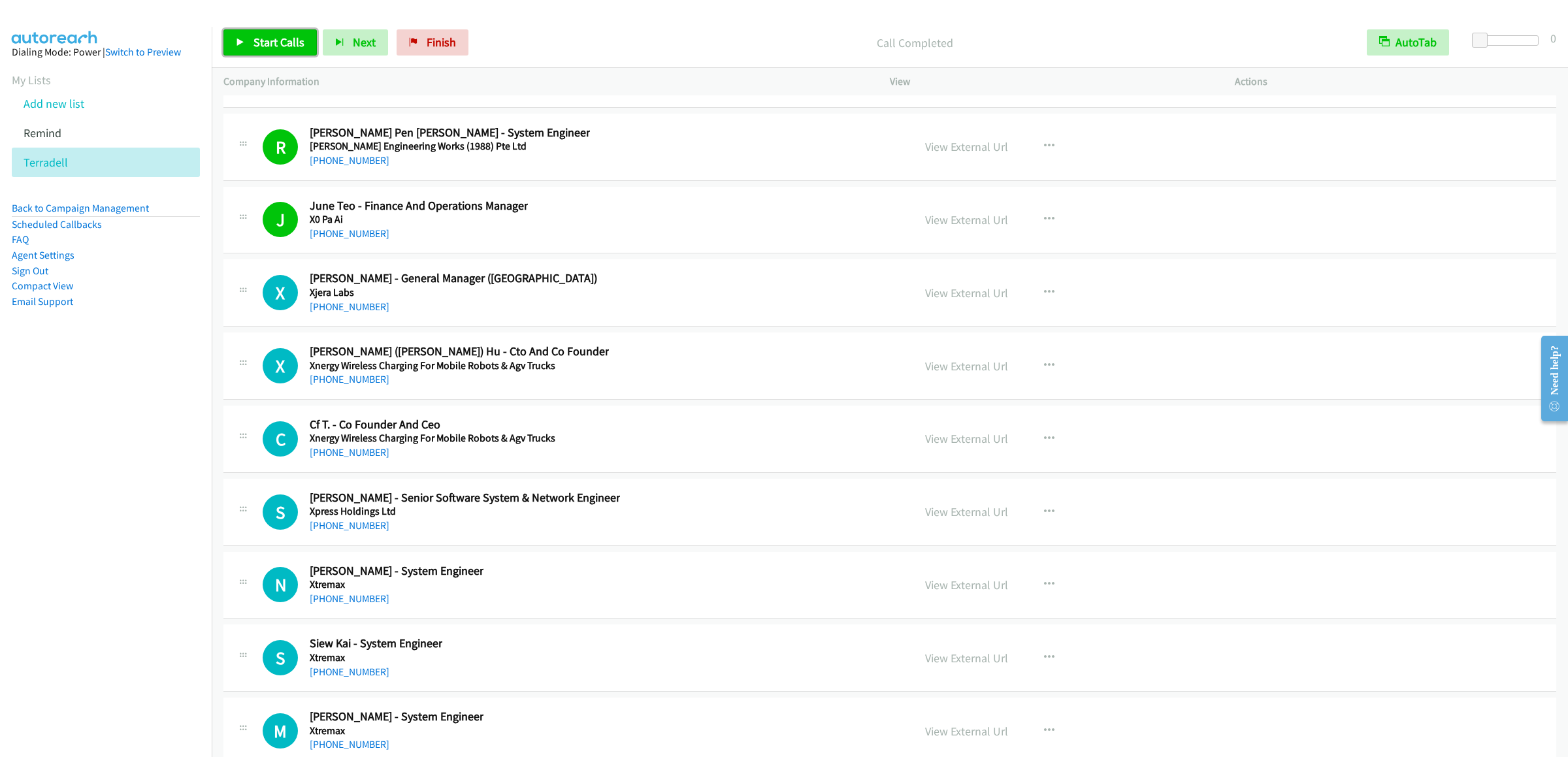
click at [249, 39] on link "Start Calls" at bounding box center [270, 43] width 93 height 26
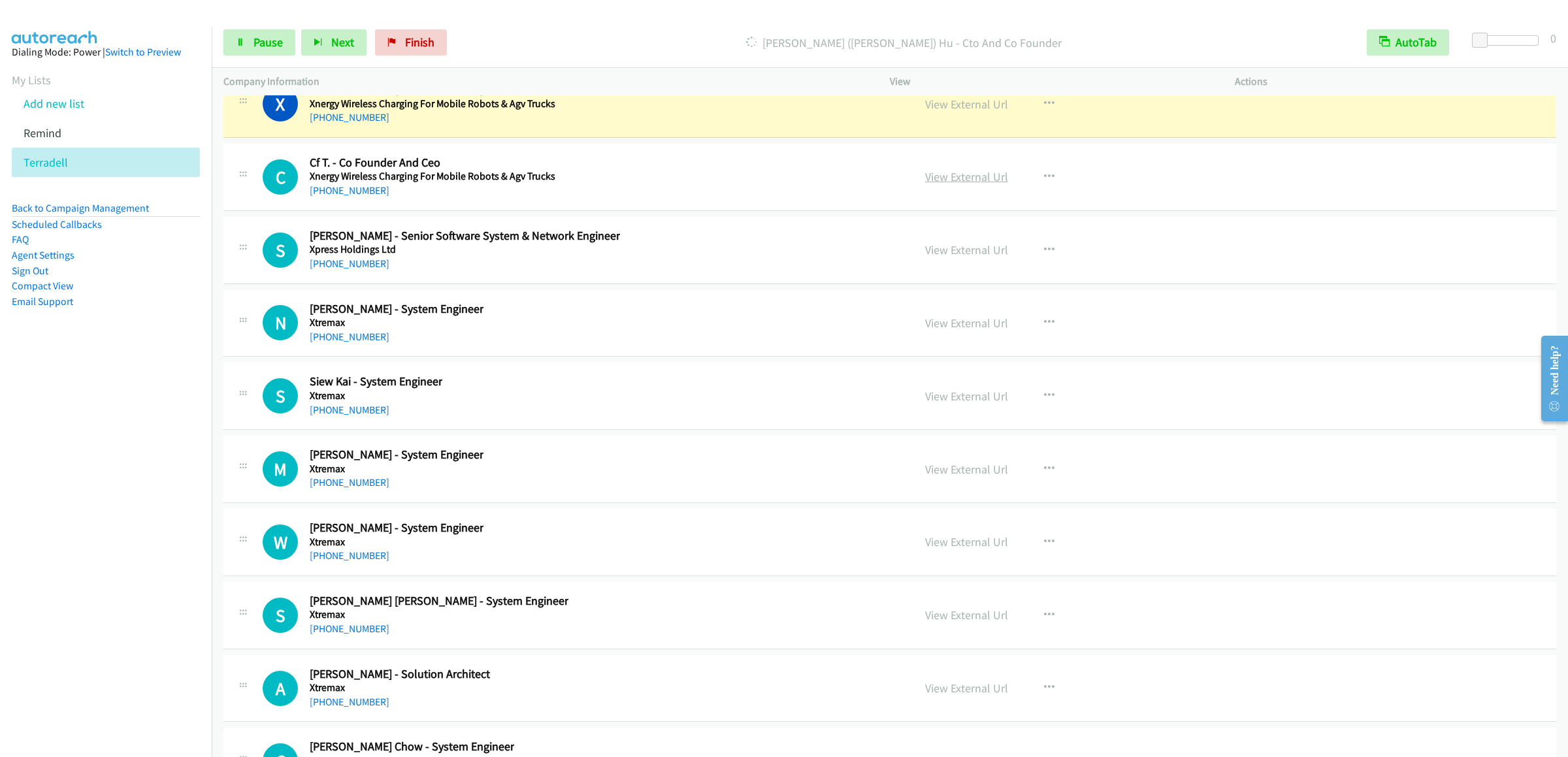
scroll to position [35413, 0]
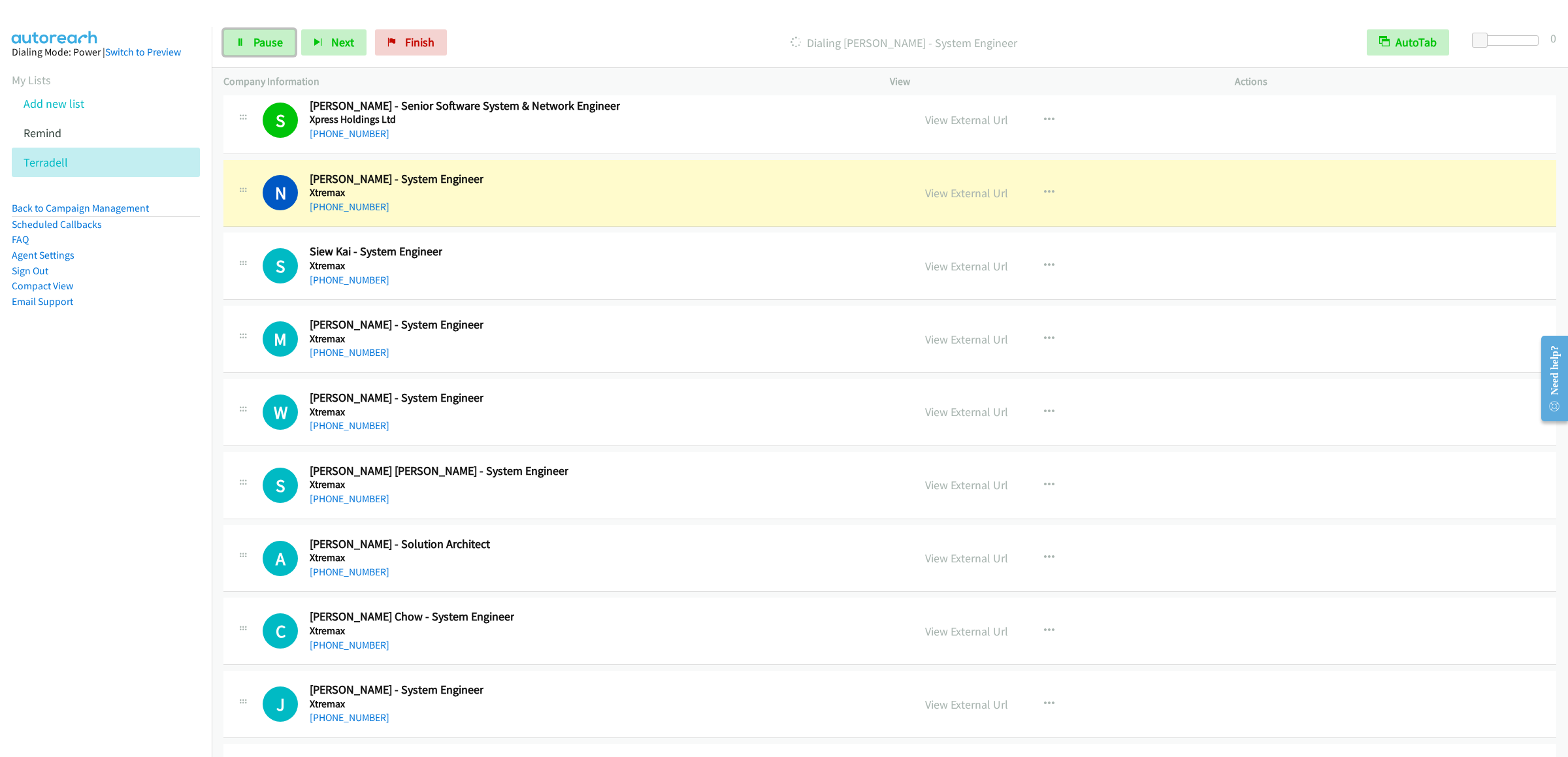
drag, startPoint x: 261, startPoint y: 39, endPoint x: 1035, endPoint y: 110, distance: 777.2
click at [259, 40] on span "Pause" at bounding box center [268, 42] width 30 height 15
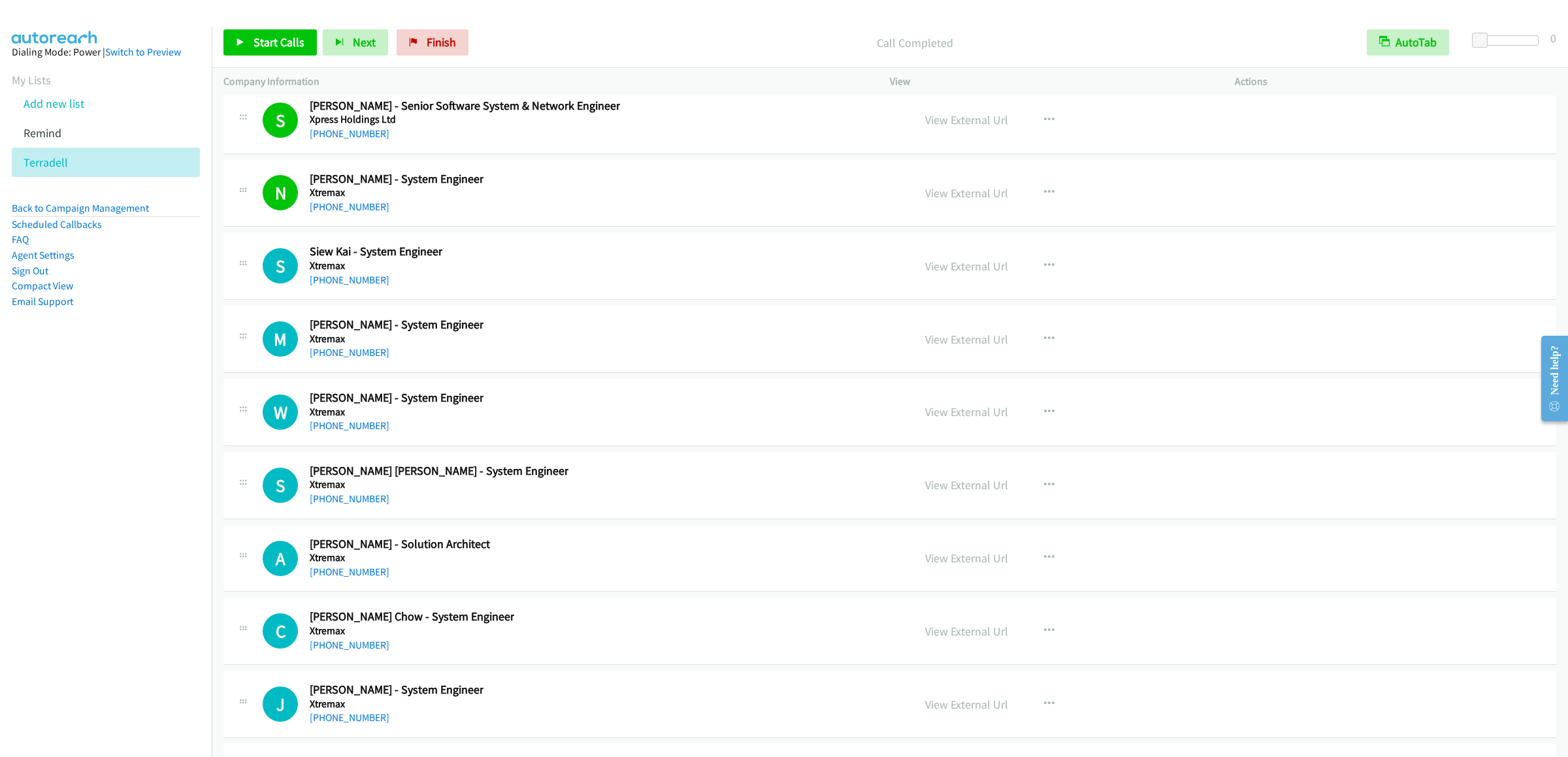
click at [282, 27] on div "Start Calls Pause Next Finish Call Completed AutoTab AutoTab 0" at bounding box center [890, 43] width 1357 height 50
click at [286, 45] on span "Start Calls" at bounding box center [279, 42] width 51 height 15
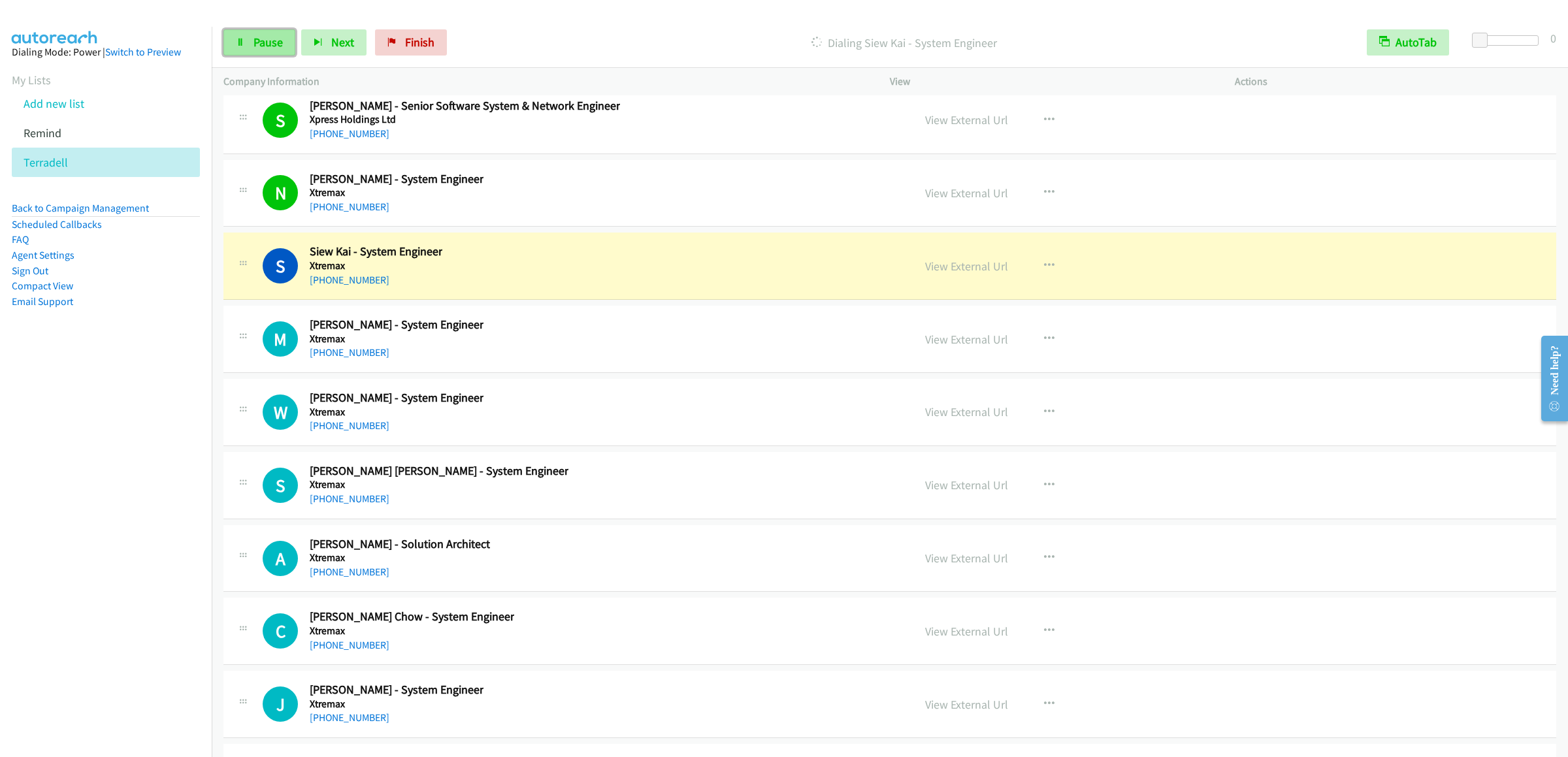
drag, startPoint x: 253, startPoint y: 49, endPoint x: 246, endPoint y: 49, distance: 7.0
click at [253, 49] on span "Pause" at bounding box center [268, 42] width 30 height 15
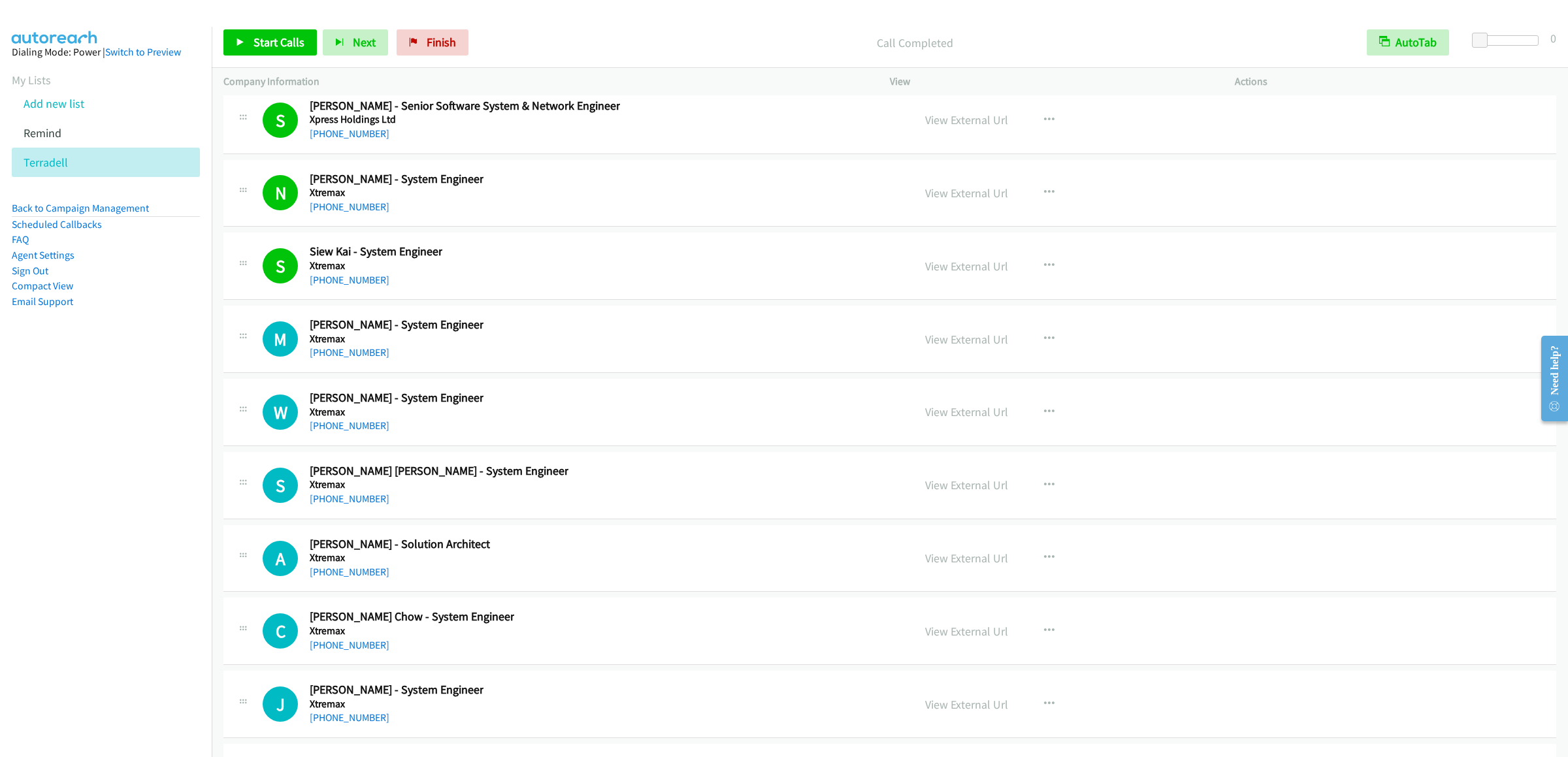
click at [222, 47] on div "Start Calls Pause Next Finish Call Completed AutoTab AutoTab 0" at bounding box center [890, 43] width 1357 height 50
click at [275, 50] on link "Start Calls" at bounding box center [270, 43] width 93 height 26
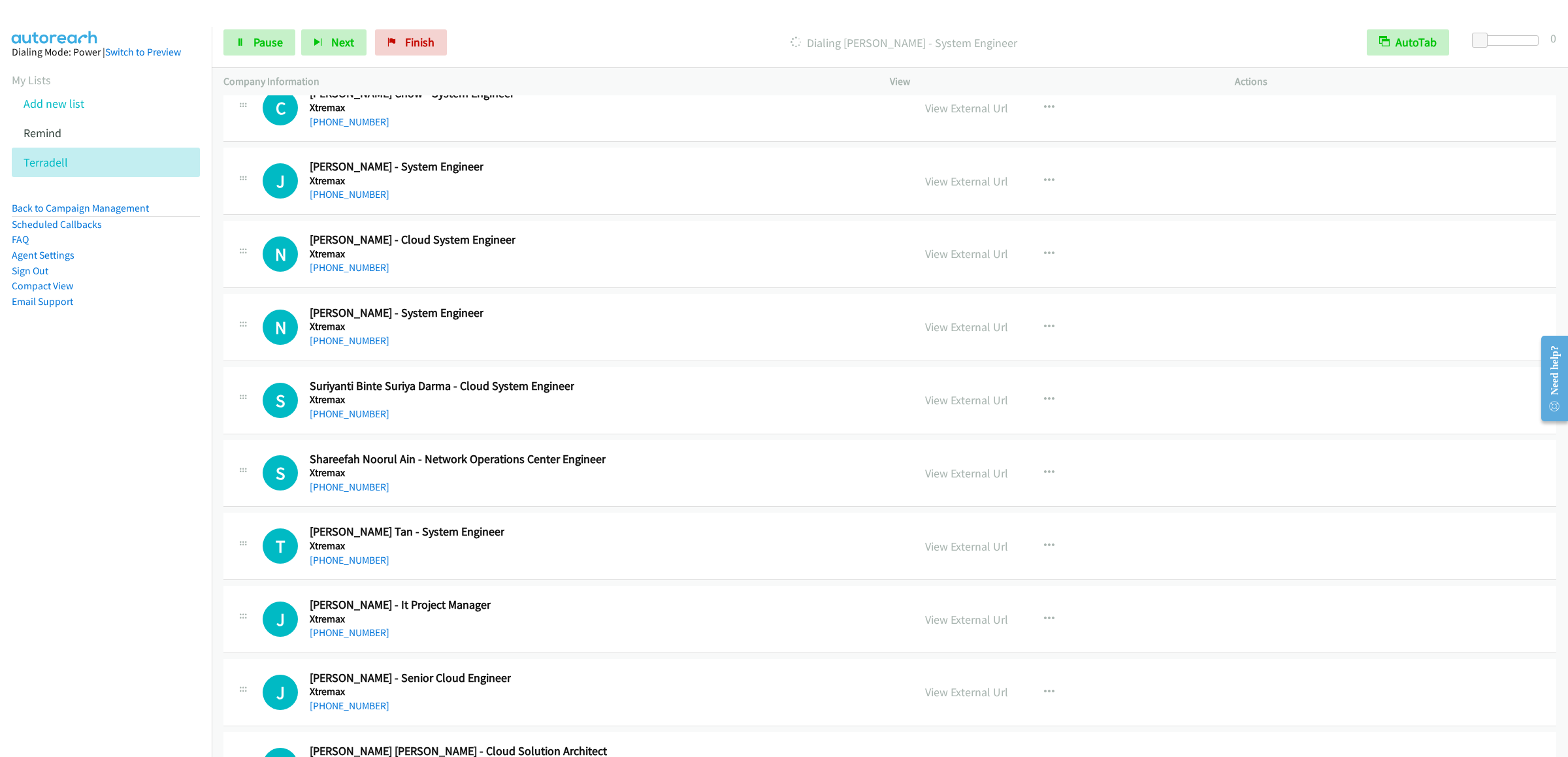
scroll to position [35805, 0]
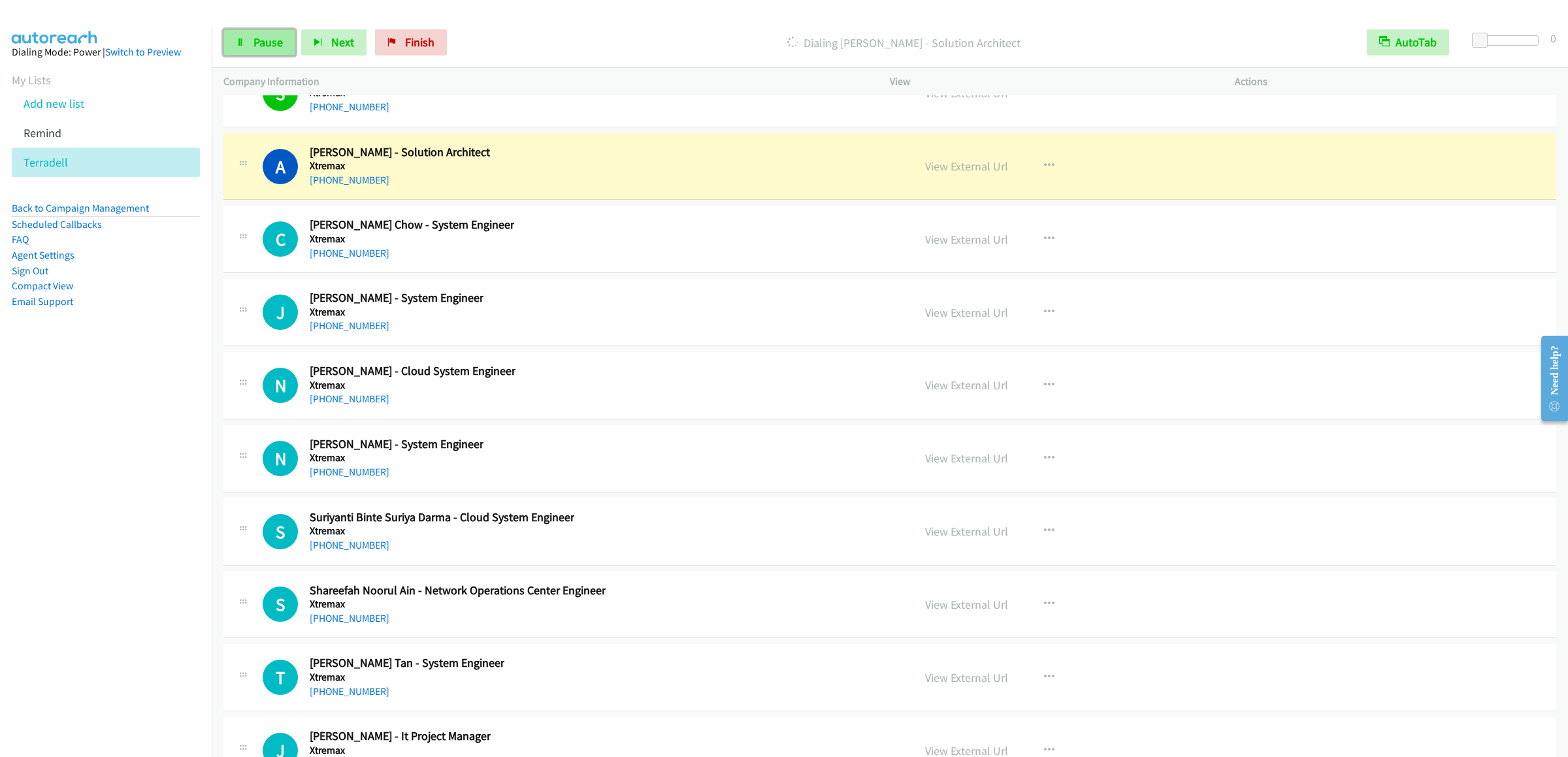
click at [234, 30] on link "Pause" at bounding box center [259, 43] width 72 height 26
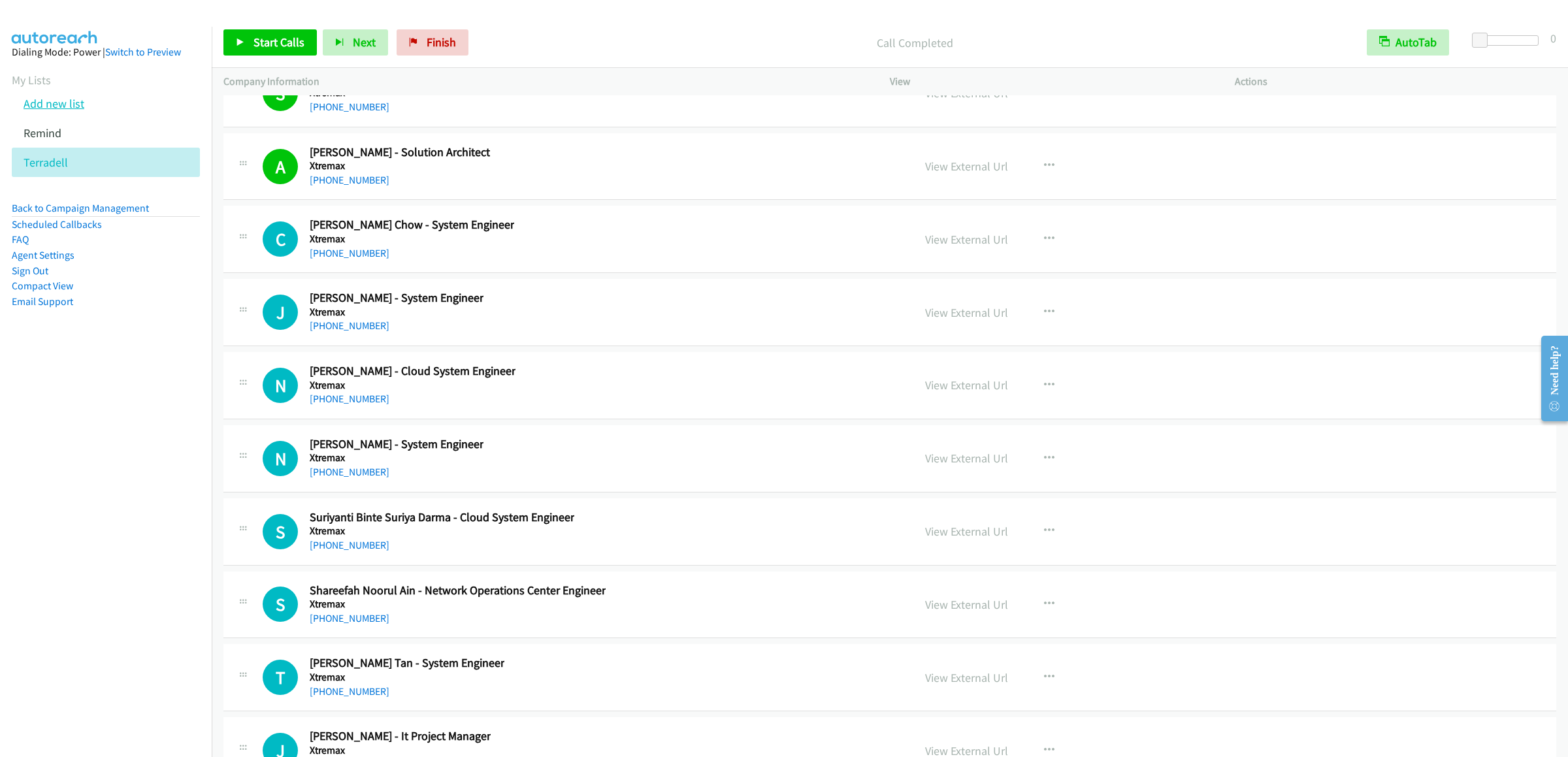
click at [72, 111] on link "Add new list" at bounding box center [54, 104] width 61 height 15
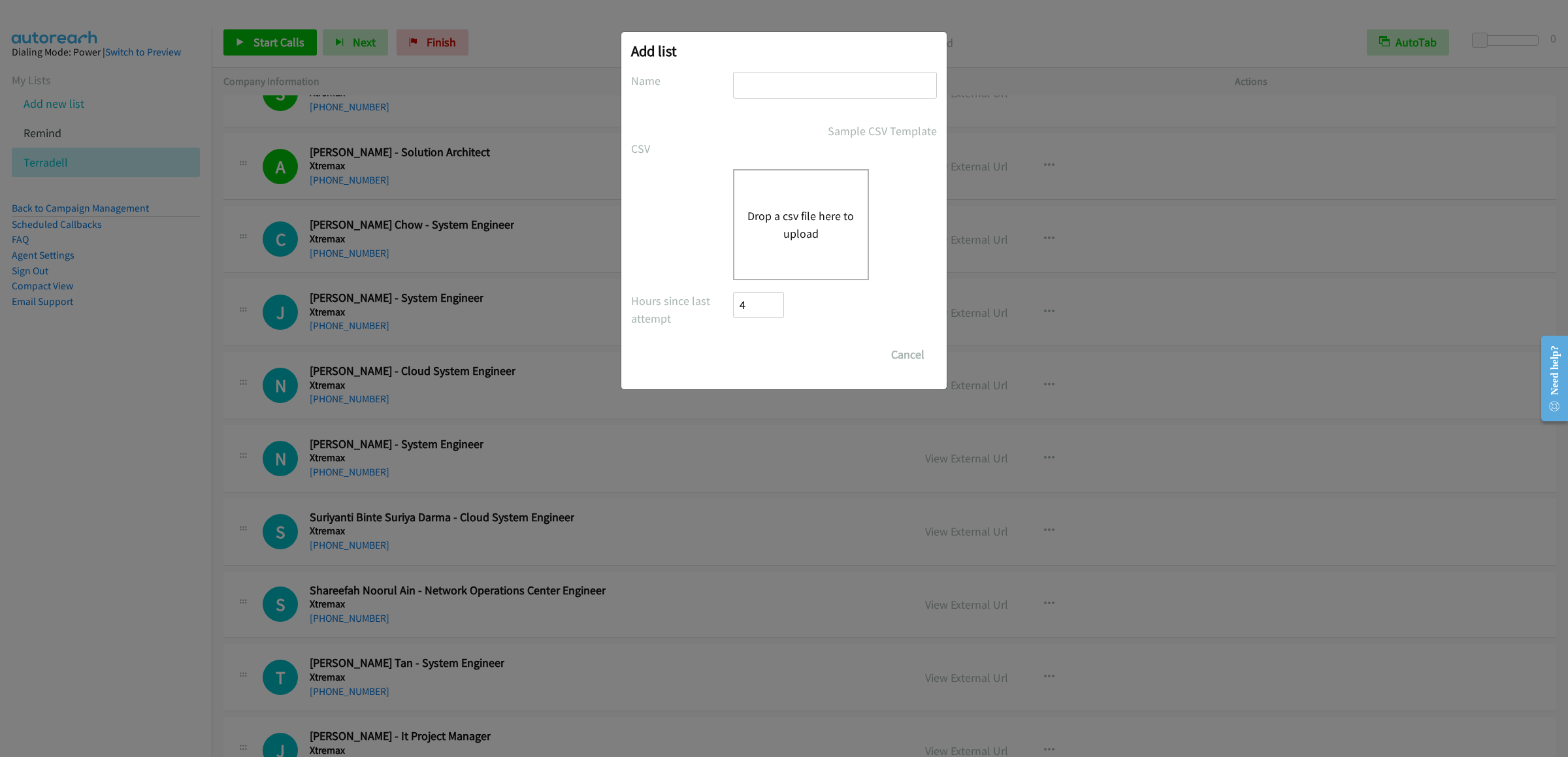
click at [810, 86] on input "text" at bounding box center [835, 85] width 204 height 27
type input "th"
click at [816, 194] on div "Drop a csv file here to upload" at bounding box center [801, 225] width 136 height 111
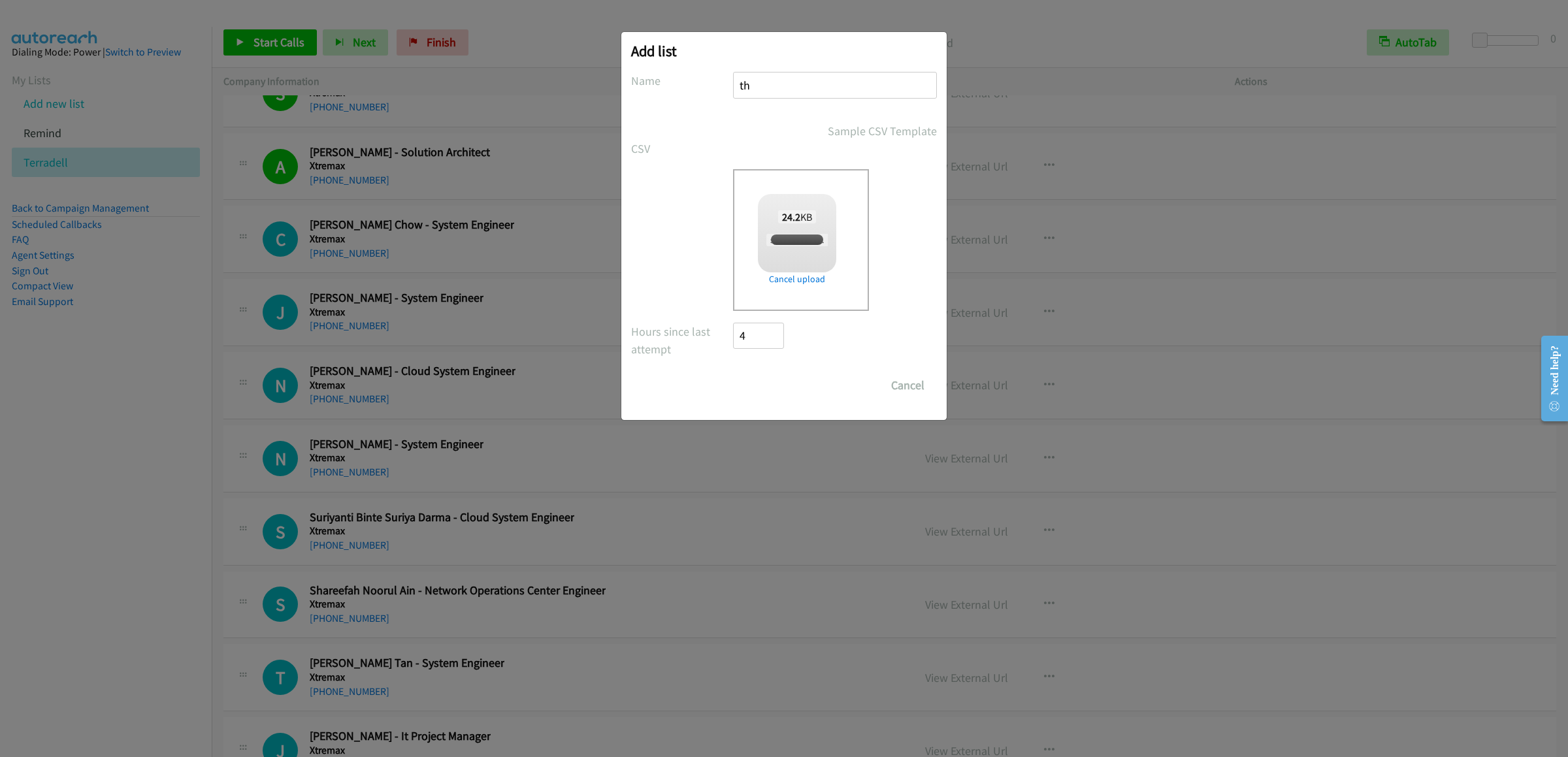
checkbox input "true"
click at [745, 378] on input "Save List" at bounding box center [768, 385] width 69 height 26
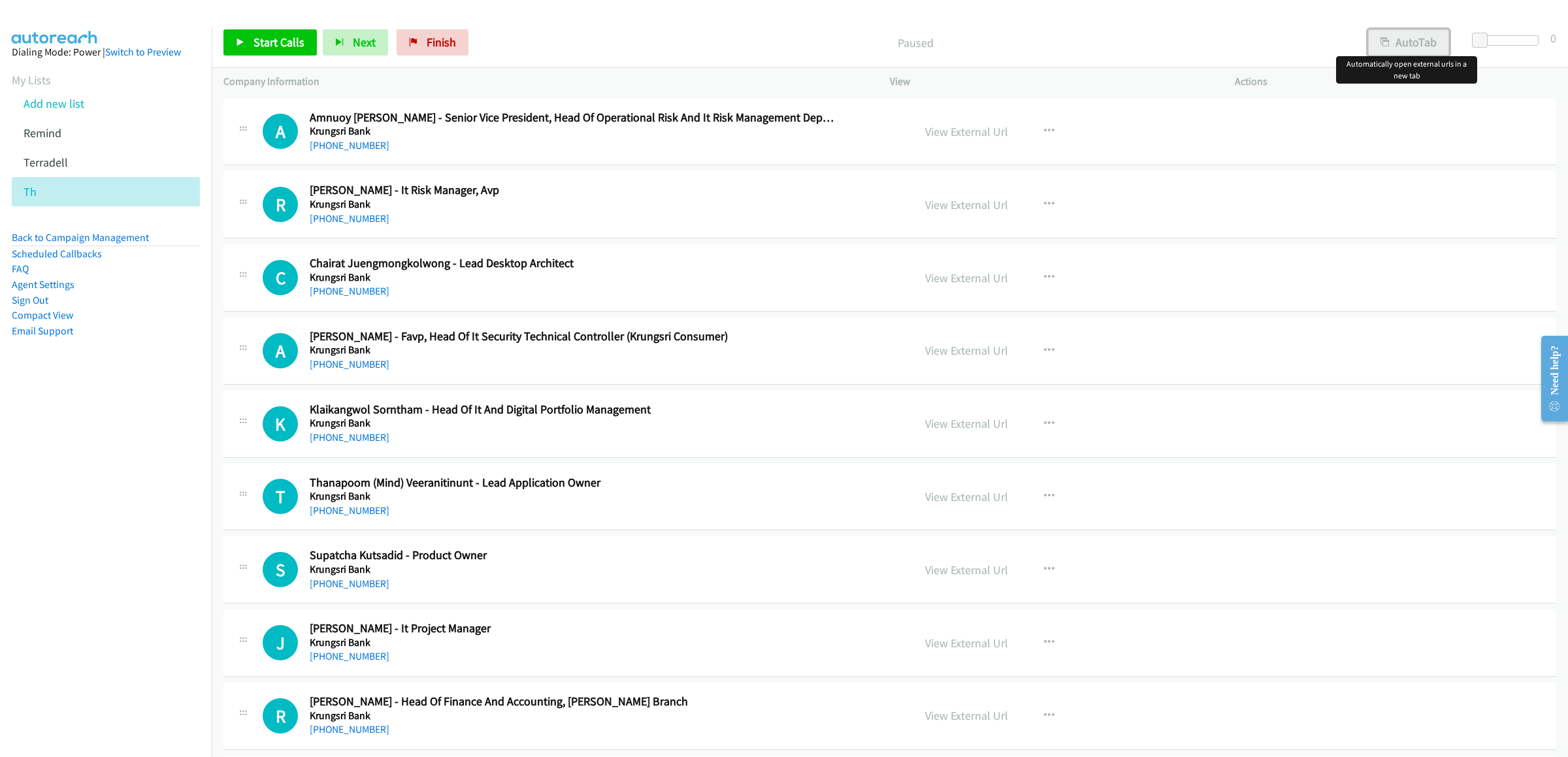
click at [1404, 30] on button "AutoTab" at bounding box center [1409, 43] width 81 height 26
click at [261, 56] on link "Start Calls" at bounding box center [270, 43] width 93 height 26
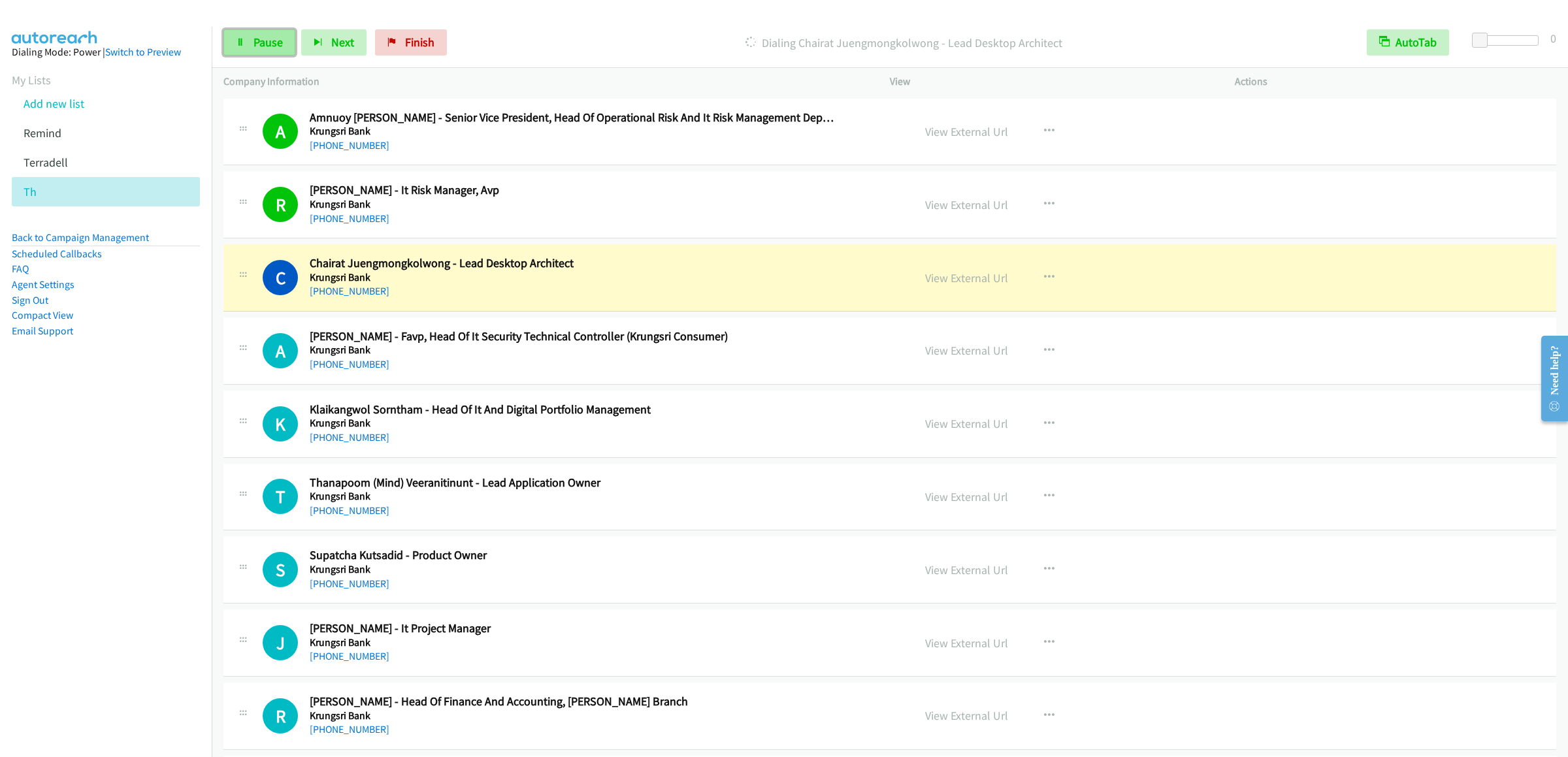
click at [280, 34] on link "Pause" at bounding box center [259, 43] width 72 height 26
drag, startPoint x: 261, startPoint y: 41, endPoint x: 1134, endPoint y: 183, distance: 884.5
click at [261, 41] on span "Start Calls" at bounding box center [279, 42] width 51 height 15
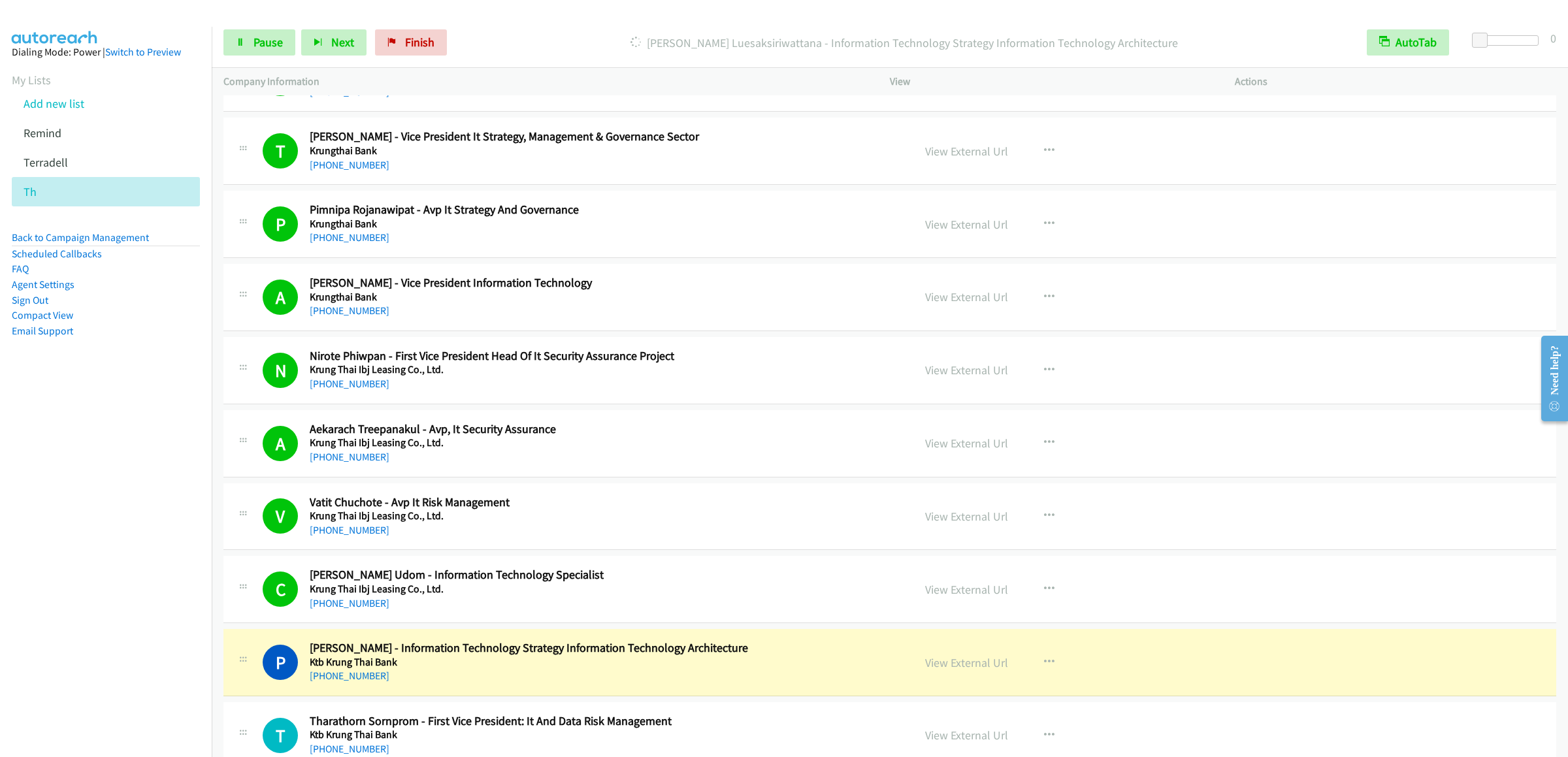
scroll to position [1176, 0]
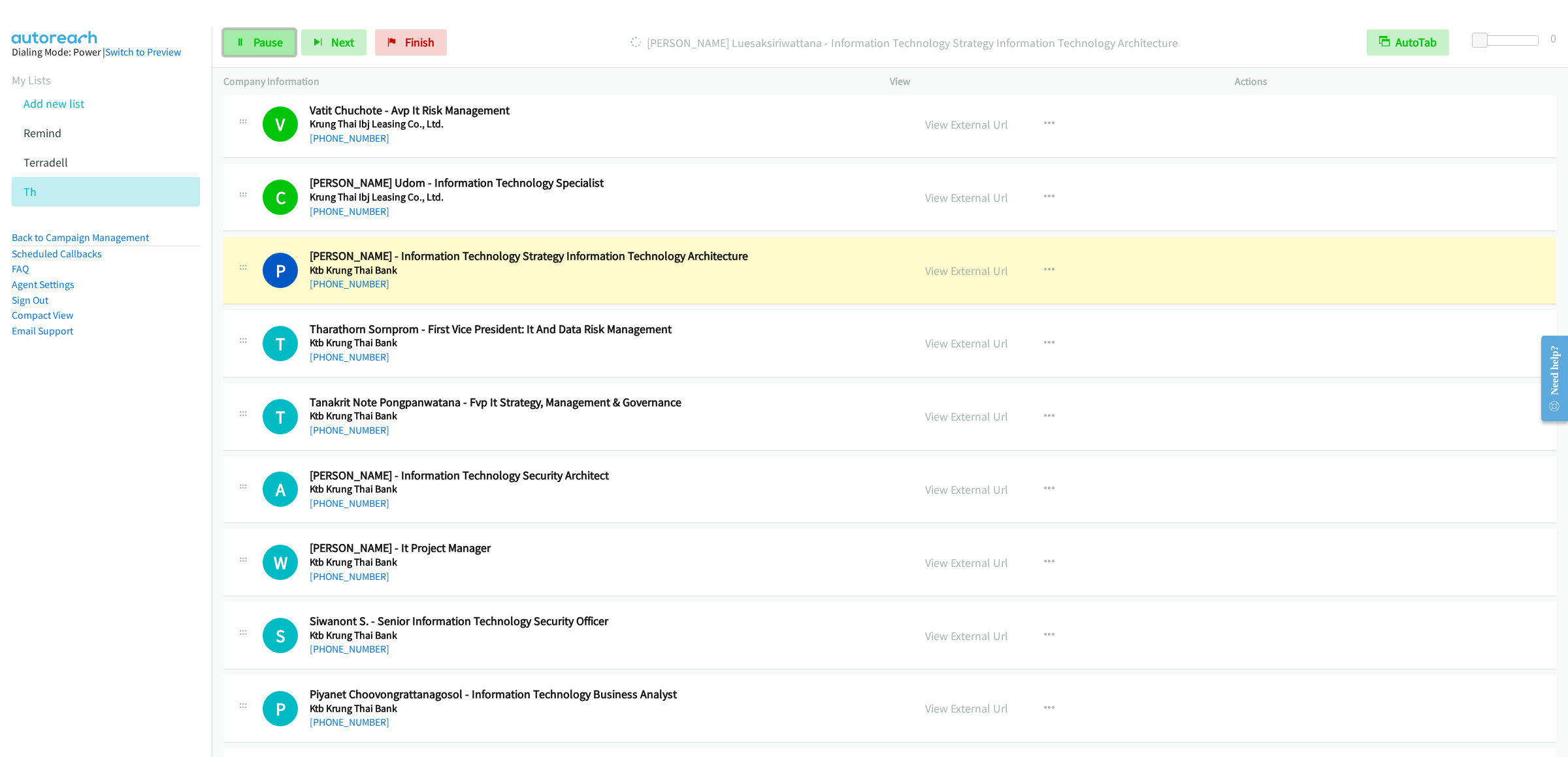
click at [245, 49] on link "Pause" at bounding box center [259, 43] width 72 height 26
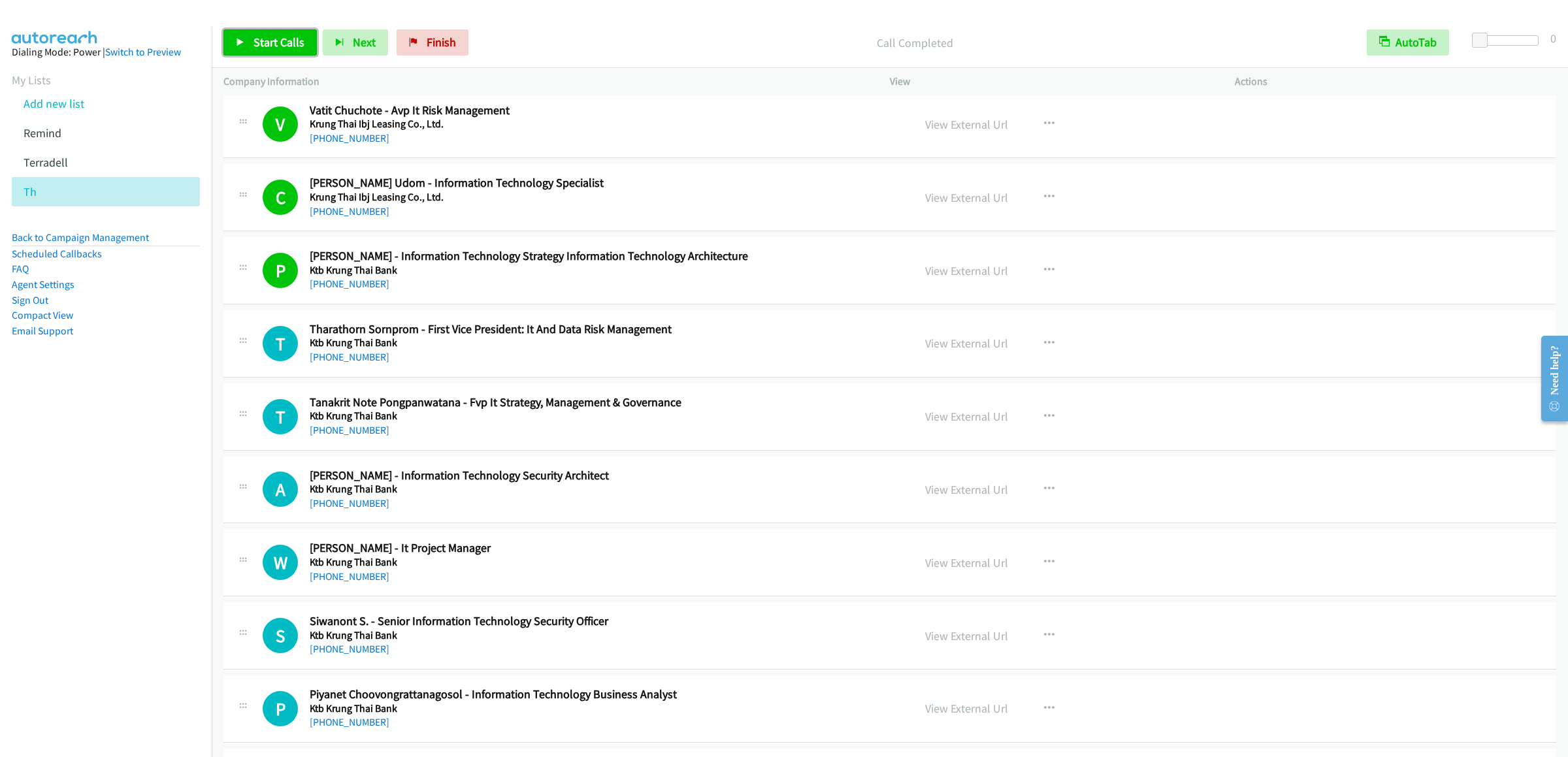
click at [256, 36] on span "Start Calls" at bounding box center [279, 42] width 51 height 15
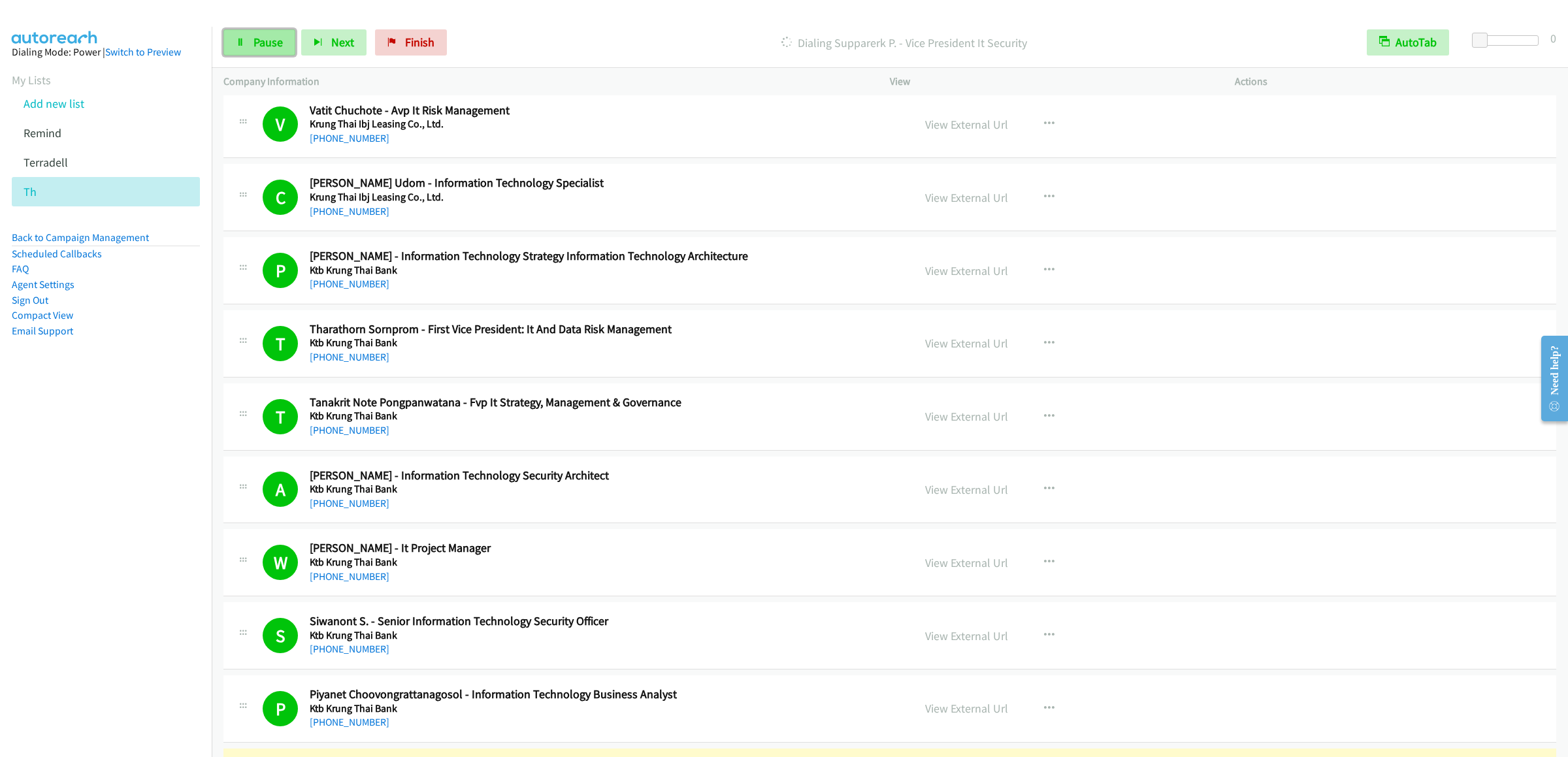
click at [246, 45] on link "Pause" at bounding box center [259, 43] width 72 height 26
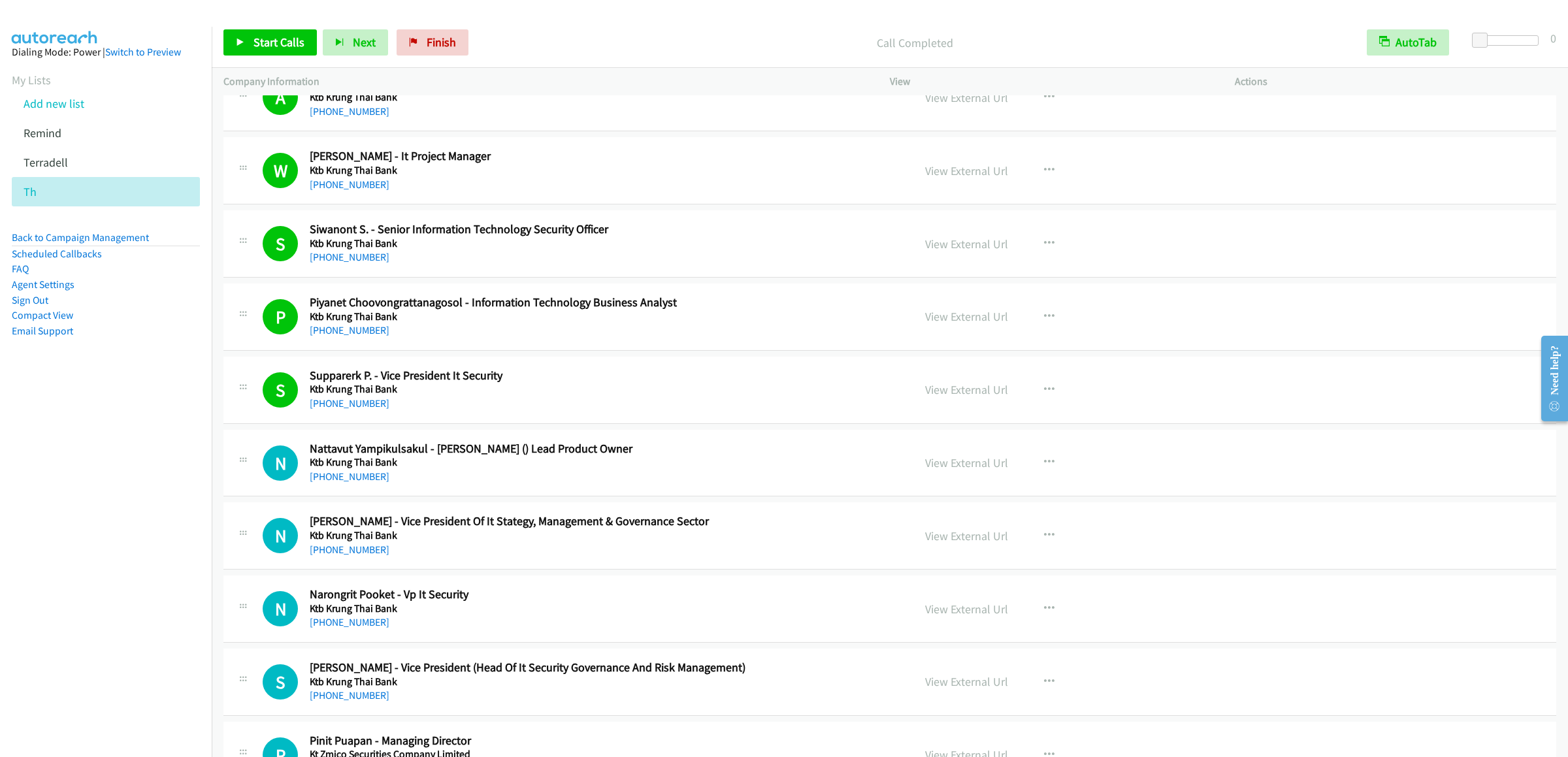
scroll to position [1698, 0]
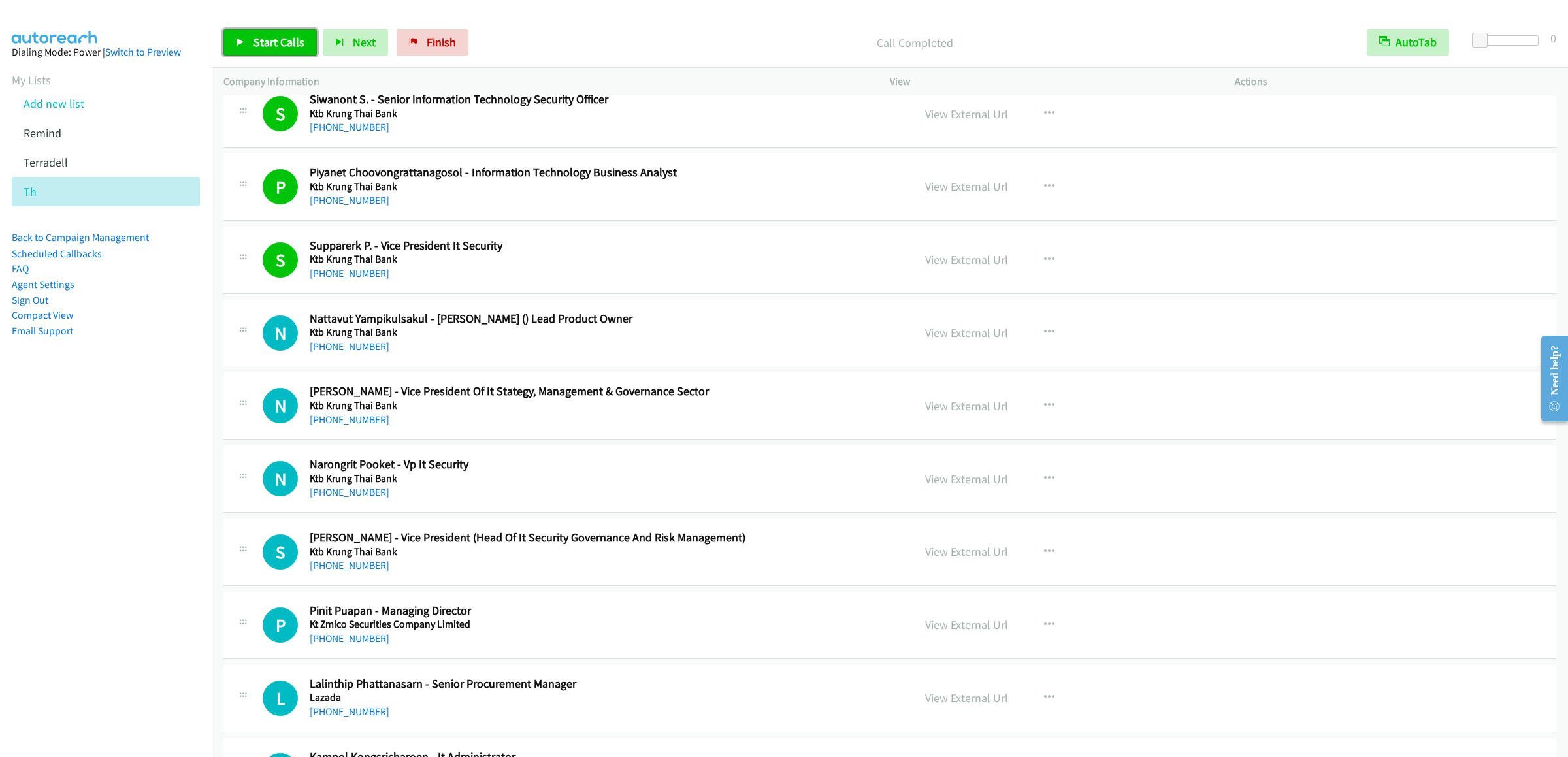
click at [256, 38] on span "Start Calls" at bounding box center [279, 42] width 51 height 15
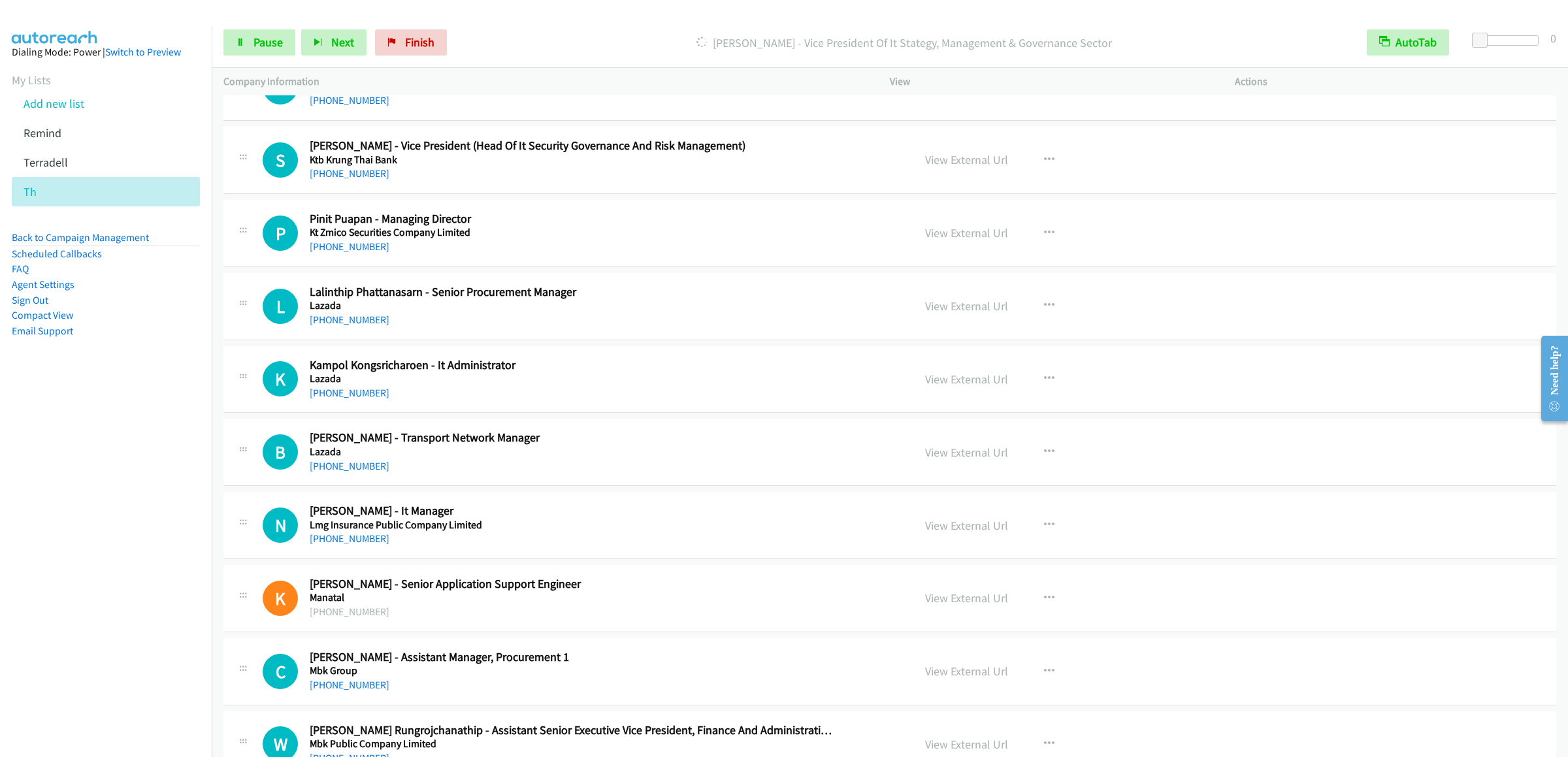
scroll to position [1960, 0]
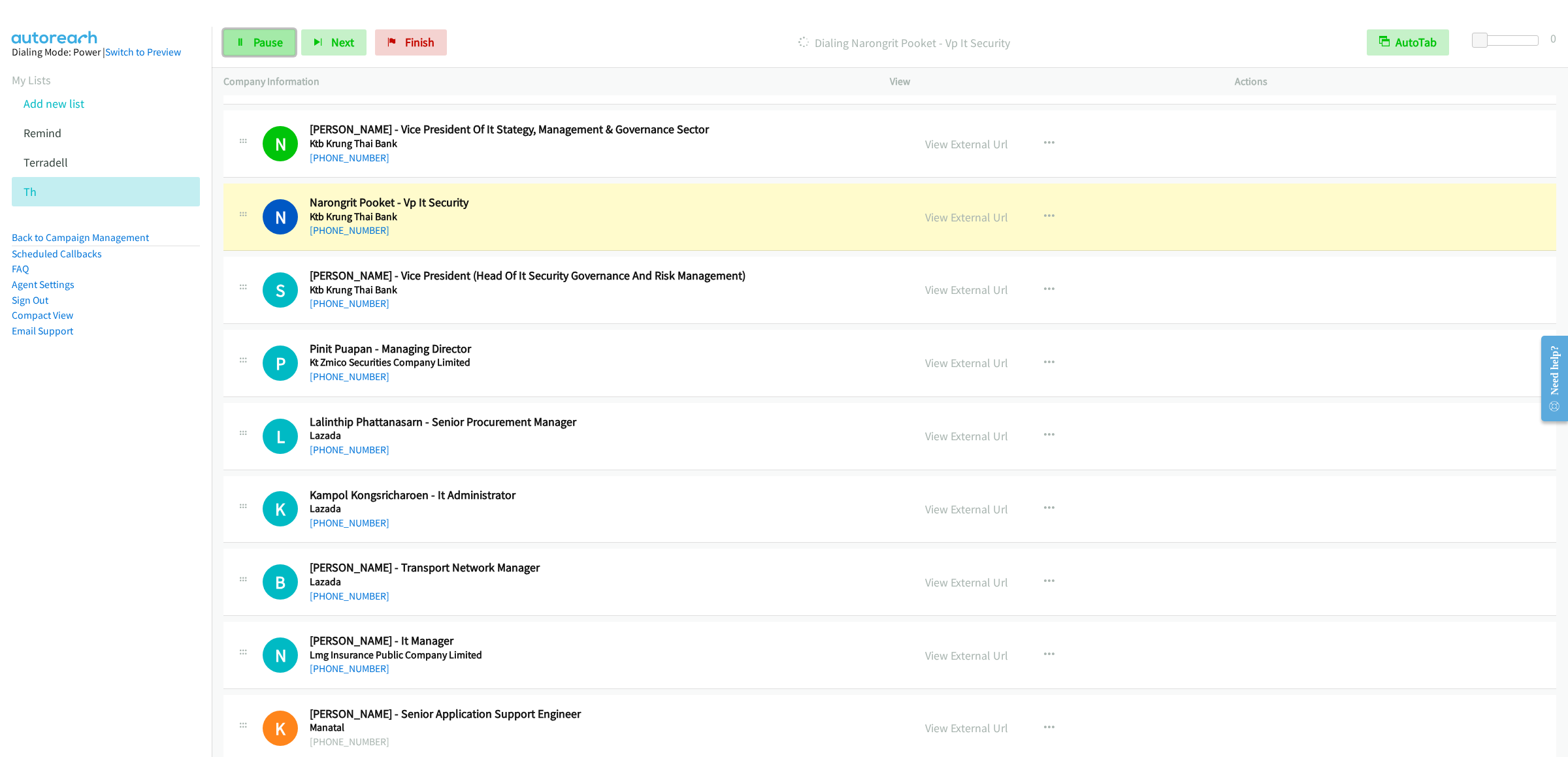
click at [266, 53] on link "Pause" at bounding box center [259, 43] width 72 height 26
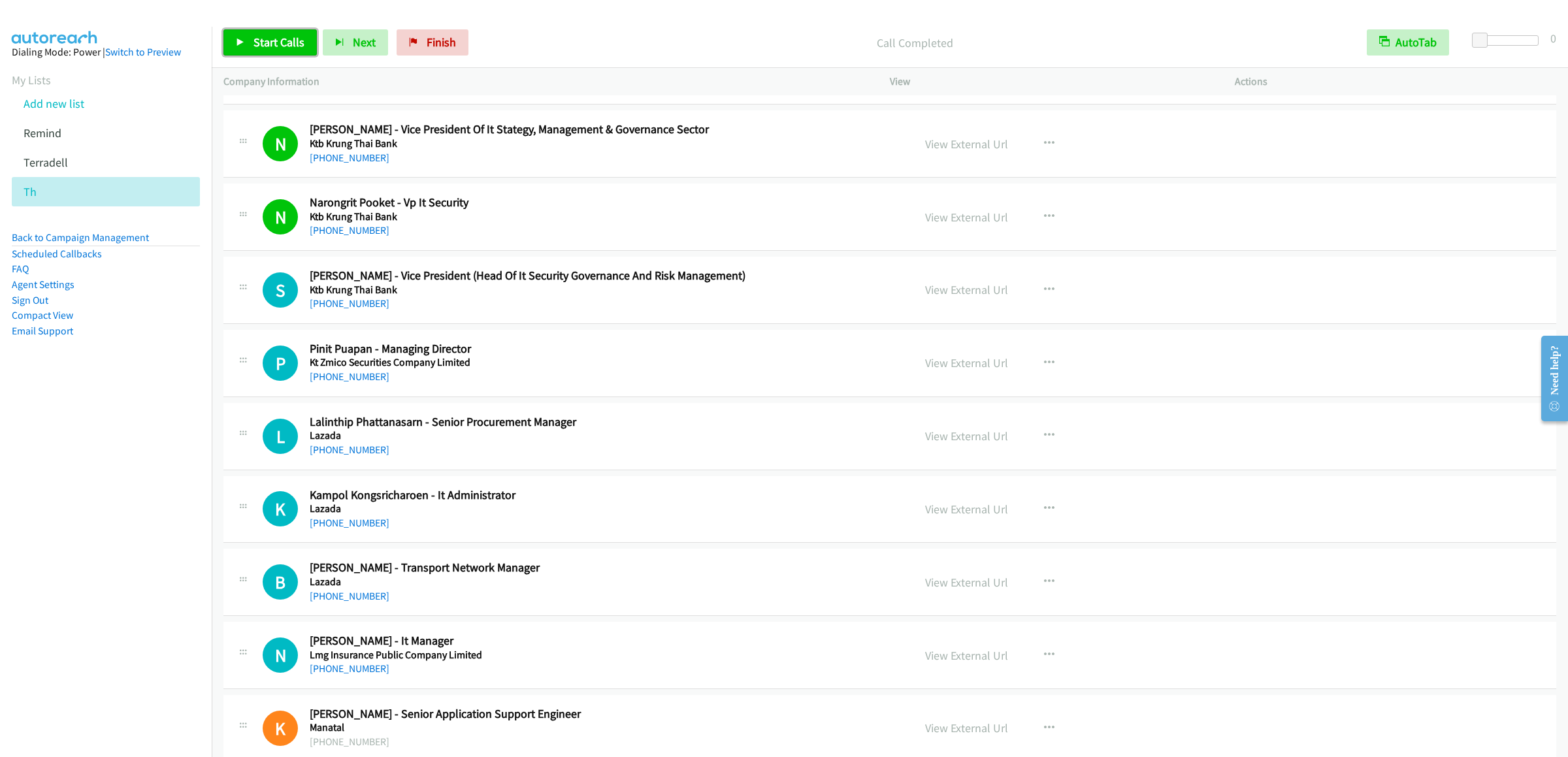
click at [262, 46] on span "Start Calls" at bounding box center [279, 42] width 51 height 15
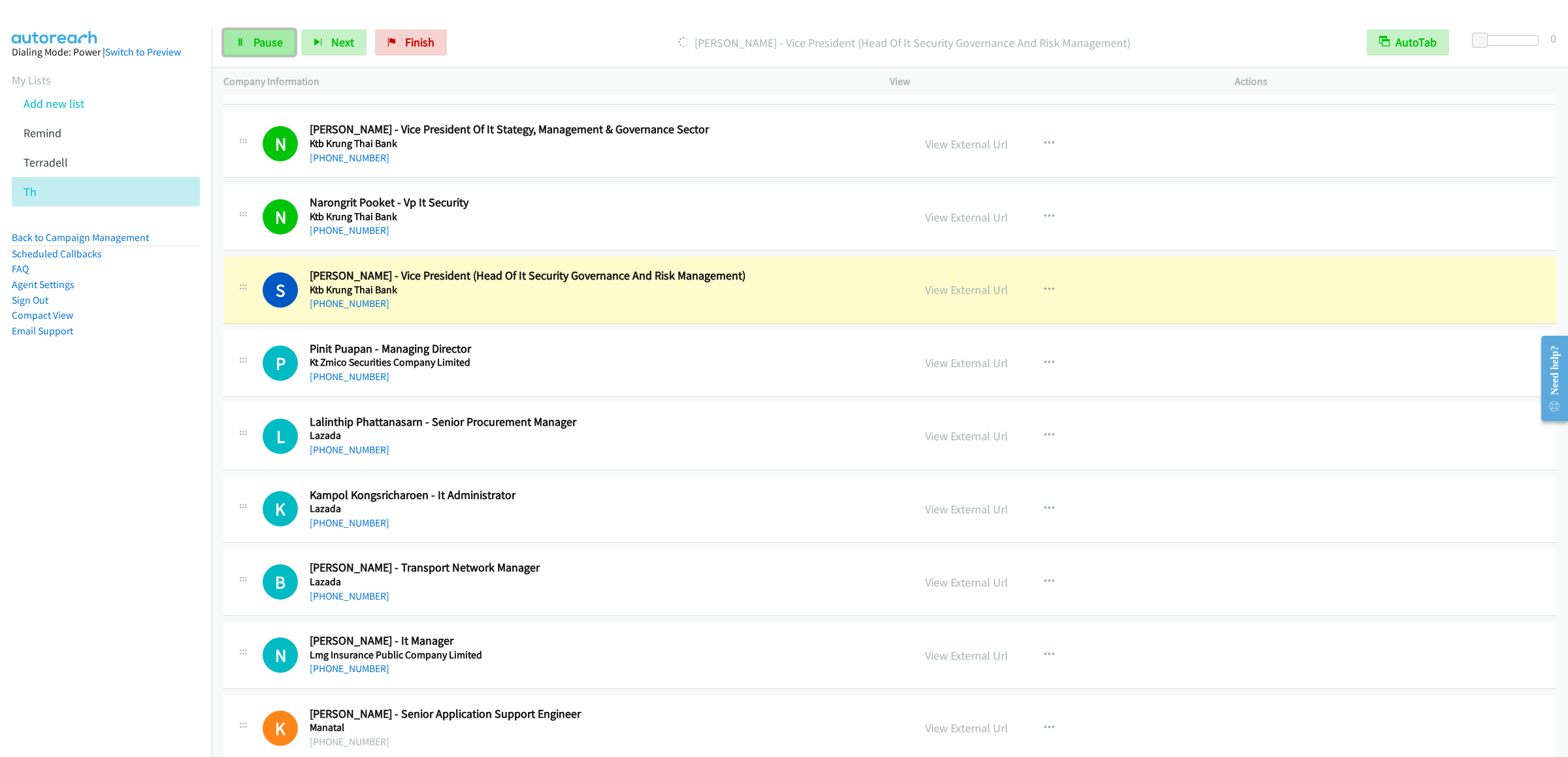
click at [231, 40] on link "Pause" at bounding box center [259, 43] width 72 height 26
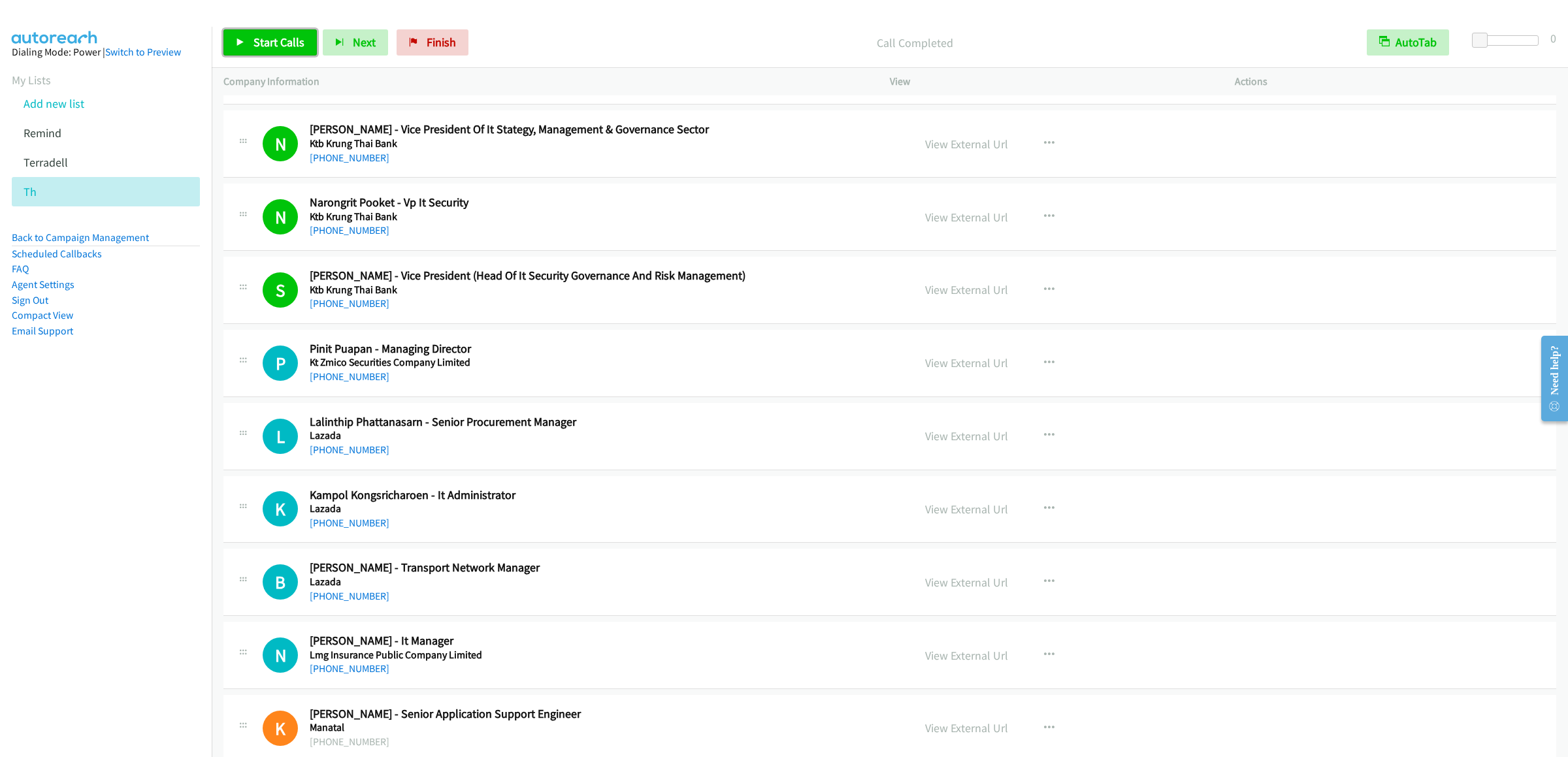
click at [273, 43] on span "Start Calls" at bounding box center [279, 42] width 51 height 15
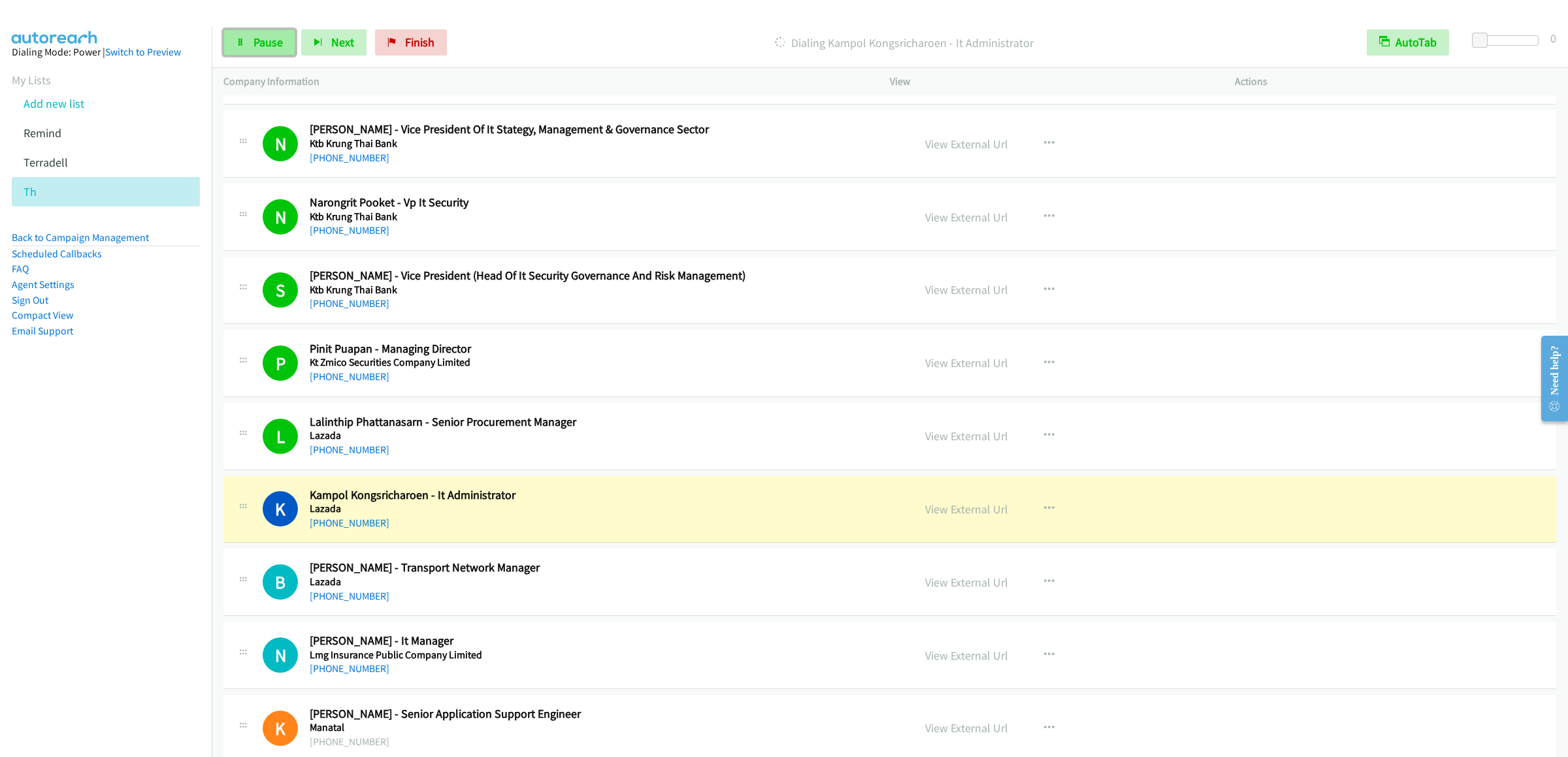
click at [262, 45] on span "Pause" at bounding box center [268, 42] width 30 height 15
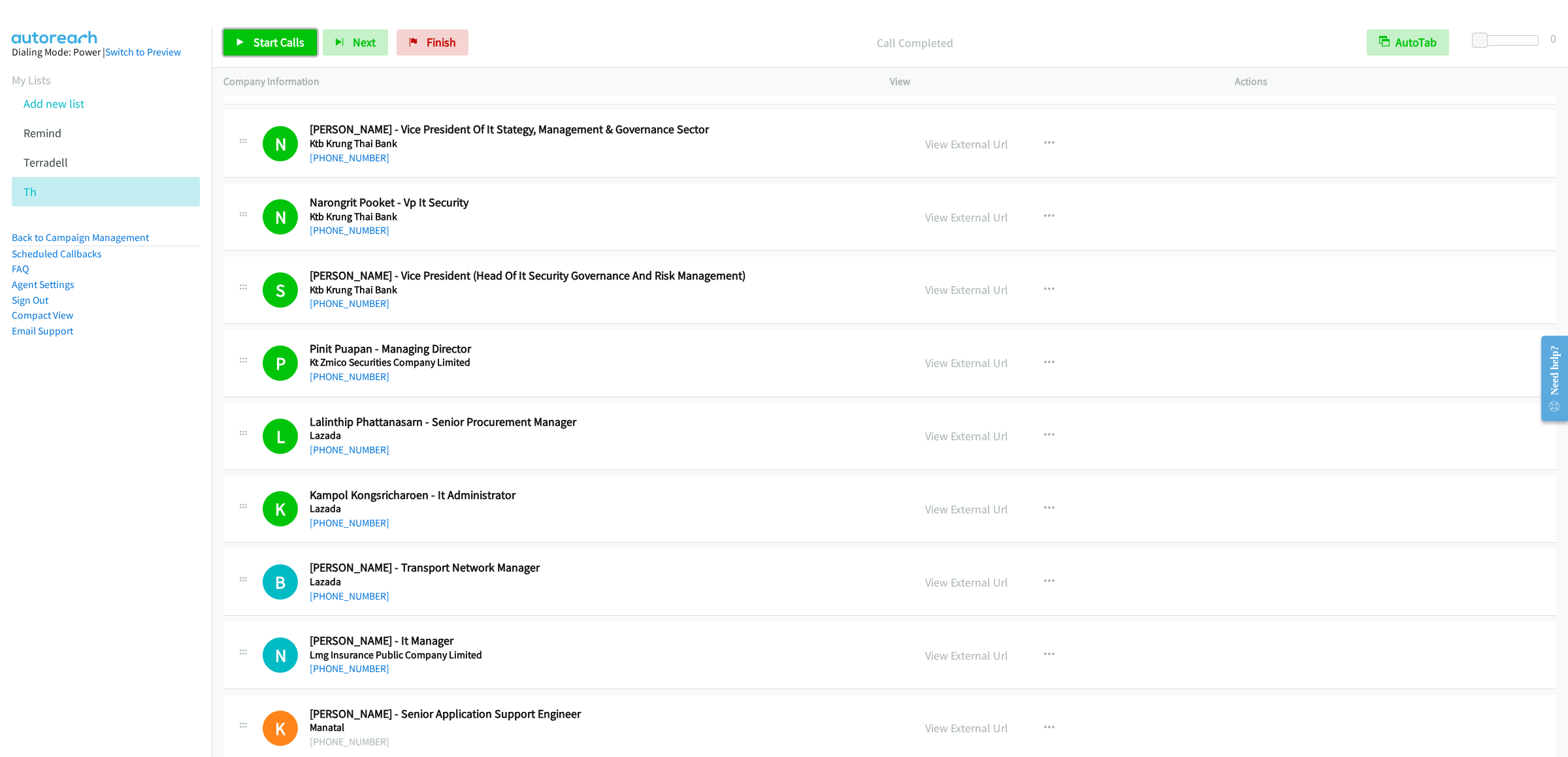
click at [283, 43] on span "Start Calls" at bounding box center [279, 42] width 51 height 15
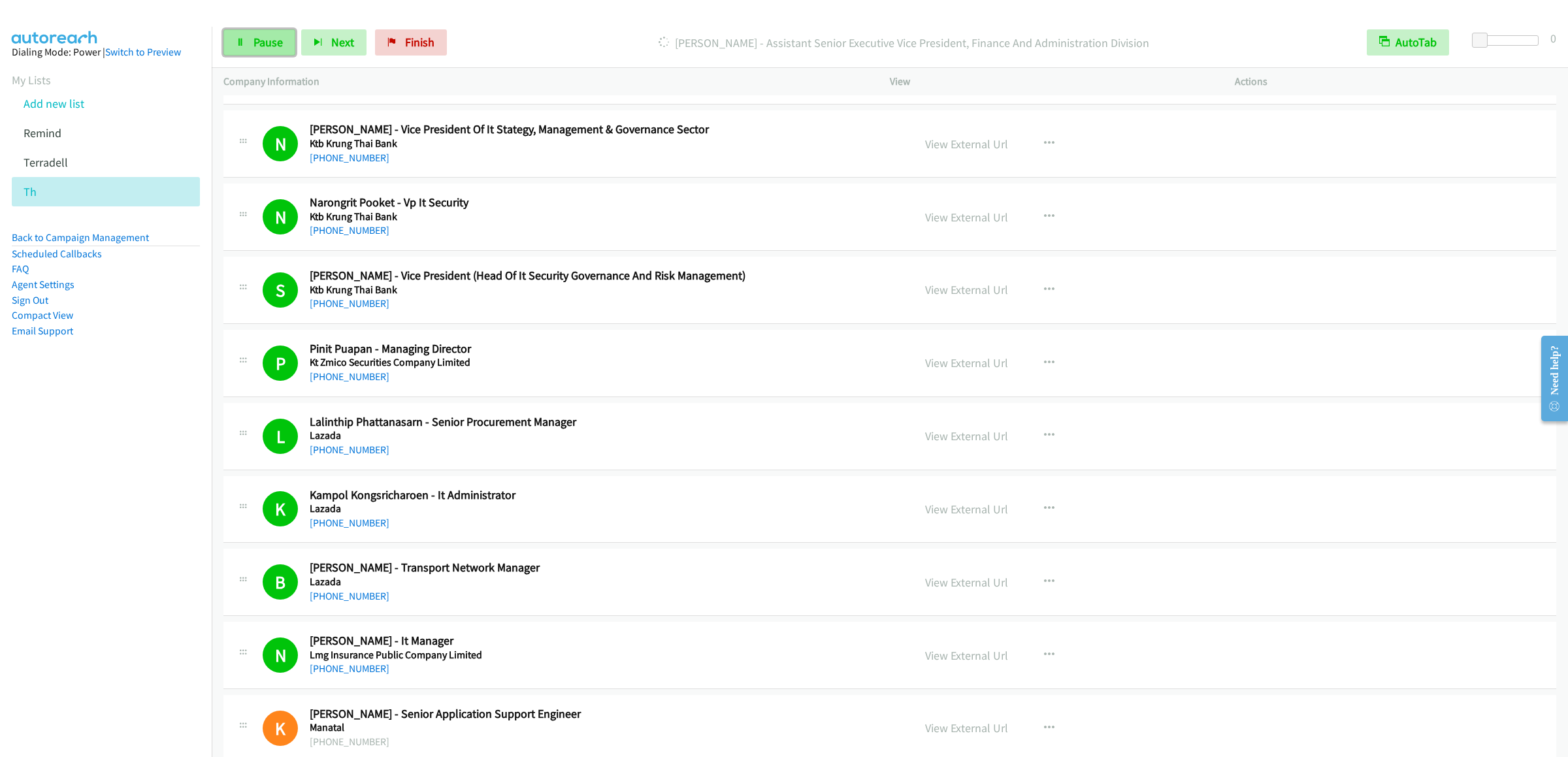
click at [273, 41] on span "Pause" at bounding box center [268, 42] width 30 height 15
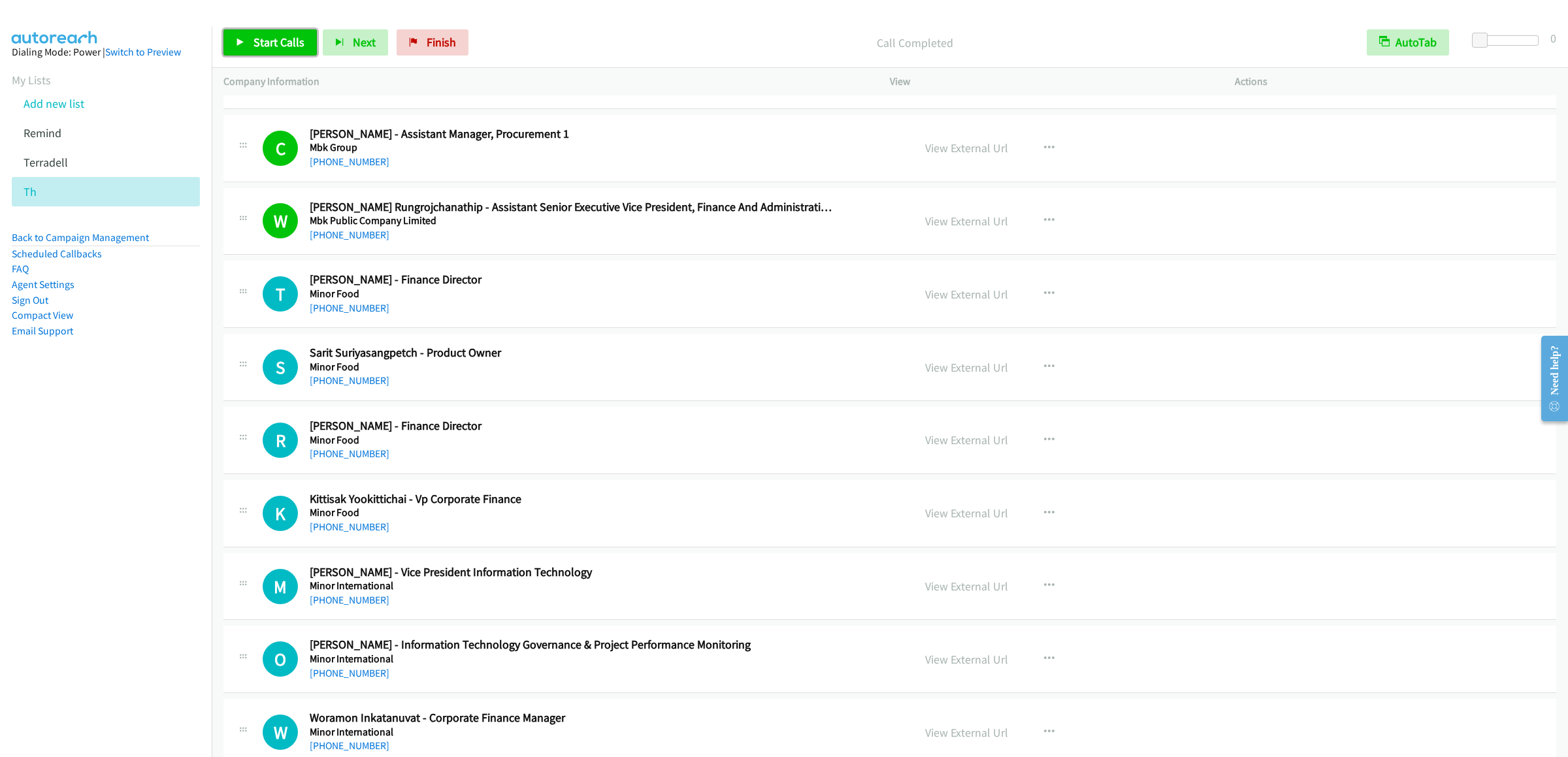
click at [255, 42] on span "Start Calls" at bounding box center [279, 42] width 51 height 15
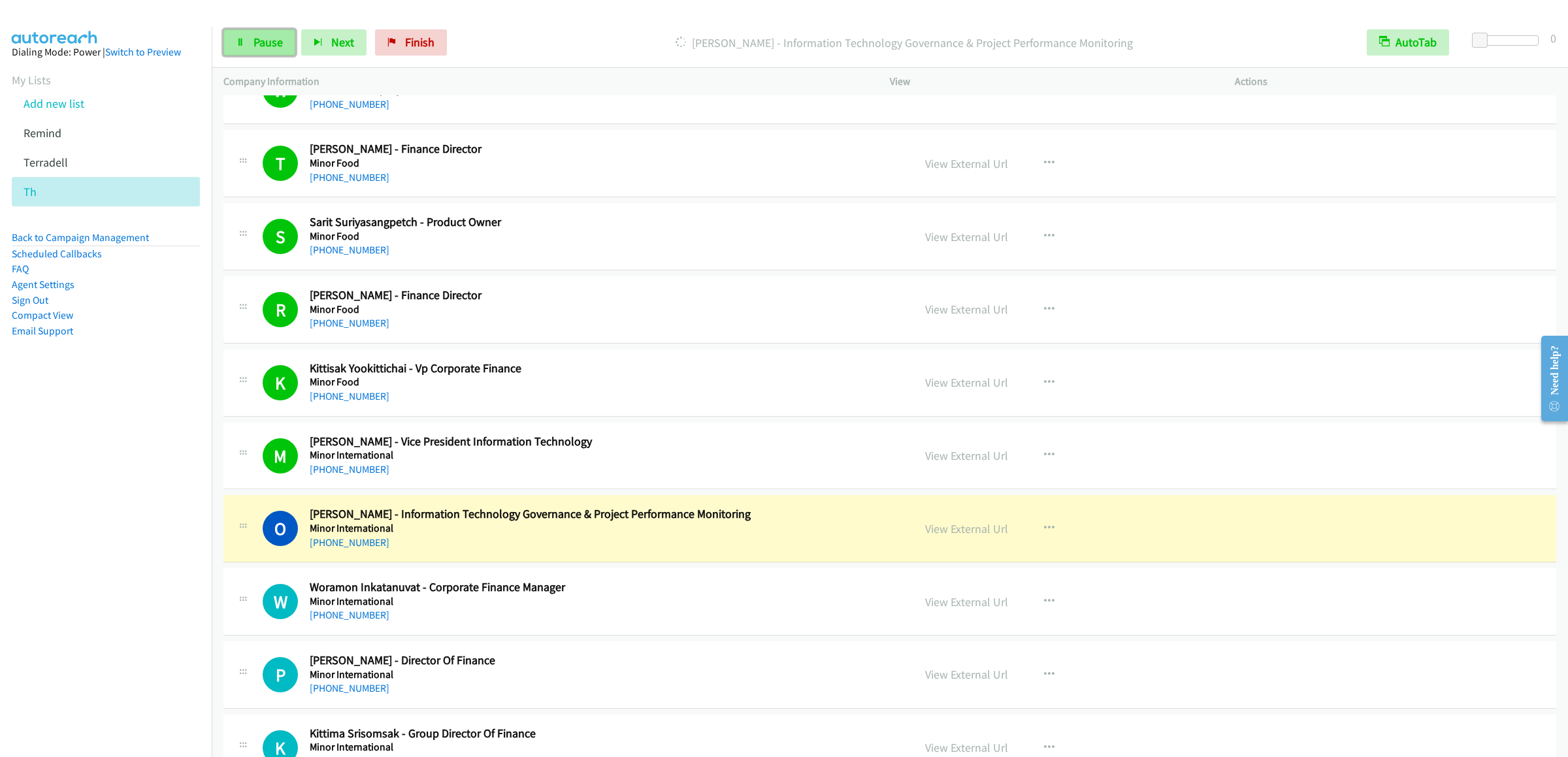
click at [267, 53] on link "Pause" at bounding box center [259, 43] width 72 height 26
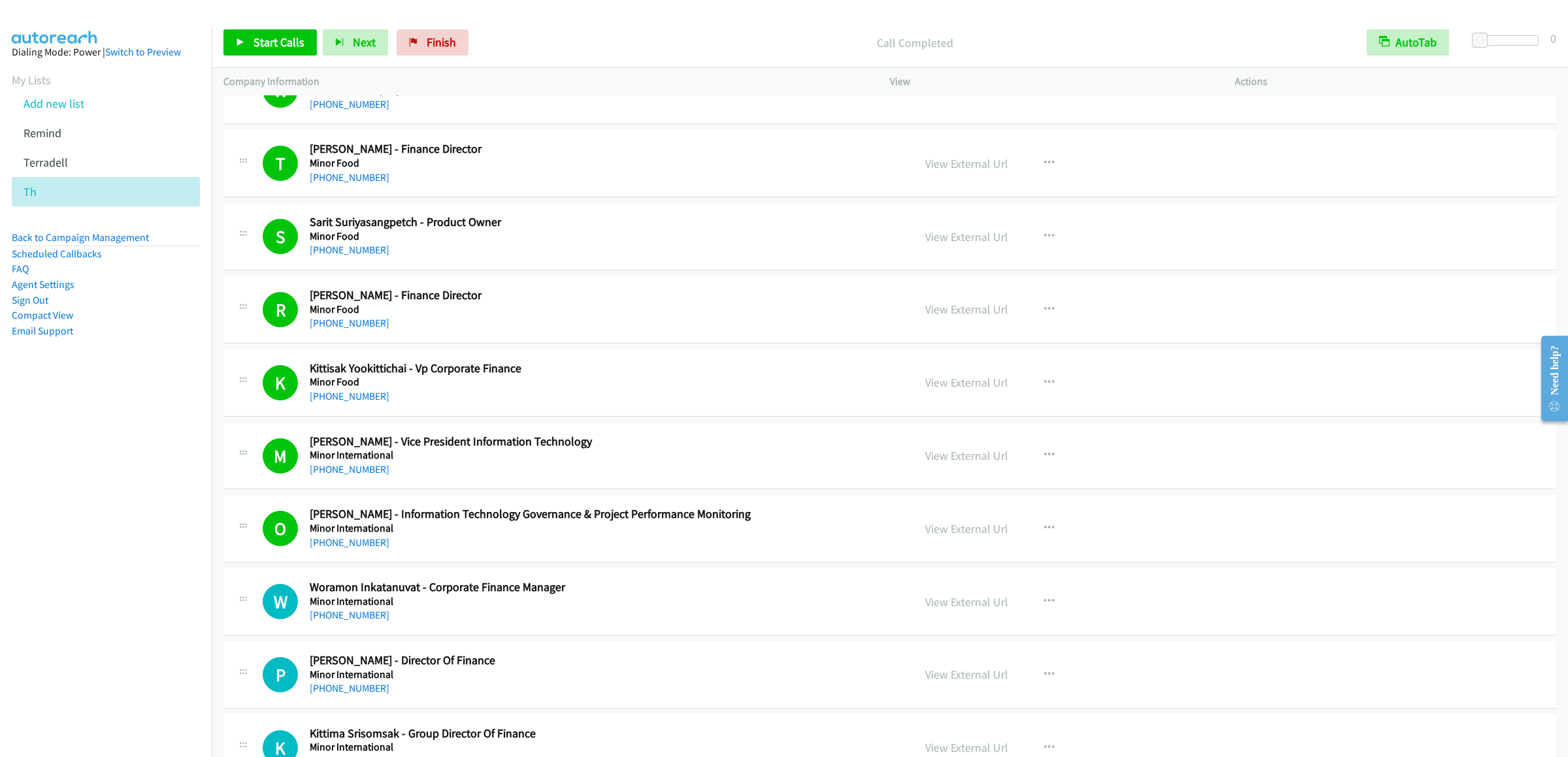
scroll to position [2875, 0]
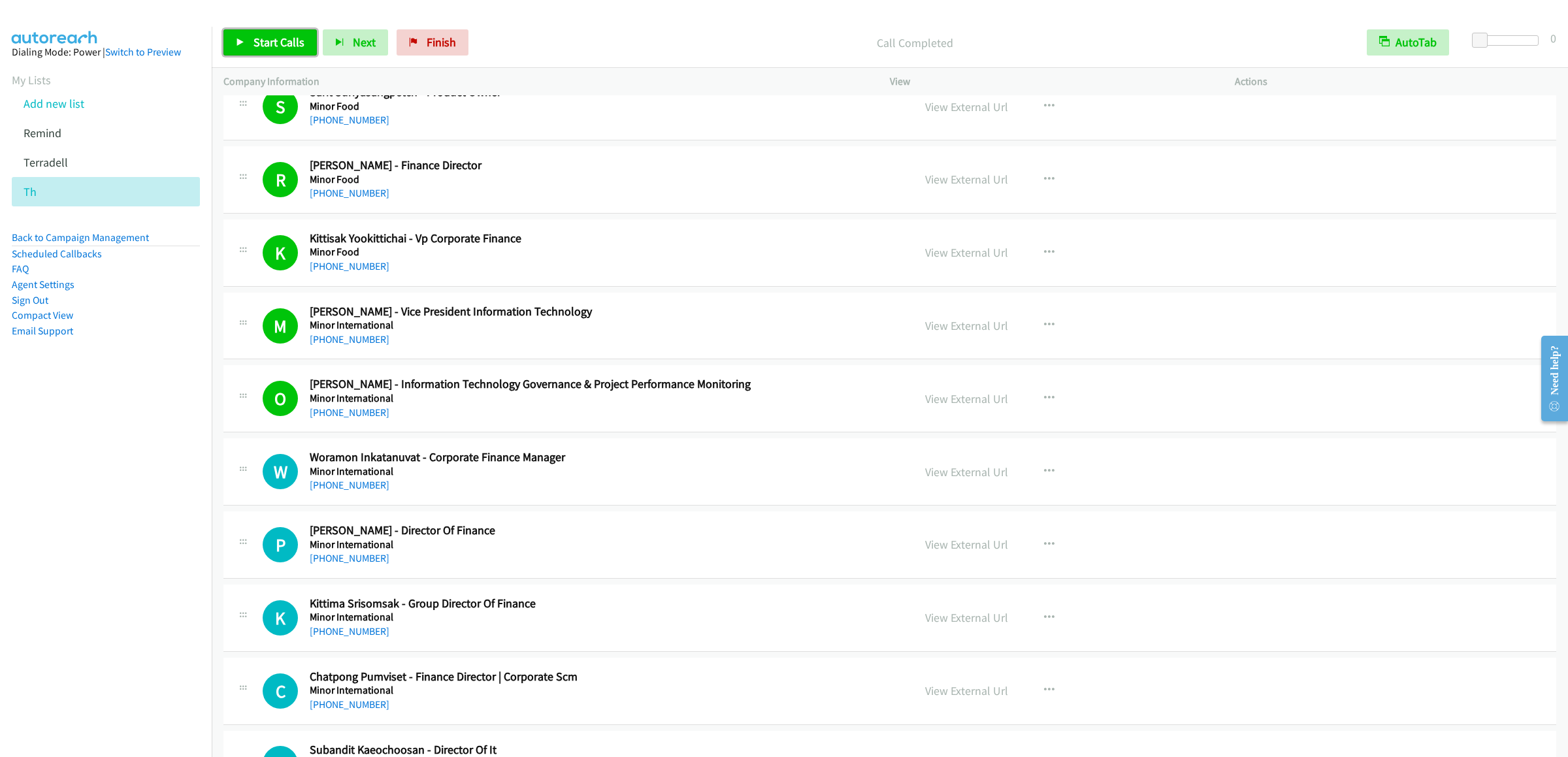
click at [272, 47] on span "Start Calls" at bounding box center [279, 42] width 51 height 15
click at [269, 55] on link "Pause" at bounding box center [259, 43] width 72 height 26
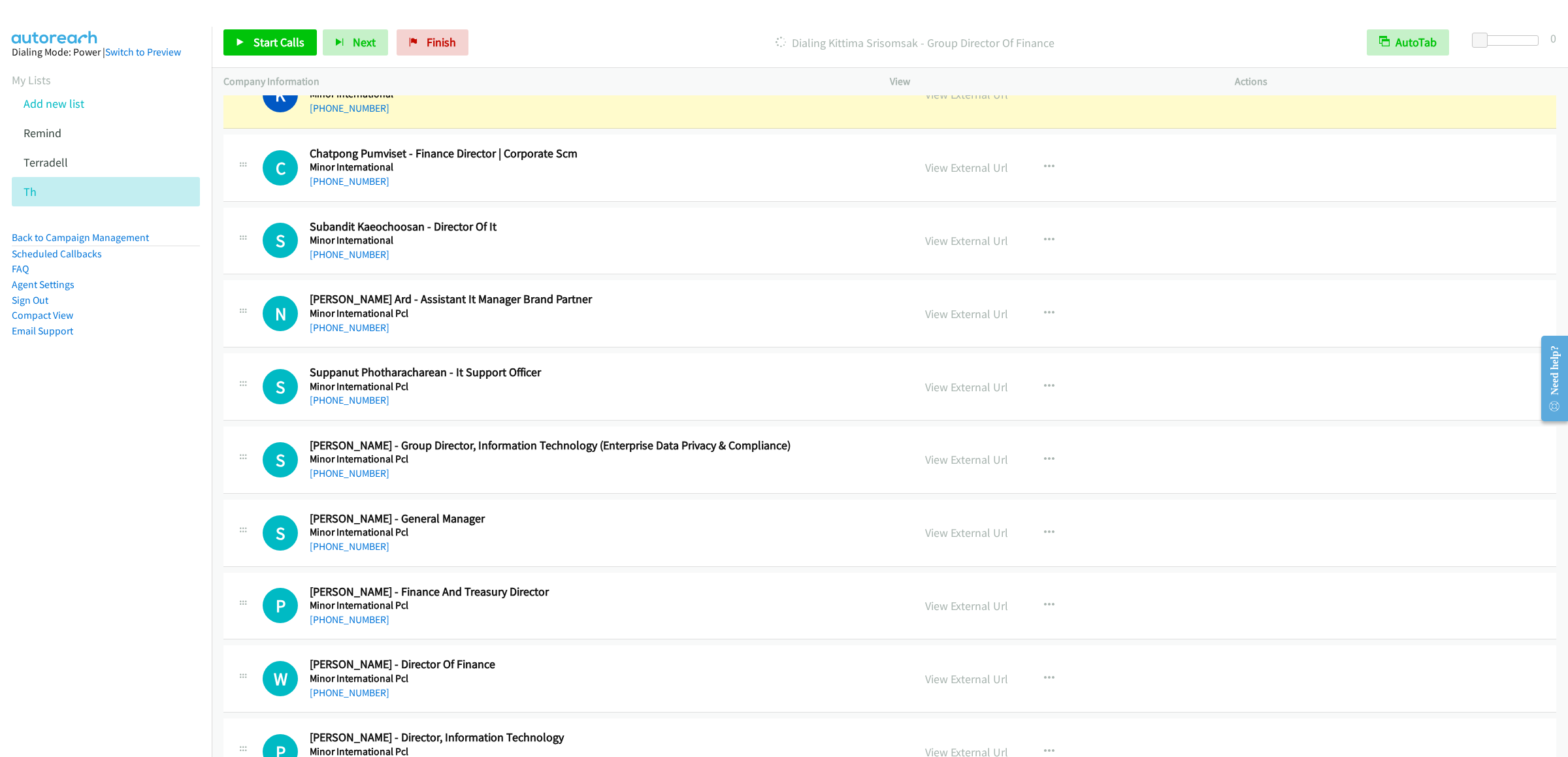
scroll to position [3266, 0]
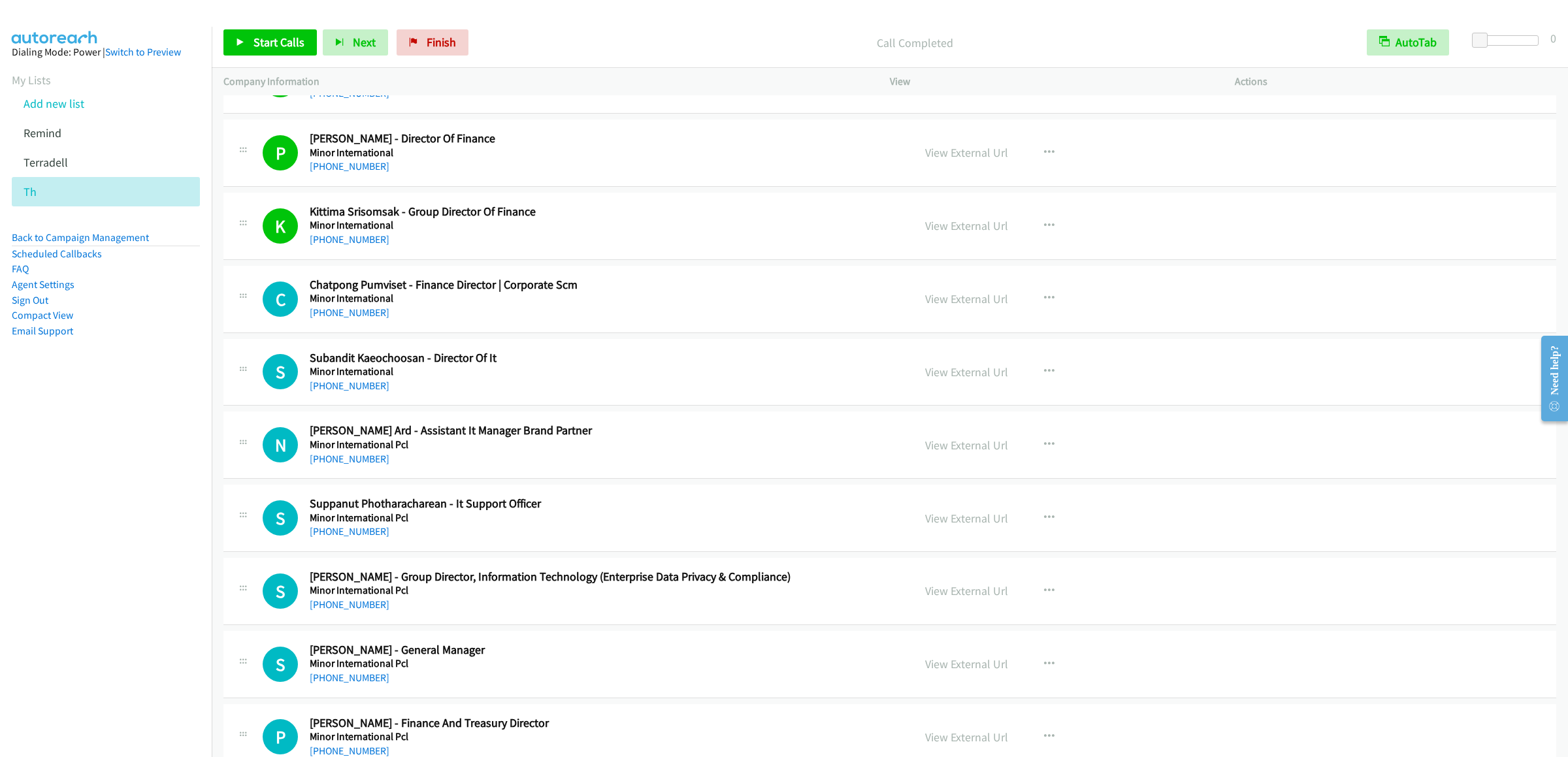
click at [259, 28] on div "Start Calls Pause Next Finish Call Completed AutoTab AutoTab 0" at bounding box center [890, 43] width 1357 height 50
click at [269, 37] on span "Start Calls" at bounding box center [279, 42] width 51 height 15
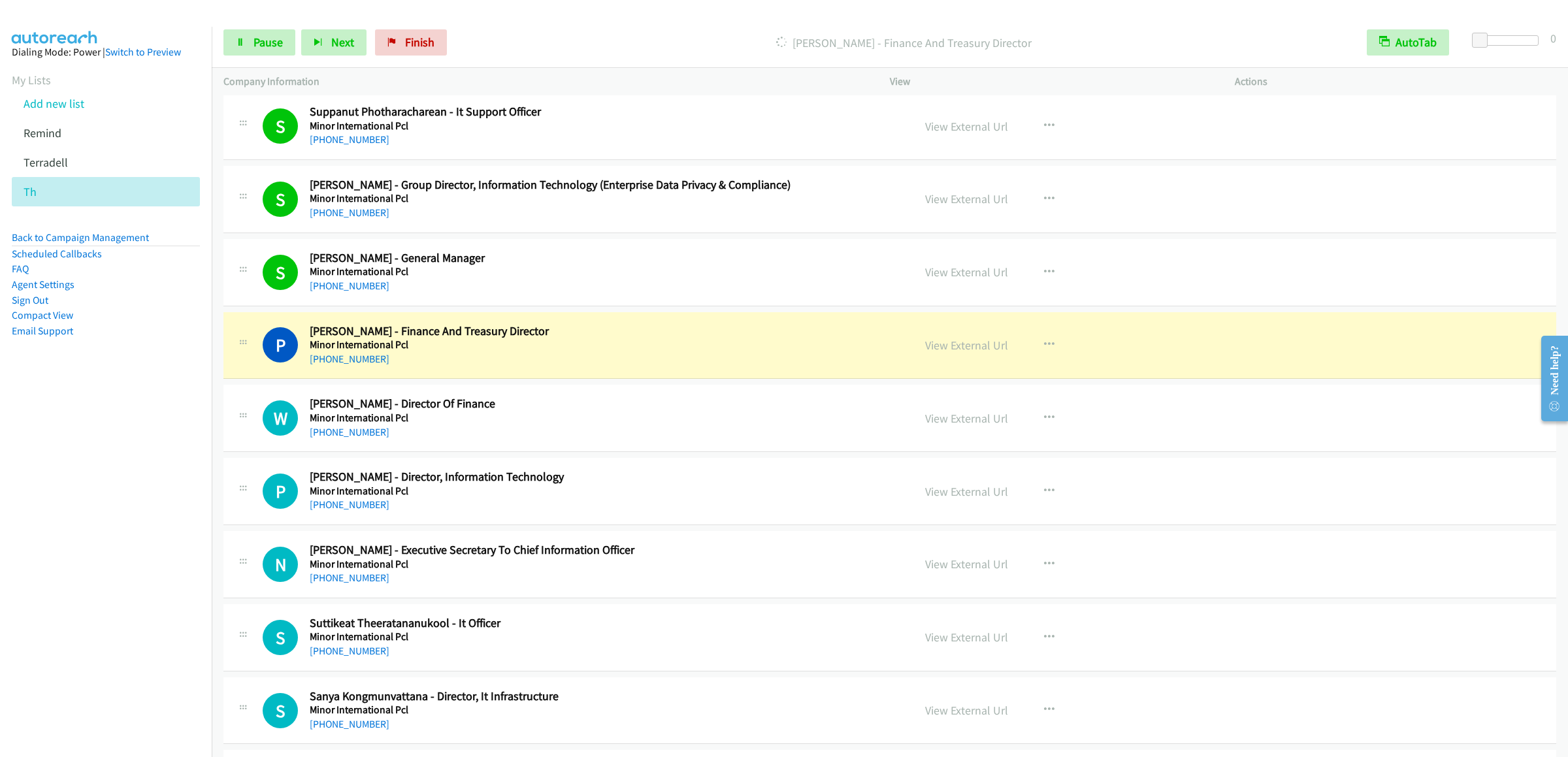
scroll to position [3790, 0]
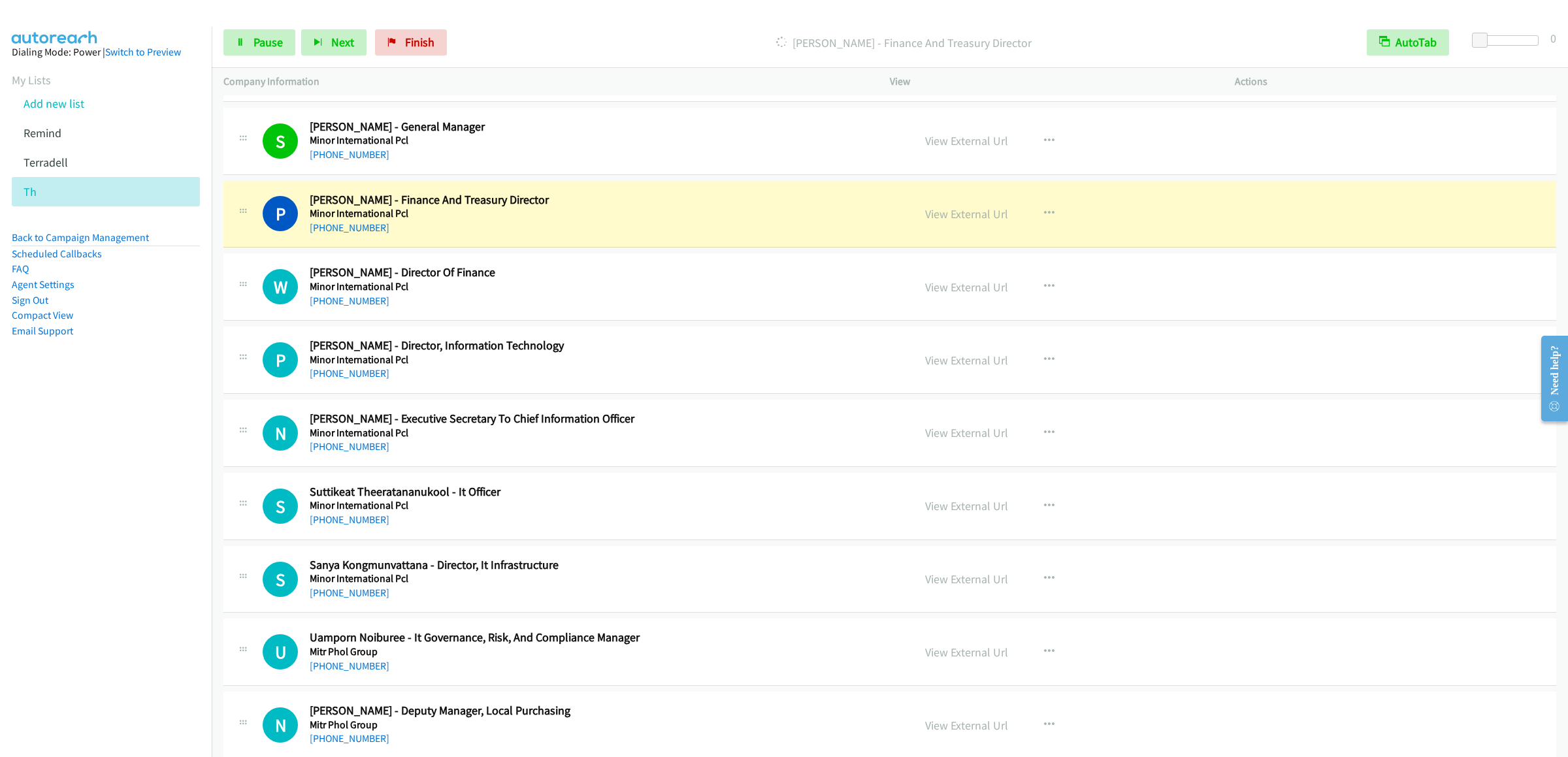
click at [257, 27] on div "Start Calls Pause Next Finish [PERSON_NAME] - Finance And Treasury Director Aut…" at bounding box center [890, 43] width 1357 height 50
click at [247, 30] on link "Pause" at bounding box center [259, 43] width 72 height 26
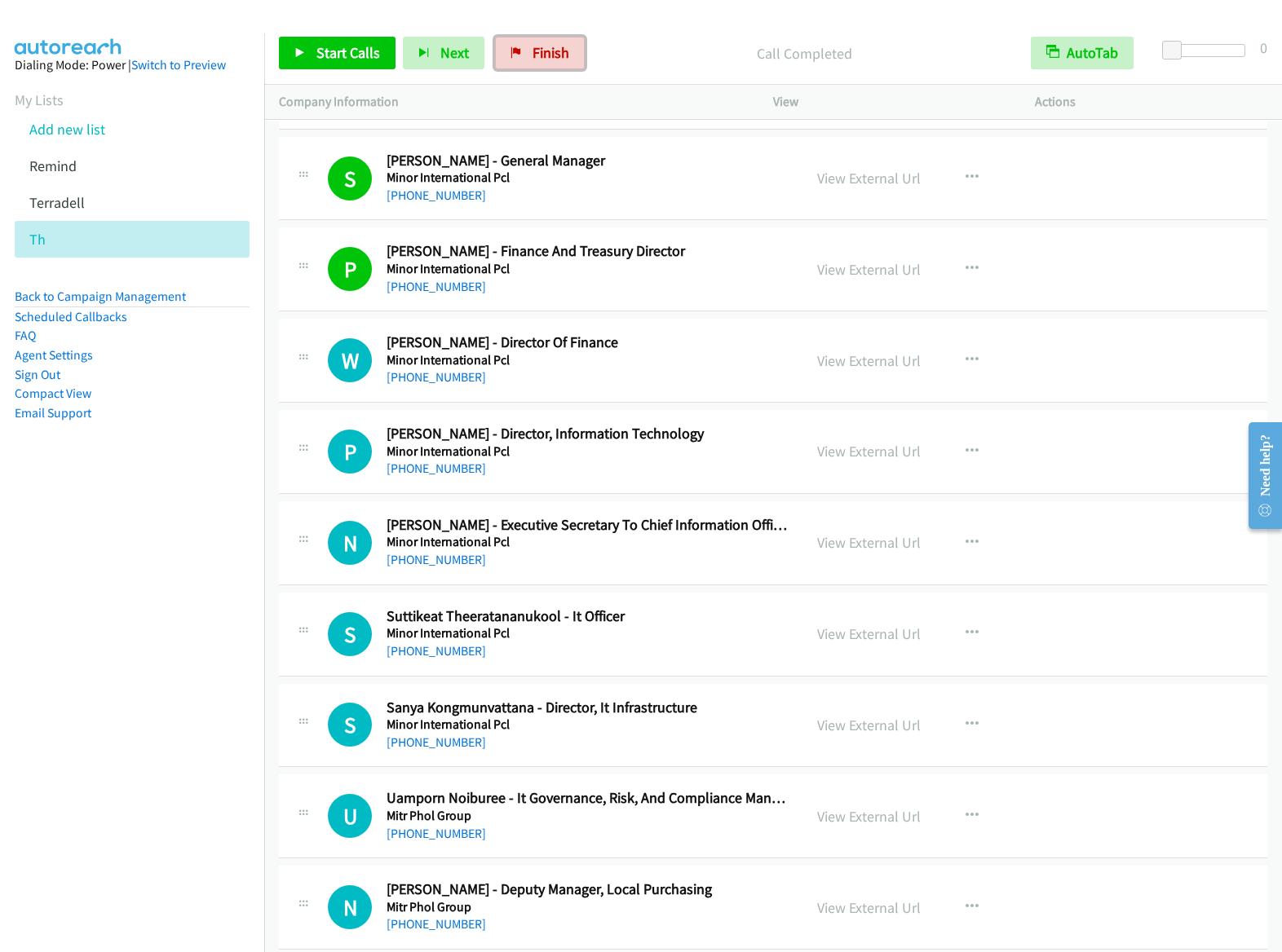
drag, startPoint x: 544, startPoint y: 54, endPoint x: 1106, endPoint y: 117, distance: 565.5
click at [544, 52] on span "Finish" at bounding box center [551, 52] width 37 height 19
